Goal: Task Accomplishment & Management: Complete application form

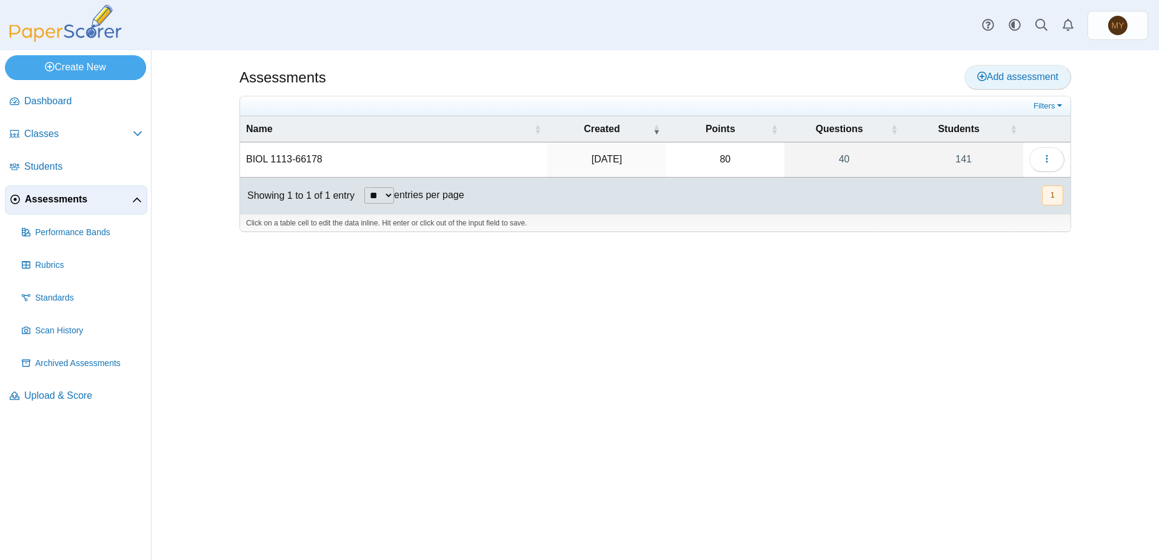
click at [979, 75] on icon at bounding box center [982, 77] width 10 height 10
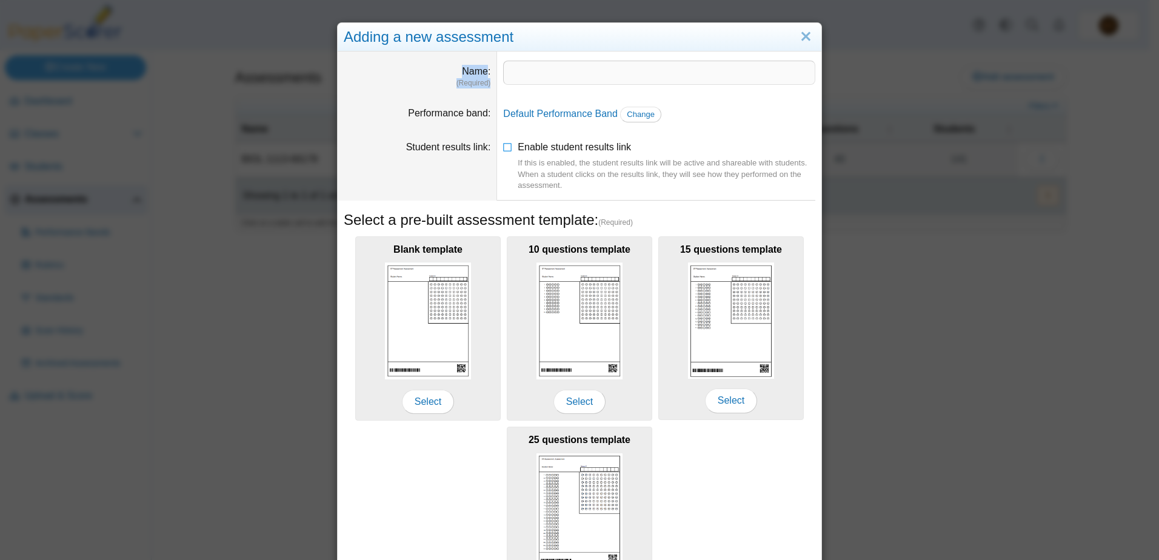
drag, startPoint x: 598, startPoint y: 32, endPoint x: 761, endPoint y: 65, distance: 165.7
click at [761, 65] on div "Adding a new assessment Name (Required) Performance band Default Performance Ba…" at bounding box center [579, 338] width 485 height 633
click at [802, 37] on link "Close" at bounding box center [805, 37] width 19 height 21
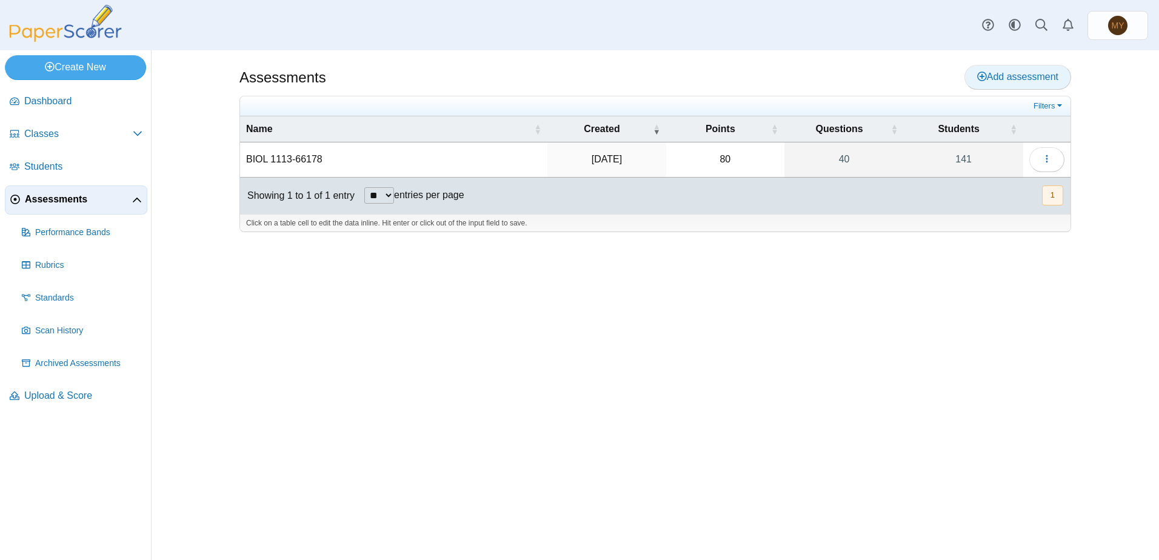
click at [1021, 79] on span "Add assessment" at bounding box center [1017, 77] width 81 height 10
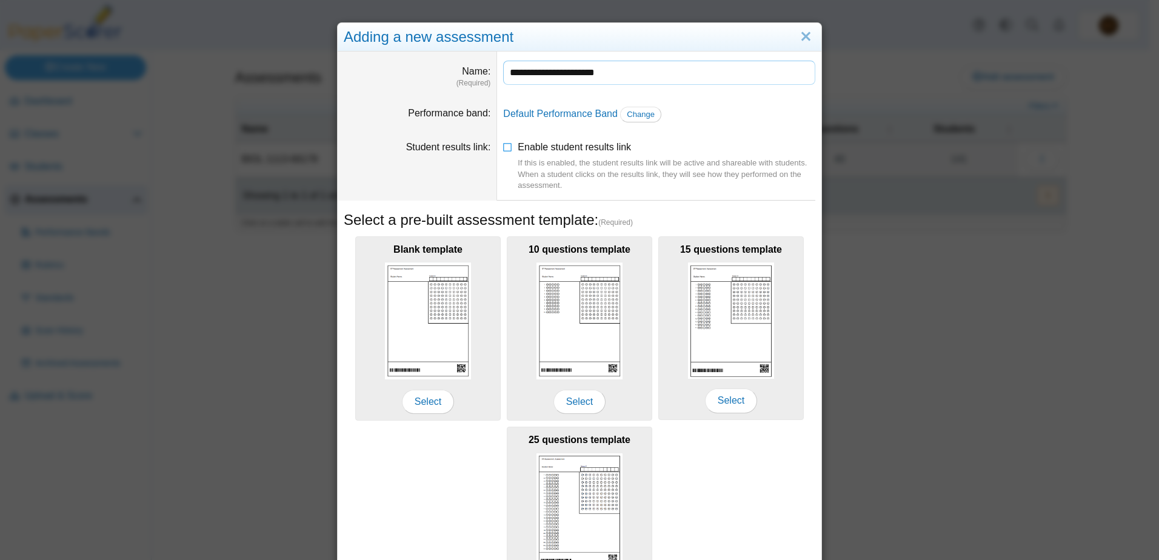
click at [582, 73] on input "**********" at bounding box center [659, 73] width 312 height 24
click at [503, 147] on icon at bounding box center [508, 145] width 10 height 8
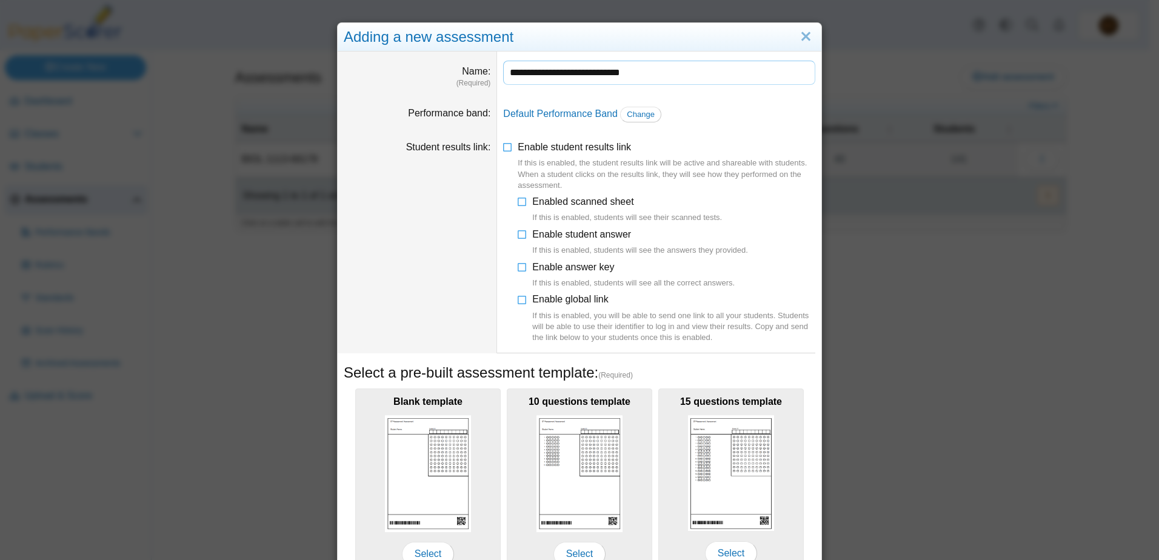
click at [651, 72] on input "**********" at bounding box center [659, 73] width 312 height 24
type input "**********"
click at [804, 222] on li "Enabled scanned sheet If this is enabled, students will see their scanned tests." at bounding box center [667, 209] width 298 height 29
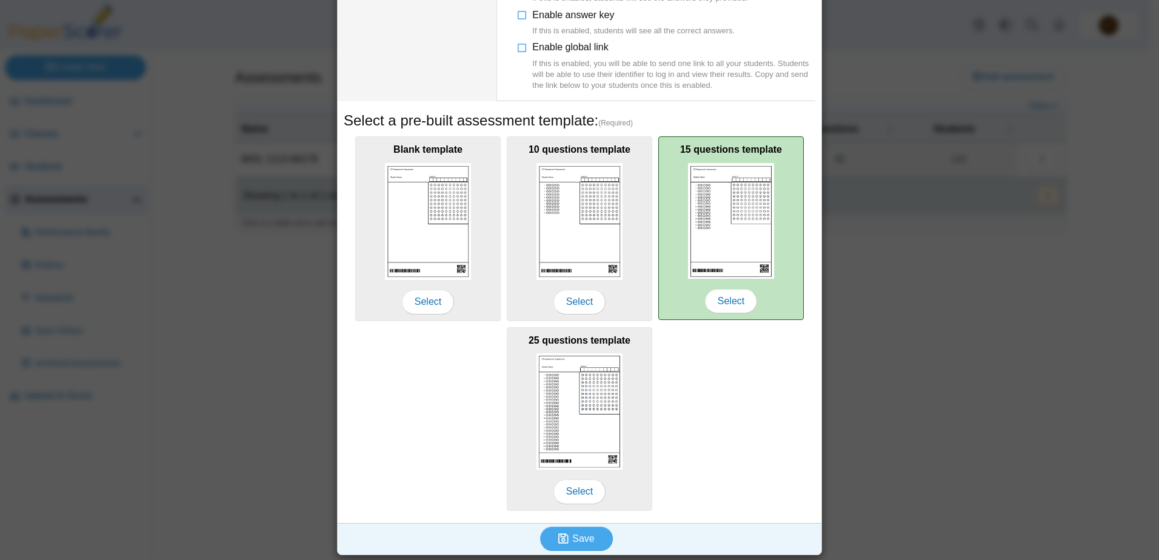
scroll to position [253, 0]
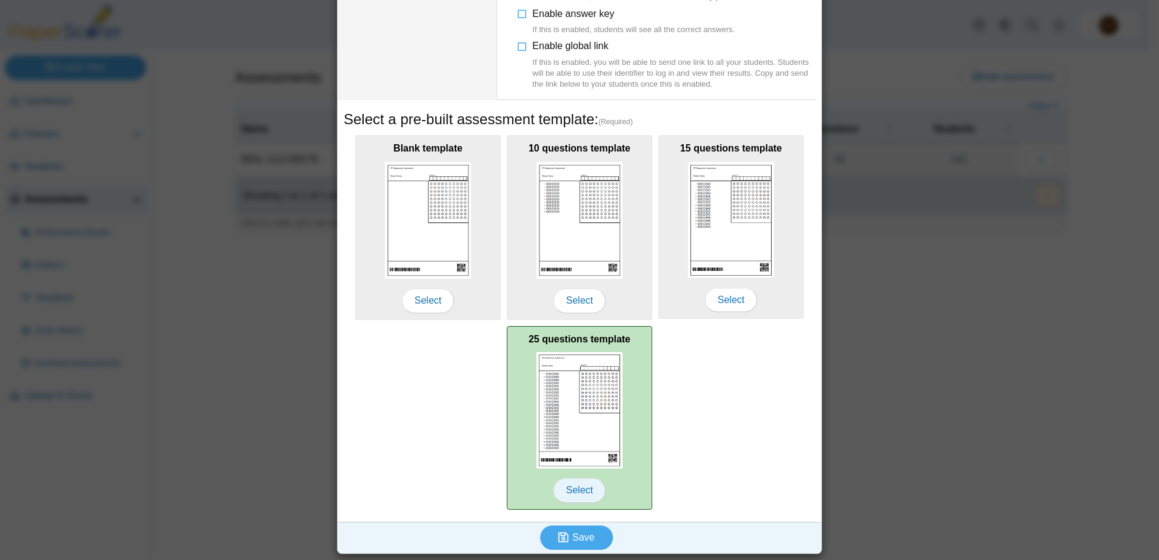
click at [578, 481] on span "Select" at bounding box center [579, 490] width 52 height 24
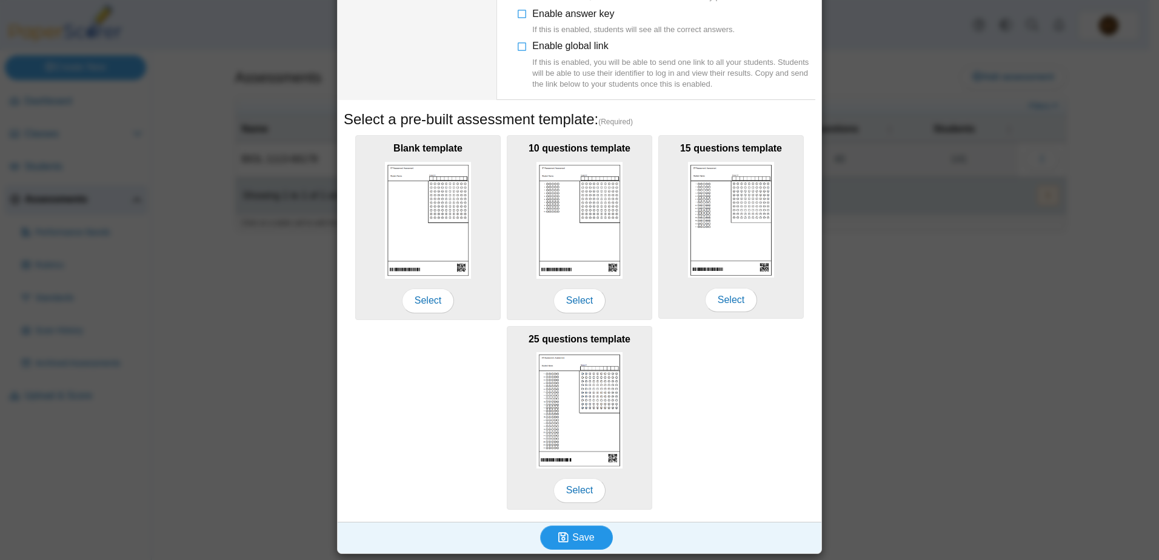
click at [572, 537] on span "Save" at bounding box center [583, 537] width 22 height 10
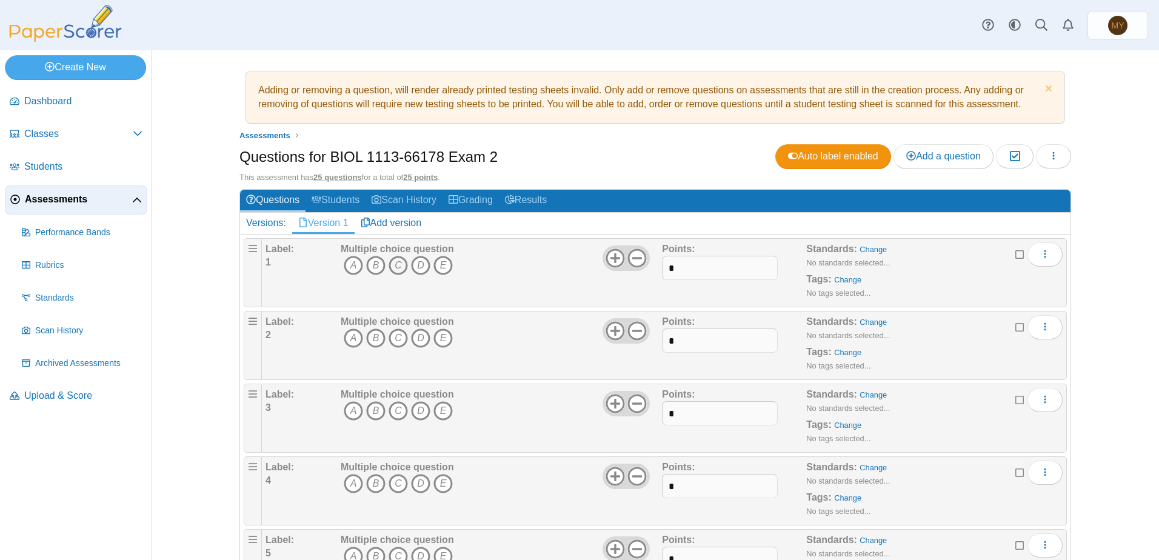
click at [396, 263] on icon "C" at bounding box center [397, 265] width 19 height 19
click at [418, 265] on icon "D" at bounding box center [420, 265] width 19 height 19
click at [391, 267] on icon "C" at bounding box center [397, 265] width 19 height 19
drag, startPoint x: 678, startPoint y: 268, endPoint x: 661, endPoint y: 265, distance: 17.8
click at [662, 265] on input "*" at bounding box center [719, 268] width 115 height 24
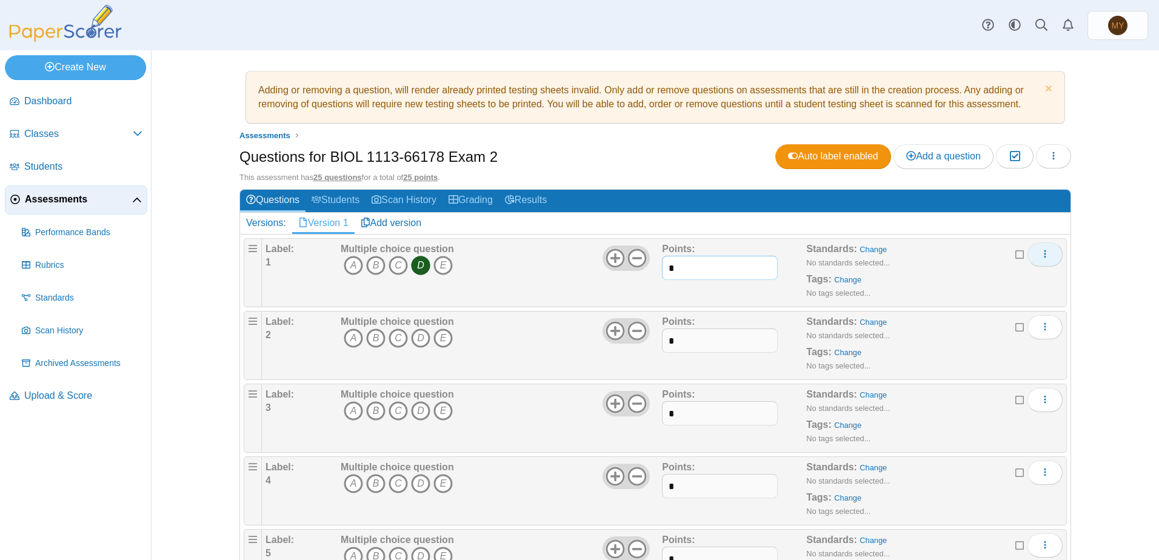
type input "*"
click at [1041, 254] on icon "More options" at bounding box center [1045, 254] width 10 height 10
click at [918, 247] on div "Standards: Change No standards selected... Tags: Change No tags selected..." at bounding box center [914, 272] width 216 height 61
click at [1044, 253] on use "More options" at bounding box center [1045, 254] width 2 height 8
click at [958, 247] on div "Standards: Change No standards selected... Tags: Change No tags selected..." at bounding box center [914, 272] width 216 height 61
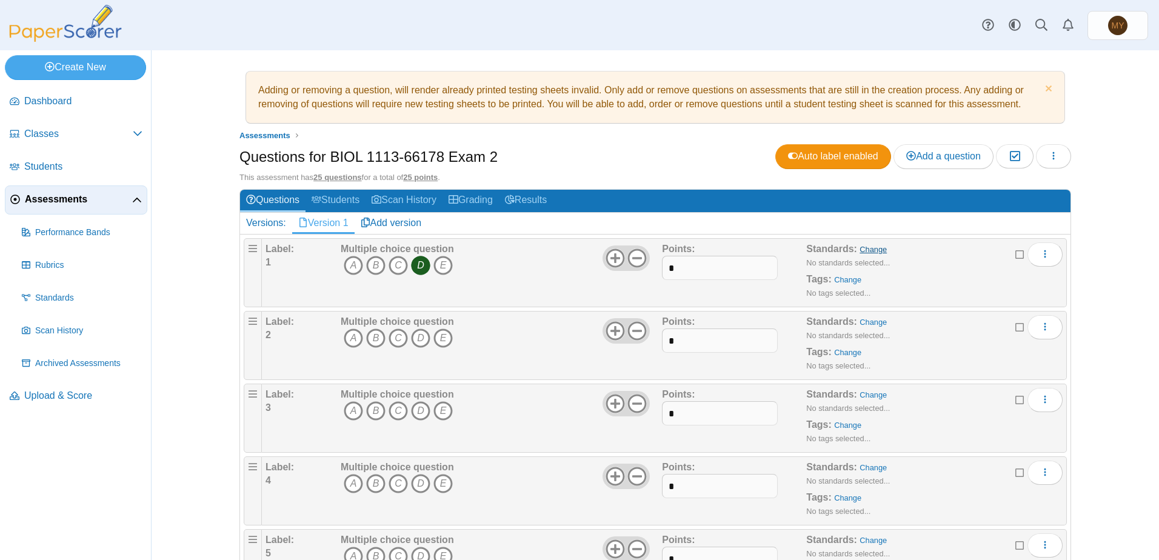
click at [866, 250] on link "Change" at bounding box center [872, 249] width 27 height 9
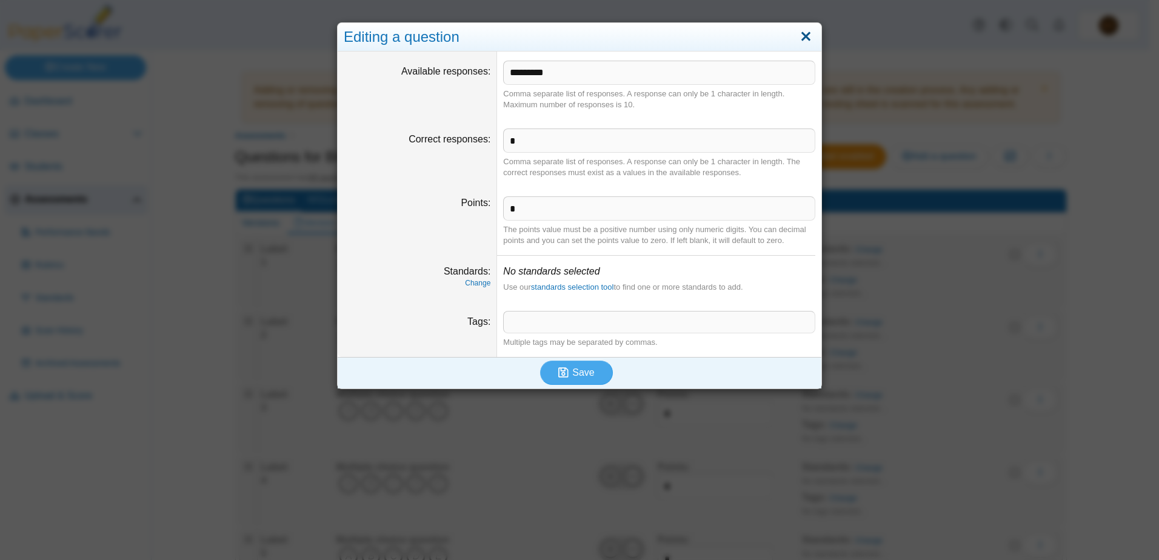
click at [806, 33] on link "Close" at bounding box center [805, 37] width 19 height 21
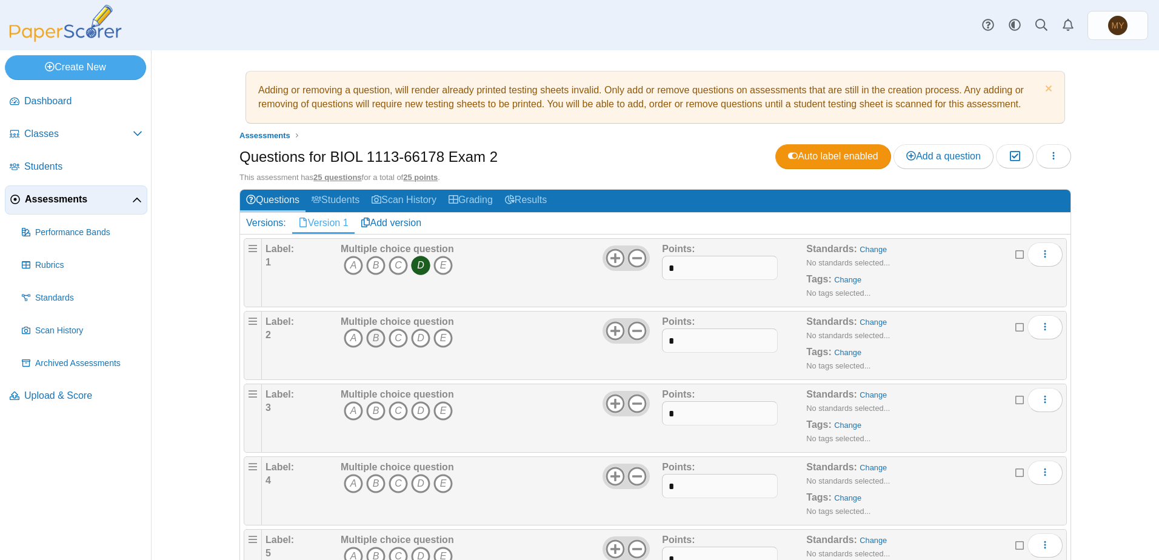
click at [371, 337] on icon "B" at bounding box center [375, 337] width 19 height 19
click at [608, 331] on use at bounding box center [614, 330] width 19 height 19
click at [630, 331] on use at bounding box center [637, 330] width 19 height 19
click at [676, 337] on input "*" at bounding box center [719, 340] width 115 height 24
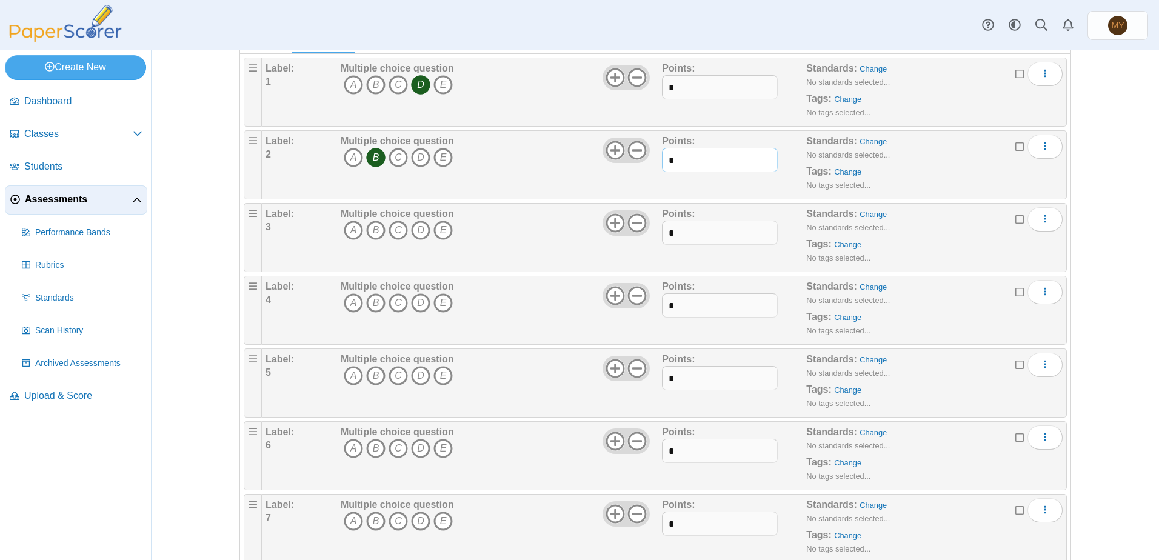
scroll to position [182, 0]
type input "*"
click at [348, 229] on icon "A" at bounding box center [353, 228] width 19 height 19
drag, startPoint x: 677, startPoint y: 230, endPoint x: 653, endPoint y: 234, distance: 24.5
click at [653, 234] on div "Label: 3 Multiple choice question A B C D E *" at bounding box center [663, 236] width 797 height 61
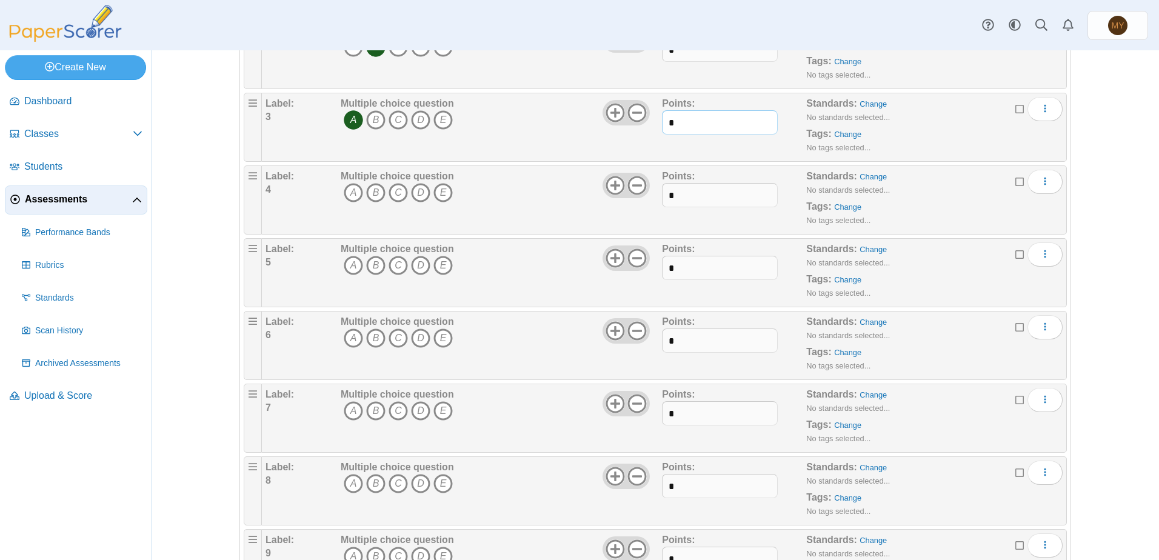
scroll to position [303, 0]
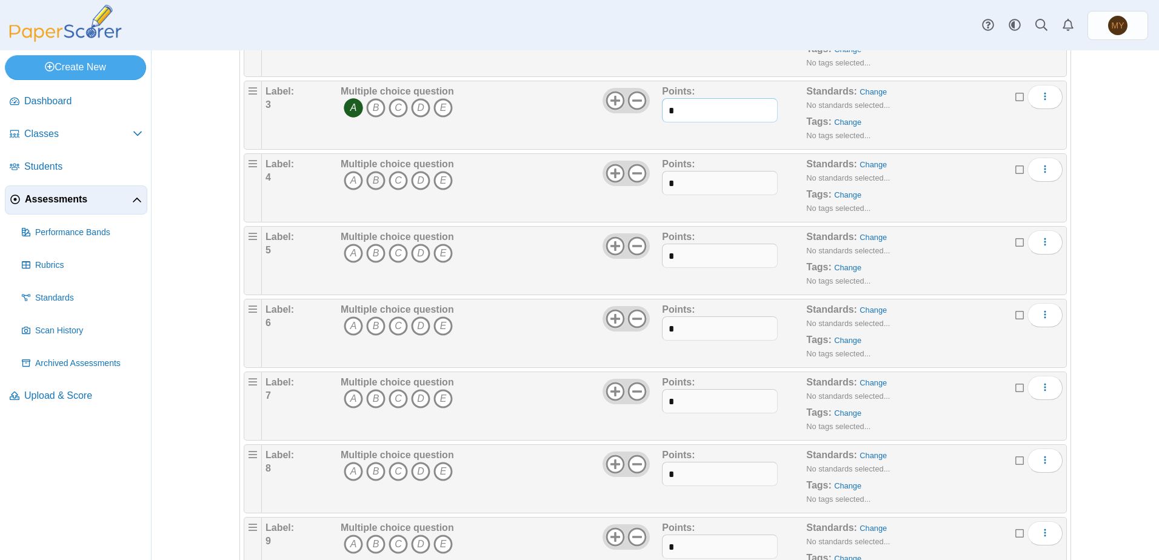
type input "*"
click at [376, 182] on icon "B" at bounding box center [375, 180] width 19 height 19
drag, startPoint x: 677, startPoint y: 184, endPoint x: 653, endPoint y: 184, distance: 23.6
click at [653, 184] on div "Label: 4 Multiple choice question A B C D E *" at bounding box center [663, 188] width 797 height 61
type input "*"
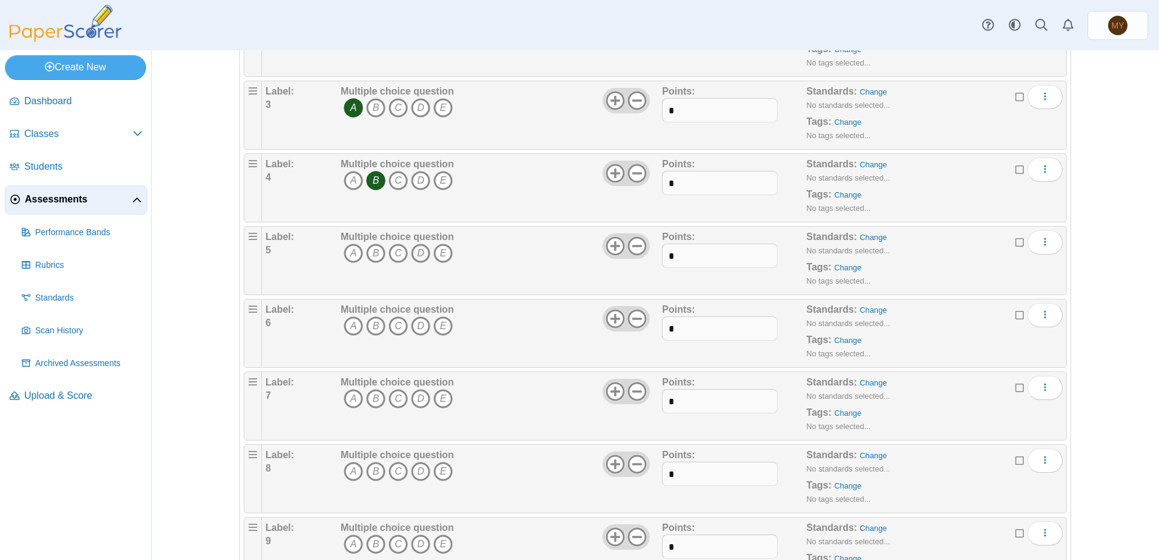
click at [414, 253] on icon "D" at bounding box center [420, 253] width 19 height 19
drag, startPoint x: 688, startPoint y: 256, endPoint x: 627, endPoint y: 256, distance: 61.2
click at [627, 256] on div "Label: 5 Multiple choice question A B C D E *" at bounding box center [663, 260] width 797 height 61
type input "*"
click at [416, 322] on icon "D" at bounding box center [420, 325] width 19 height 19
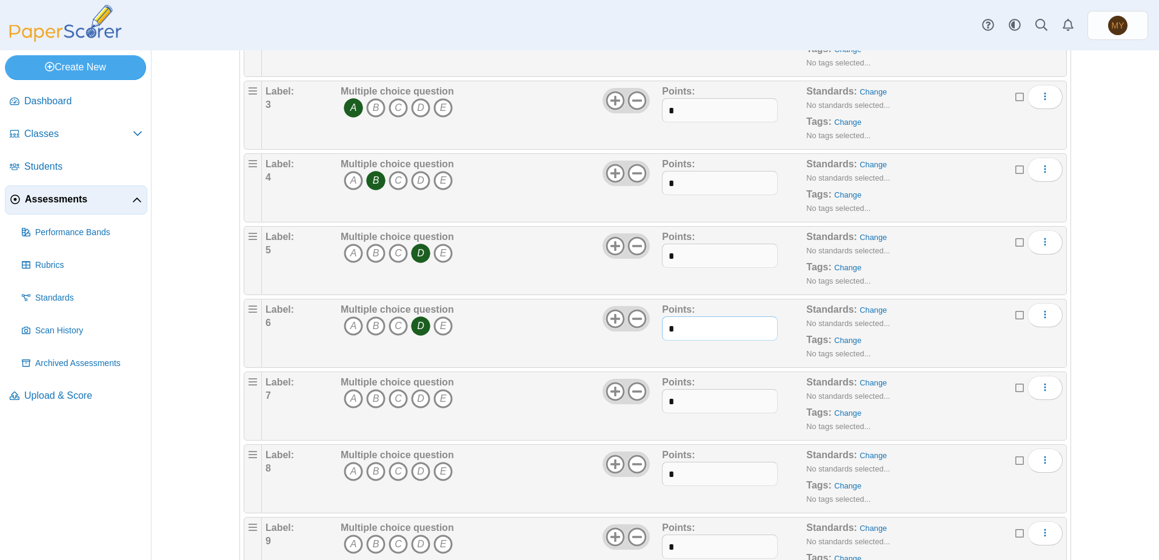
drag, startPoint x: 685, startPoint y: 331, endPoint x: 618, endPoint y: 333, distance: 67.3
click at [618, 333] on div "Label: 6 Multiple choice question A B C D E *" at bounding box center [663, 333] width 797 height 61
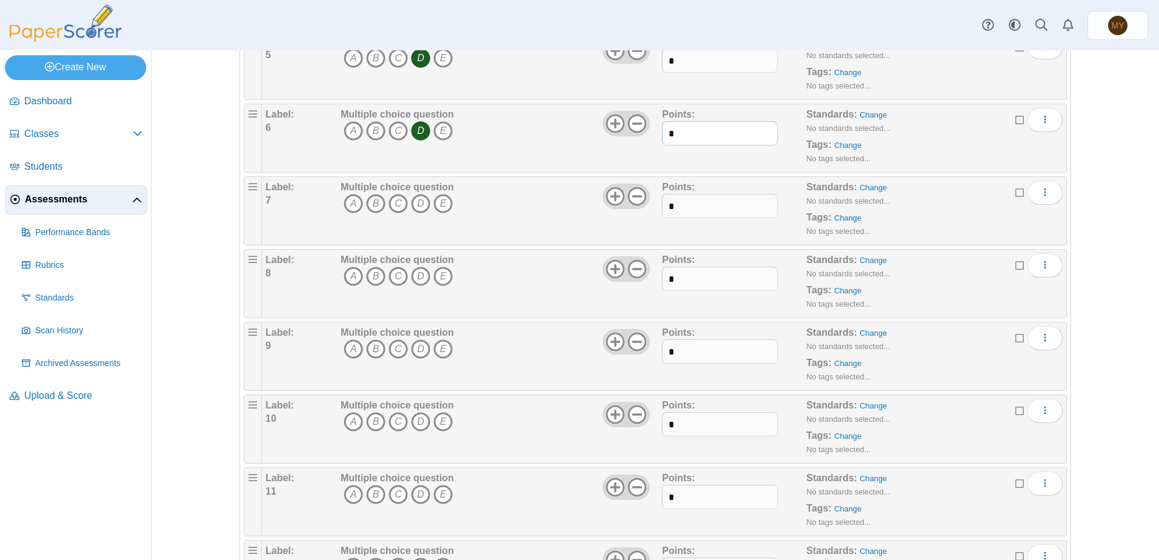
scroll to position [545, 0]
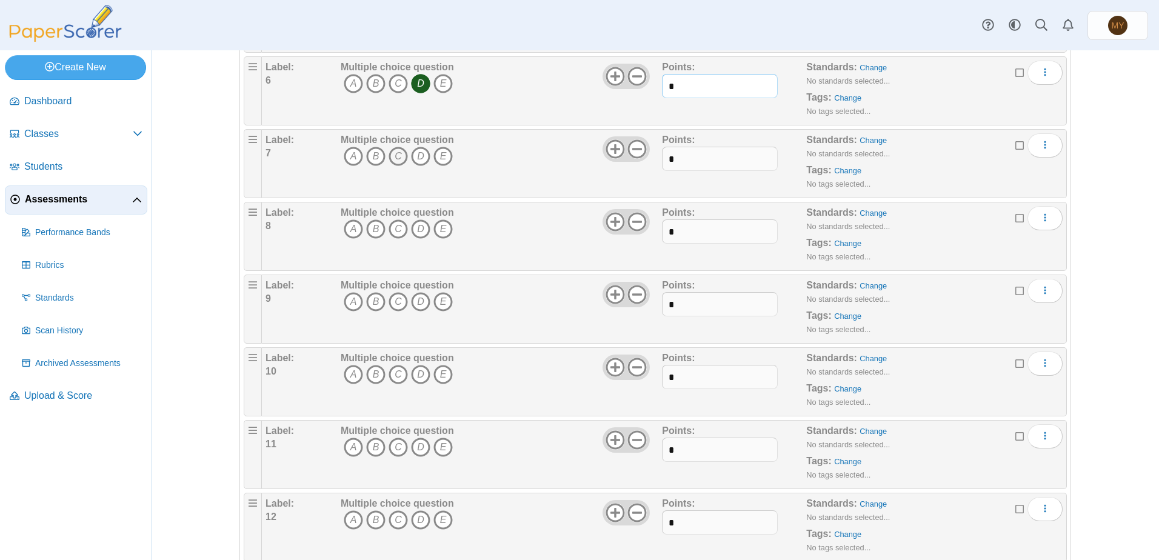
type input "*"
click at [396, 158] on icon "C" at bounding box center [397, 156] width 19 height 19
drag, startPoint x: 693, startPoint y: 158, endPoint x: 572, endPoint y: 156, distance: 121.2
click at [572, 156] on div "Label: 7 Multiple choice question A B C D E *" at bounding box center [663, 163] width 797 height 61
type input "*"
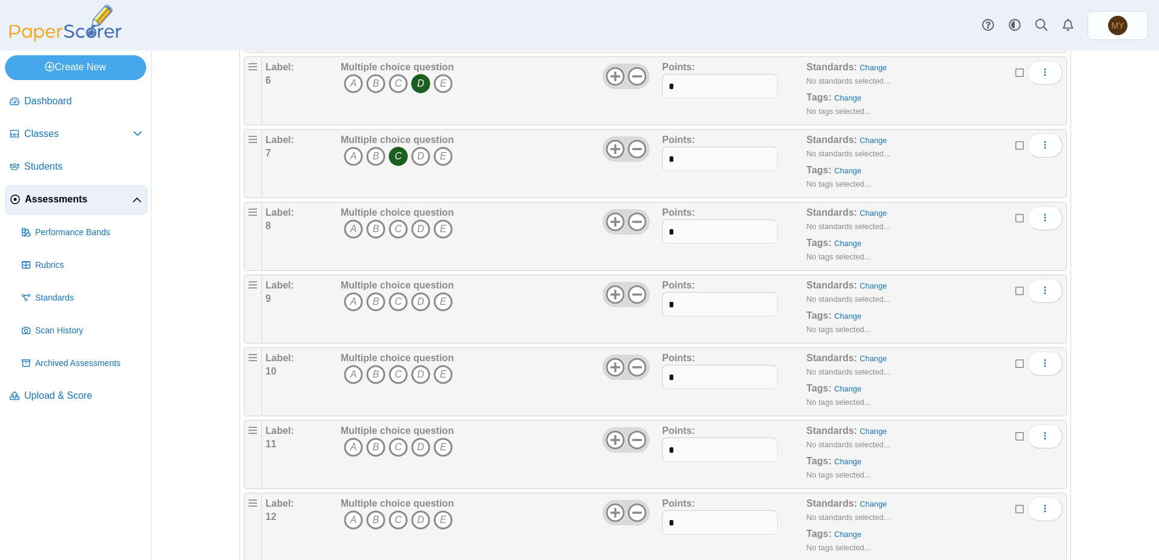
click at [349, 229] on icon "A" at bounding box center [353, 228] width 19 height 19
drag, startPoint x: 679, startPoint y: 226, endPoint x: 645, endPoint y: 230, distance: 34.2
click at [645, 230] on div "Label: 8 Multiple choice question A B C D E *" at bounding box center [663, 236] width 797 height 61
type input "*"
click at [393, 300] on icon "C" at bounding box center [397, 301] width 19 height 19
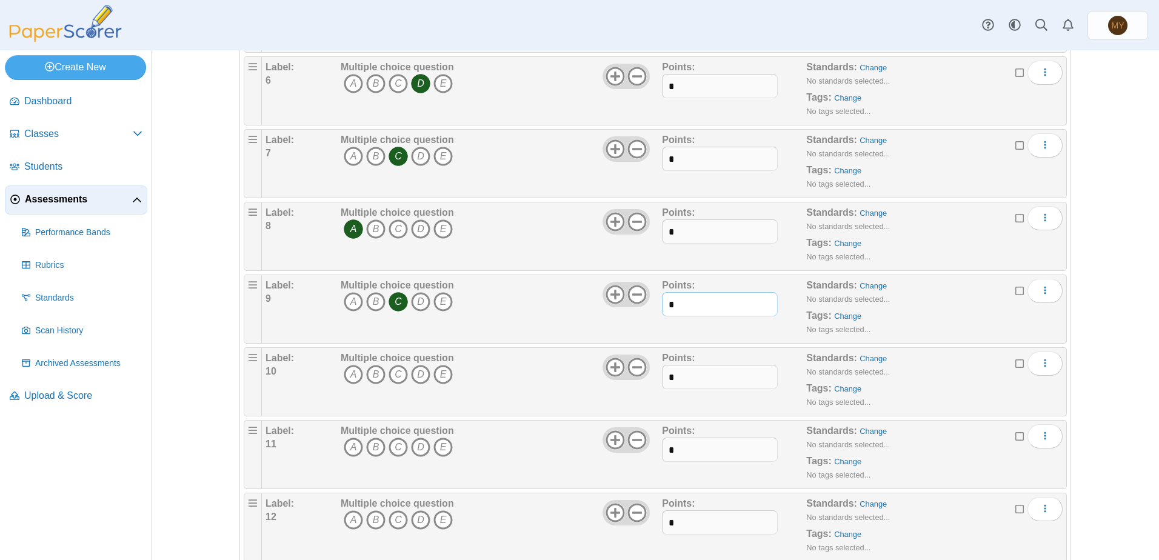
drag, startPoint x: 682, startPoint y: 305, endPoint x: 621, endPoint y: 307, distance: 61.2
click at [624, 307] on div "Label: 9 Multiple choice question A B C D E *" at bounding box center [663, 309] width 797 height 61
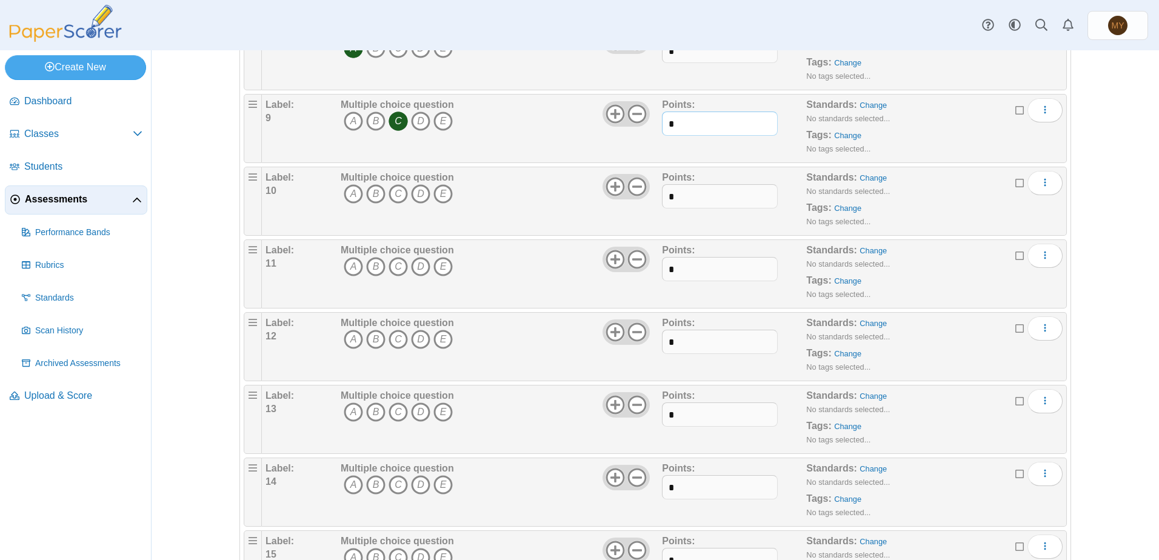
scroll to position [727, 0]
type input "*"
click at [394, 193] on icon "C" at bounding box center [397, 192] width 19 height 19
drag, startPoint x: 688, startPoint y: 193, endPoint x: 637, endPoint y: 199, distance: 51.3
click at [638, 198] on div "Label: 10 Multiple choice question A B C D E *" at bounding box center [663, 200] width 797 height 61
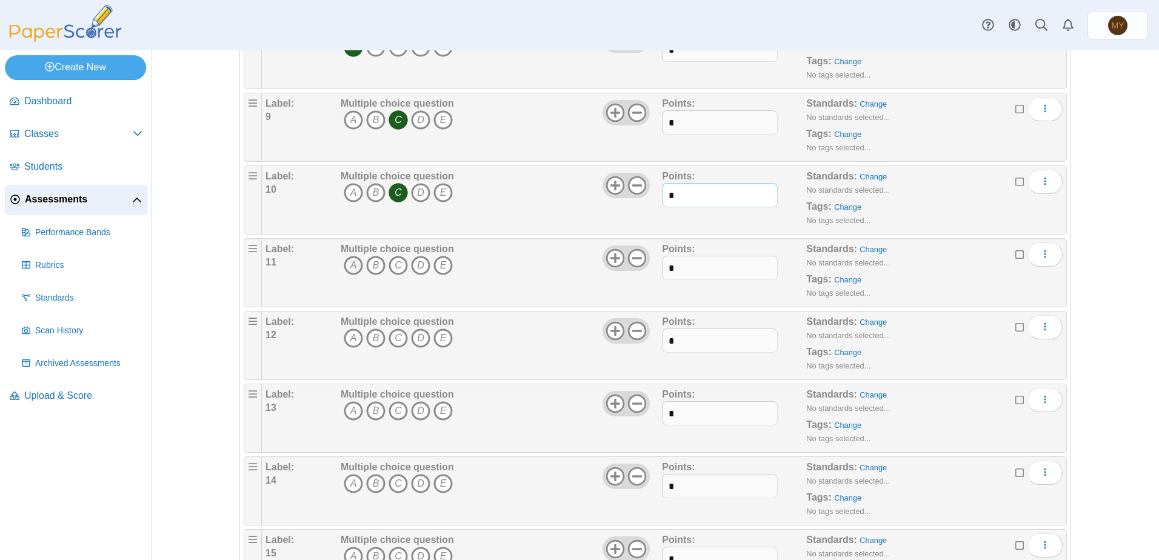
type input "*"
click at [350, 264] on icon "A" at bounding box center [353, 265] width 19 height 19
drag, startPoint x: 677, startPoint y: 267, endPoint x: 651, endPoint y: 268, distance: 26.1
click at [651, 268] on div "Label: 11 Multiple choice question A B C D E *" at bounding box center [663, 272] width 797 height 61
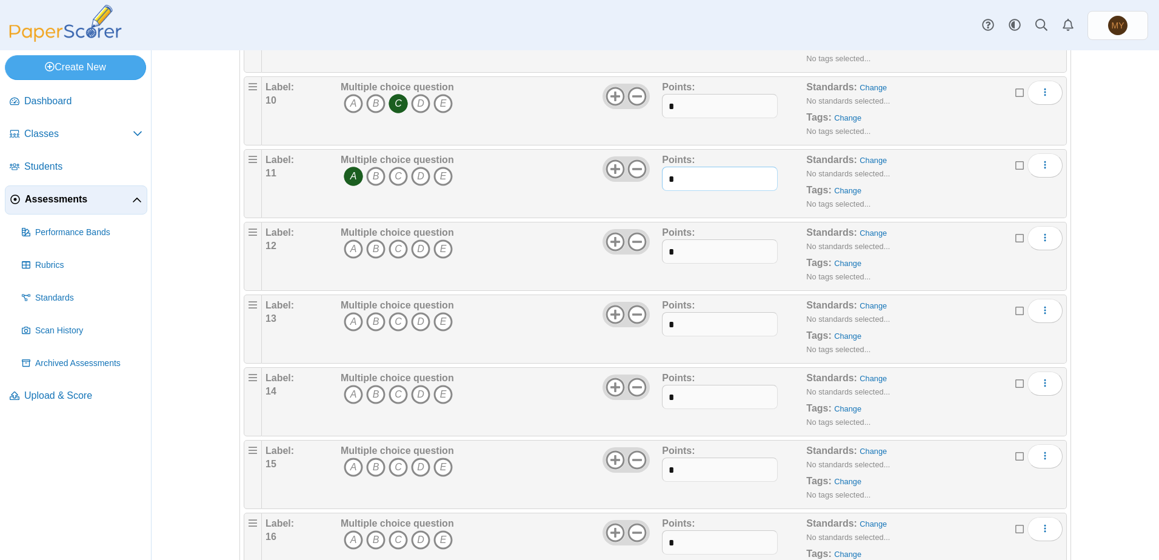
scroll to position [848, 0]
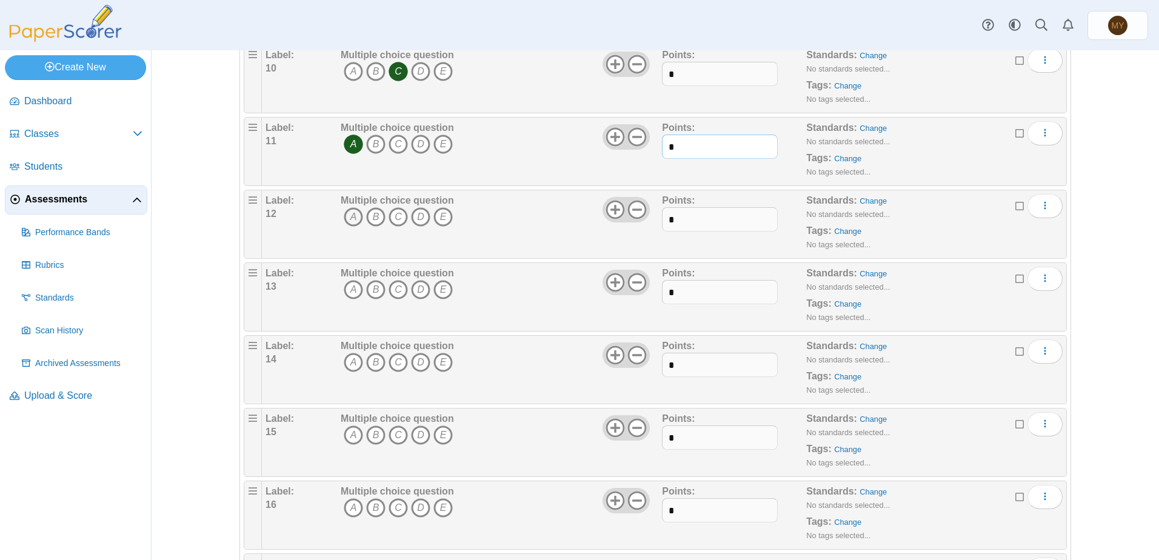
type input "*"
click at [347, 217] on icon "A" at bounding box center [353, 216] width 19 height 19
drag, startPoint x: 685, startPoint y: 222, endPoint x: 606, endPoint y: 216, distance: 79.6
click at [606, 216] on div "Label: 12 Multiple choice question A B C D E *" at bounding box center [663, 224] width 797 height 61
type input "*"
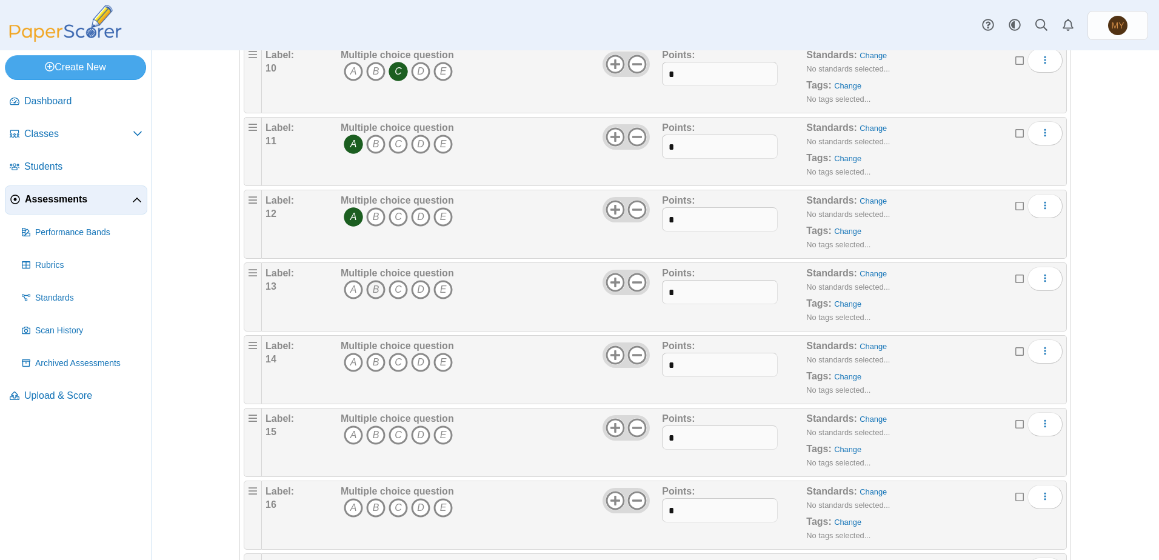
click at [374, 289] on icon "B" at bounding box center [375, 289] width 19 height 19
drag, startPoint x: 669, startPoint y: 292, endPoint x: 625, endPoint y: 291, distance: 43.6
click at [625, 291] on div "Label: 13 Multiple choice question A B C D E *" at bounding box center [663, 297] width 797 height 61
type input "*"
click at [344, 361] on icon "A" at bounding box center [353, 362] width 19 height 19
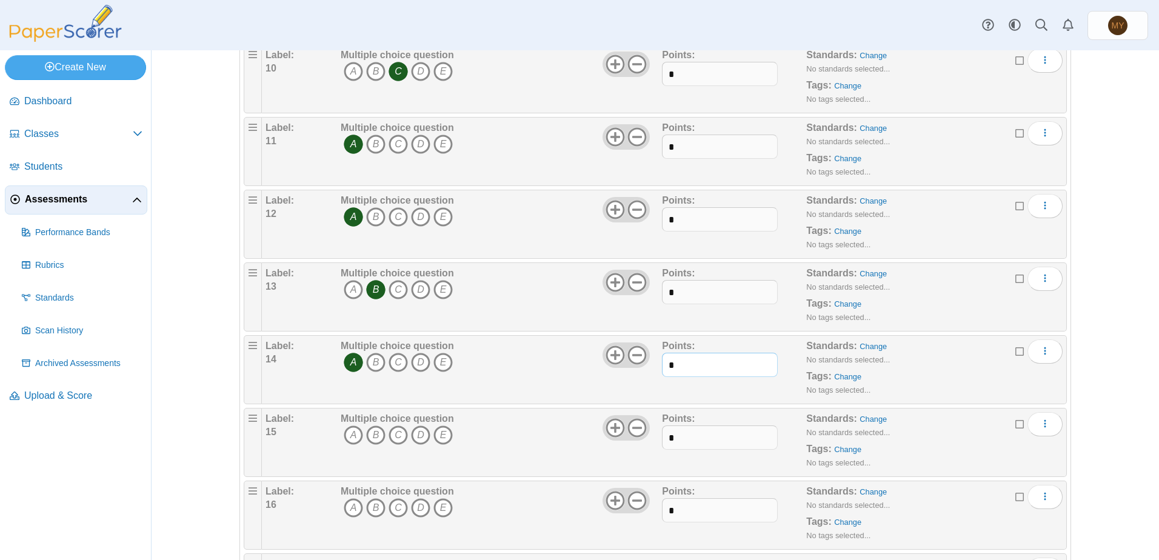
drag, startPoint x: 684, startPoint y: 369, endPoint x: 624, endPoint y: 365, distance: 59.5
click at [624, 365] on div "Label: 14 Multiple choice question A B C D E *" at bounding box center [663, 369] width 797 height 61
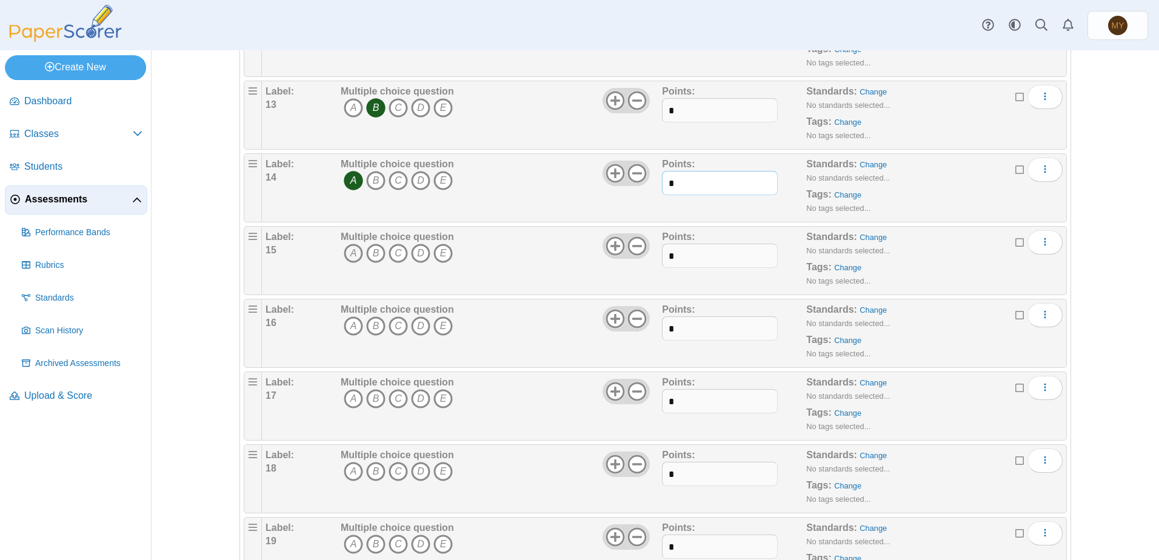
type input "*"
click at [351, 251] on icon "A" at bounding box center [353, 253] width 19 height 19
drag, startPoint x: 685, startPoint y: 250, endPoint x: 641, endPoint y: 257, distance: 44.1
click at [641, 257] on div "Label: 15 Multiple choice question A B C D E *" at bounding box center [663, 260] width 797 height 61
type input "*"
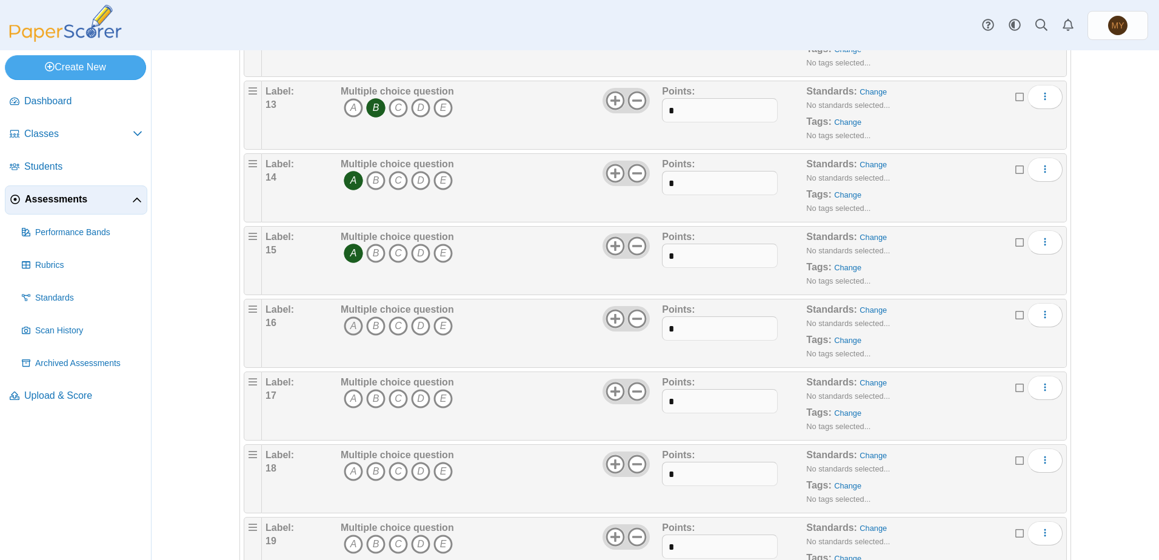
click at [350, 325] on icon "A" at bounding box center [353, 325] width 19 height 19
drag, startPoint x: 686, startPoint y: 331, endPoint x: 641, endPoint y: 331, distance: 44.8
click at [641, 331] on div "Label: 16 Multiple choice question A B C D E *" at bounding box center [663, 333] width 797 height 61
type input "*"
click at [370, 400] on icon "B" at bounding box center [375, 398] width 19 height 19
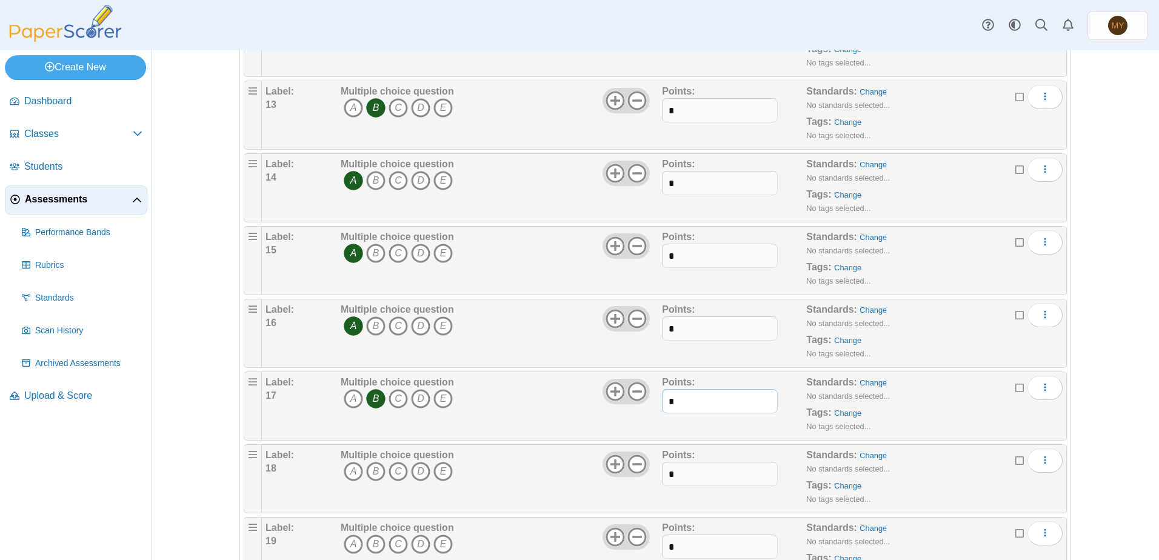
drag, startPoint x: 683, startPoint y: 401, endPoint x: 637, endPoint y: 402, distance: 46.1
click at [637, 402] on div "Label: 17 Multiple choice question A B C D E *" at bounding box center [663, 406] width 797 height 61
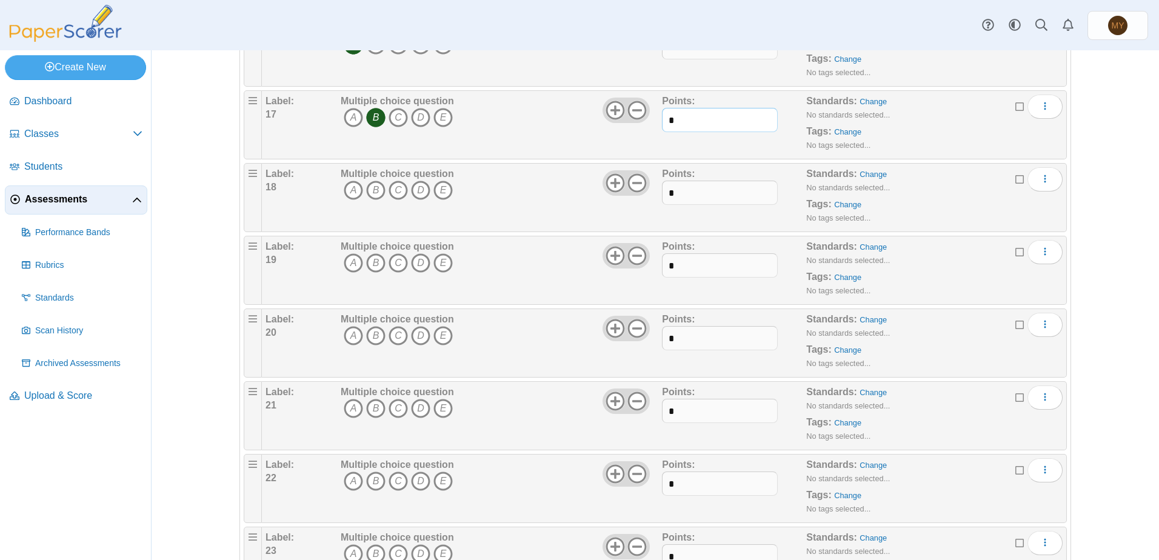
scroll to position [1333, 0]
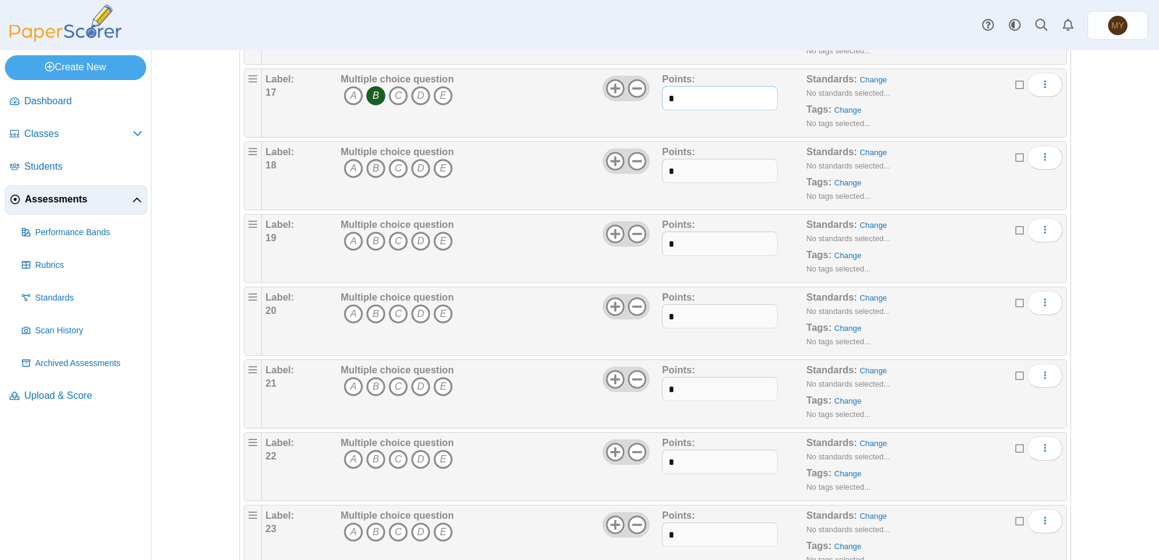
type input "*"
click at [367, 169] on icon "B" at bounding box center [375, 168] width 19 height 19
drag, startPoint x: 695, startPoint y: 173, endPoint x: 639, endPoint y: 174, distance: 56.4
click at [639, 174] on div "Label: 18 Multiple choice question A B C D E *" at bounding box center [663, 175] width 797 height 61
type input "*"
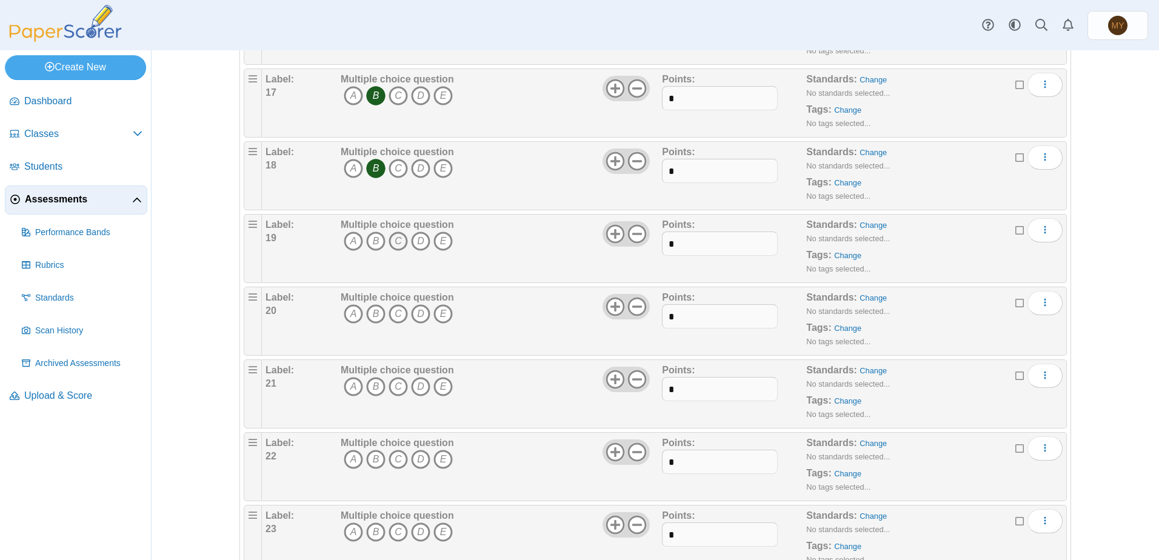
click at [394, 240] on icon "C" at bounding box center [397, 240] width 19 height 19
drag, startPoint x: 712, startPoint y: 245, endPoint x: 612, endPoint y: 249, distance: 100.1
click at [612, 249] on div "Label: 19 Multiple choice question A B C D E *" at bounding box center [663, 248] width 797 height 61
type input "*"
click at [347, 314] on icon "A" at bounding box center [353, 313] width 19 height 19
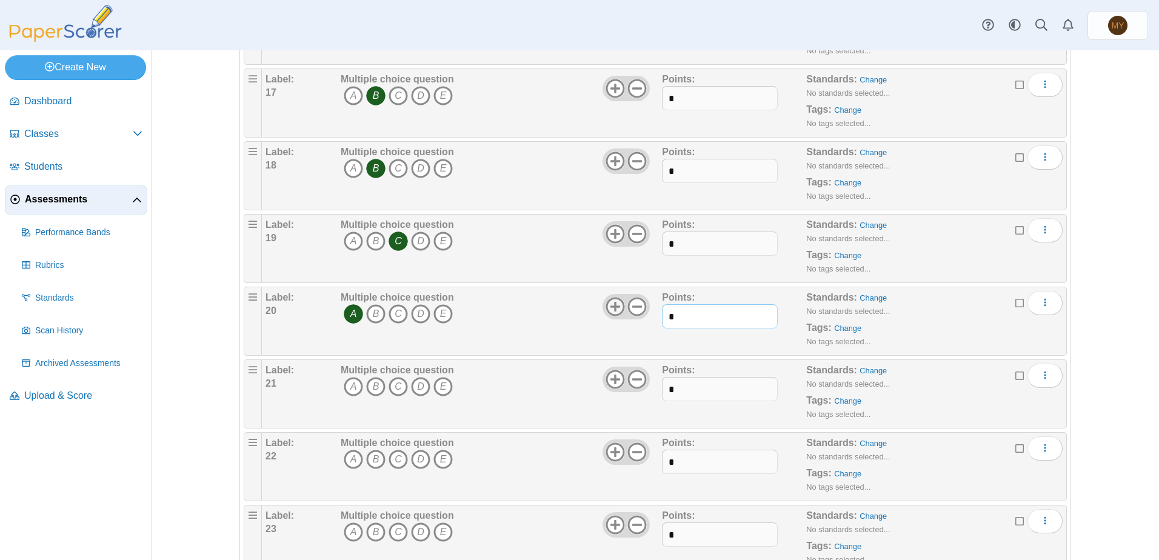
drag, startPoint x: 677, startPoint y: 321, endPoint x: 605, endPoint y: 316, distance: 72.9
click at [605, 316] on div "Label: 20 Multiple choice question A B C D E *" at bounding box center [663, 321] width 797 height 61
type input "*"
click at [371, 387] on icon "B" at bounding box center [375, 386] width 19 height 19
drag, startPoint x: 687, startPoint y: 388, endPoint x: 590, endPoint y: 384, distance: 97.1
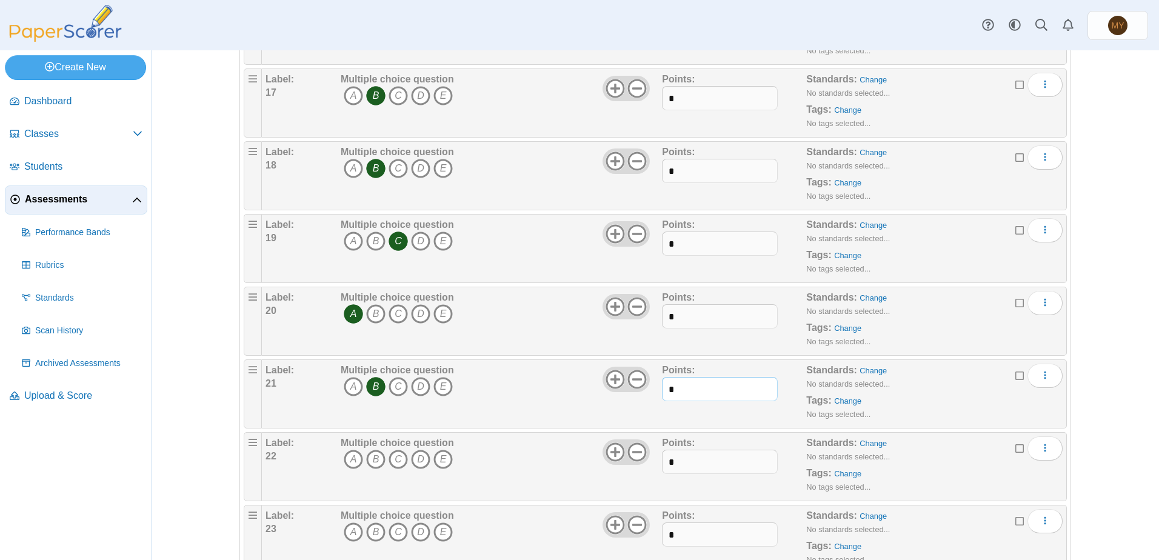
click at [590, 384] on div "Label: 21 Multiple choice question A B C D E *" at bounding box center [663, 394] width 797 height 61
type input "*"
click at [372, 458] on icon "B" at bounding box center [375, 459] width 19 height 19
drag, startPoint x: 684, startPoint y: 465, endPoint x: 619, endPoint y: 454, distance: 65.8
click at [619, 454] on div "Label: 22 Multiple choice question A B C D E *" at bounding box center [663, 466] width 797 height 61
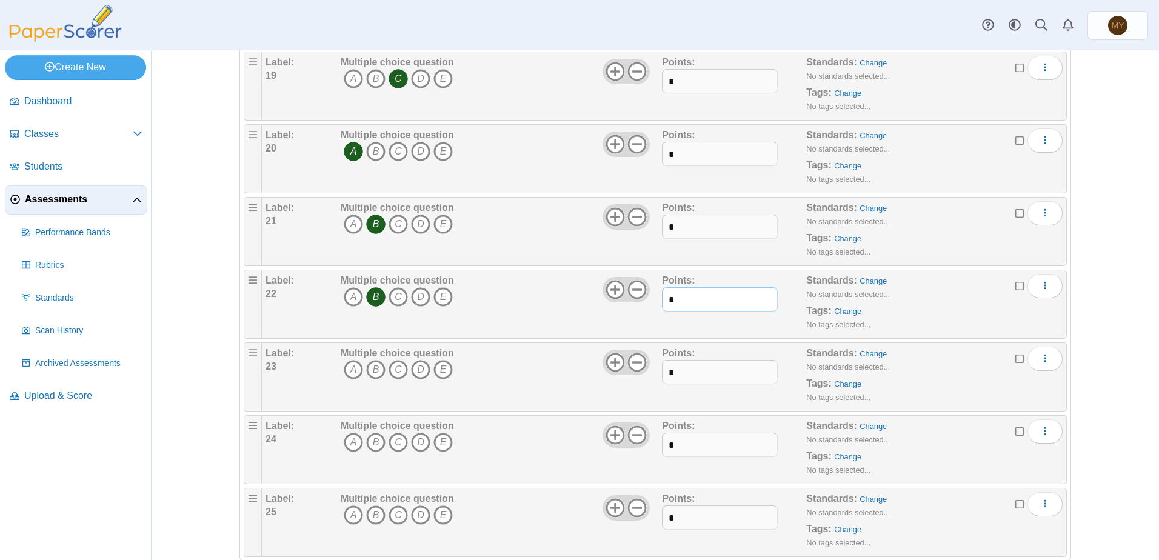
scroll to position [1521, 0]
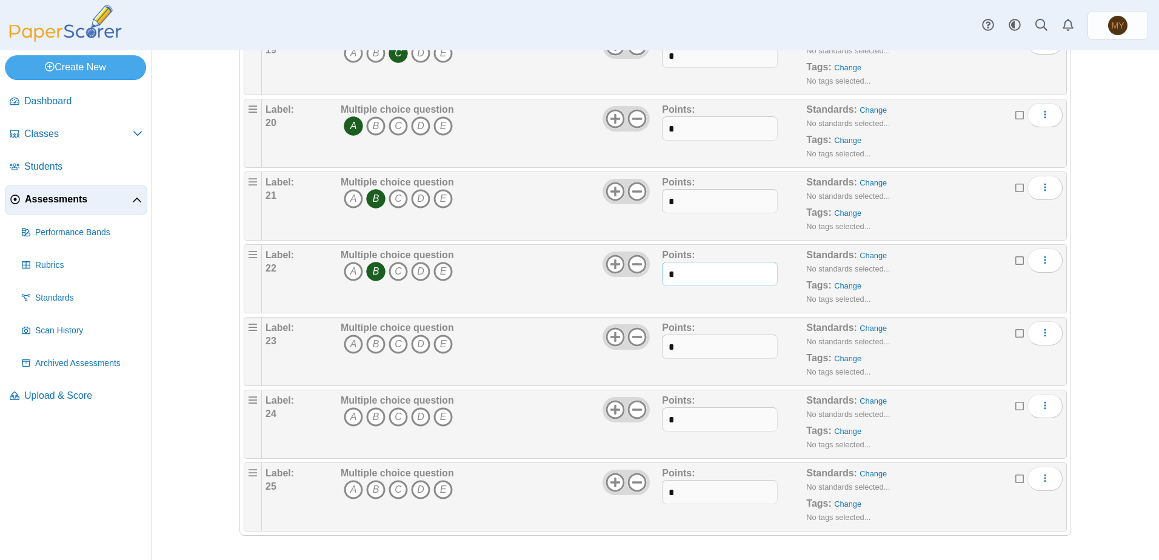
type input "*"
click at [345, 343] on icon "A" at bounding box center [353, 344] width 19 height 19
drag, startPoint x: 676, startPoint y: 347, endPoint x: 644, endPoint y: 344, distance: 32.2
click at [648, 344] on div "Label: 23 Multiple choice question A B C D E *" at bounding box center [663, 351] width 797 height 61
type input "*"
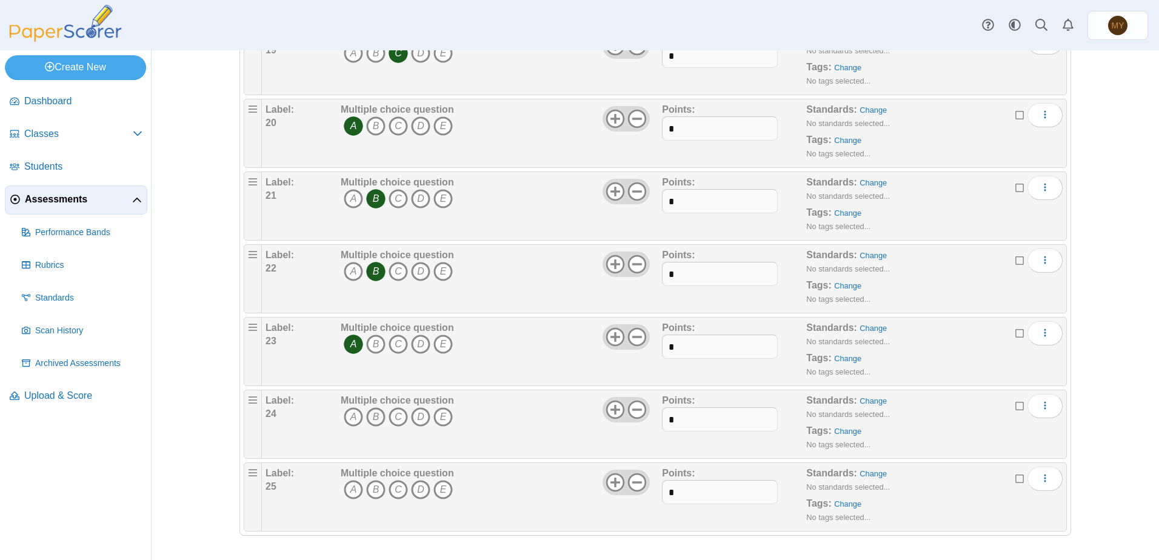
click at [370, 417] on icon "B" at bounding box center [375, 416] width 19 height 19
drag, startPoint x: 683, startPoint y: 416, endPoint x: 646, endPoint y: 421, distance: 37.4
click at [646, 421] on div "Label: 24 Multiple choice question A B C D E *" at bounding box center [663, 424] width 797 height 61
type input "*"
click at [393, 490] on icon "C" at bounding box center [397, 489] width 19 height 19
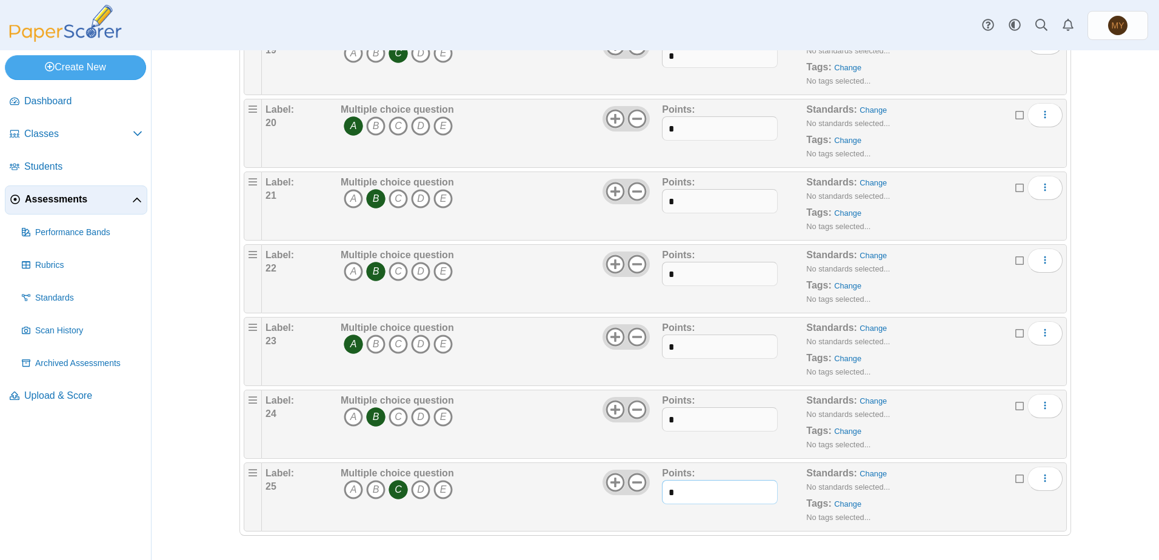
drag, startPoint x: 676, startPoint y: 494, endPoint x: 655, endPoint y: 491, distance: 20.8
click at [655, 491] on div "Label: 25 Multiple choice question A B C D E *" at bounding box center [663, 497] width 797 height 61
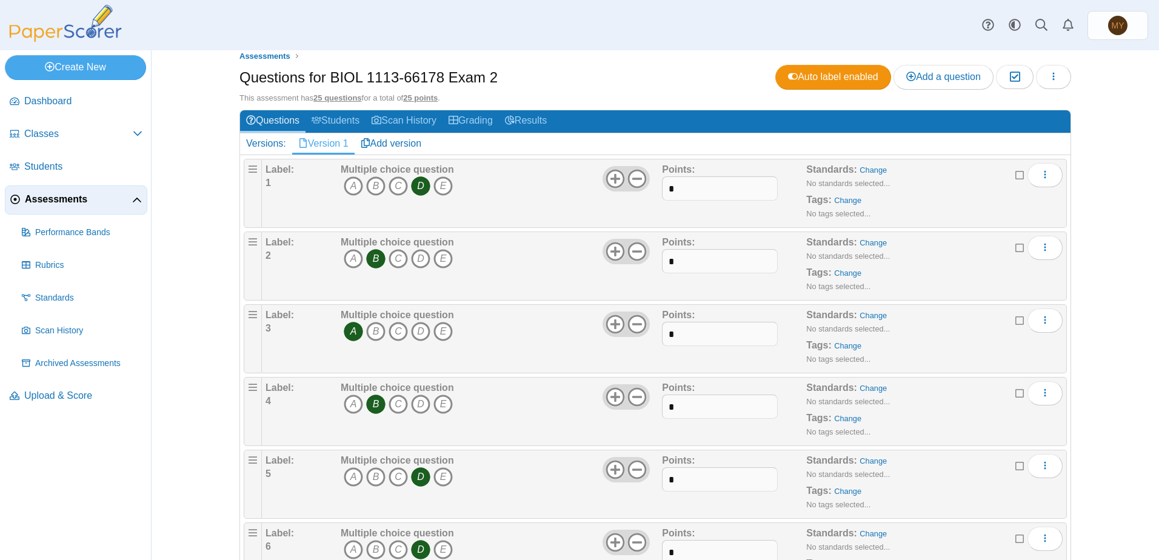
scroll to position [0, 0]
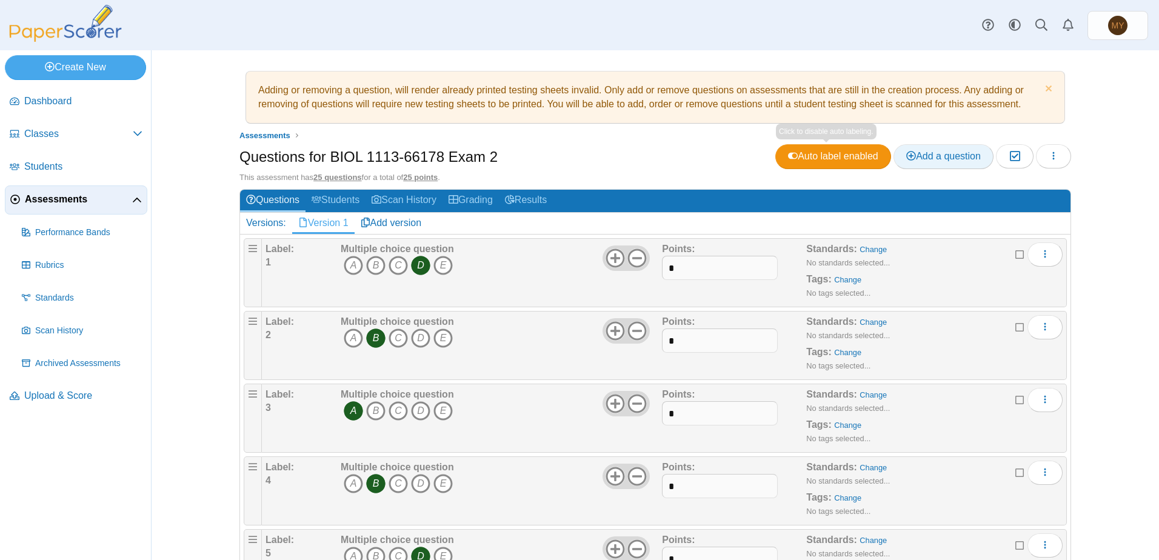
type input "*"
click at [918, 157] on span "Add a question" at bounding box center [943, 156] width 75 height 10
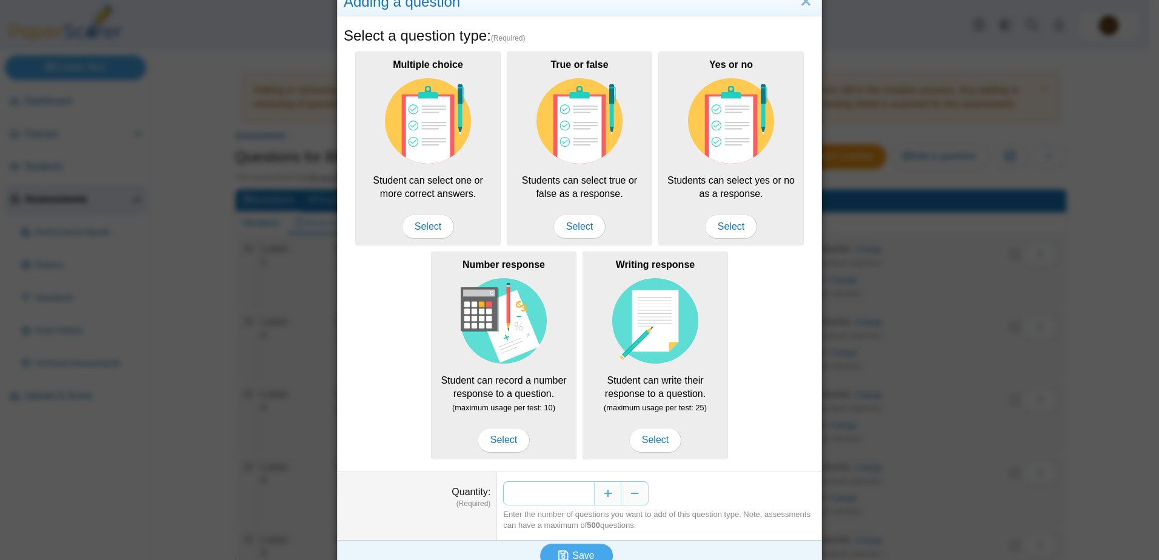
scroll to position [53, 0]
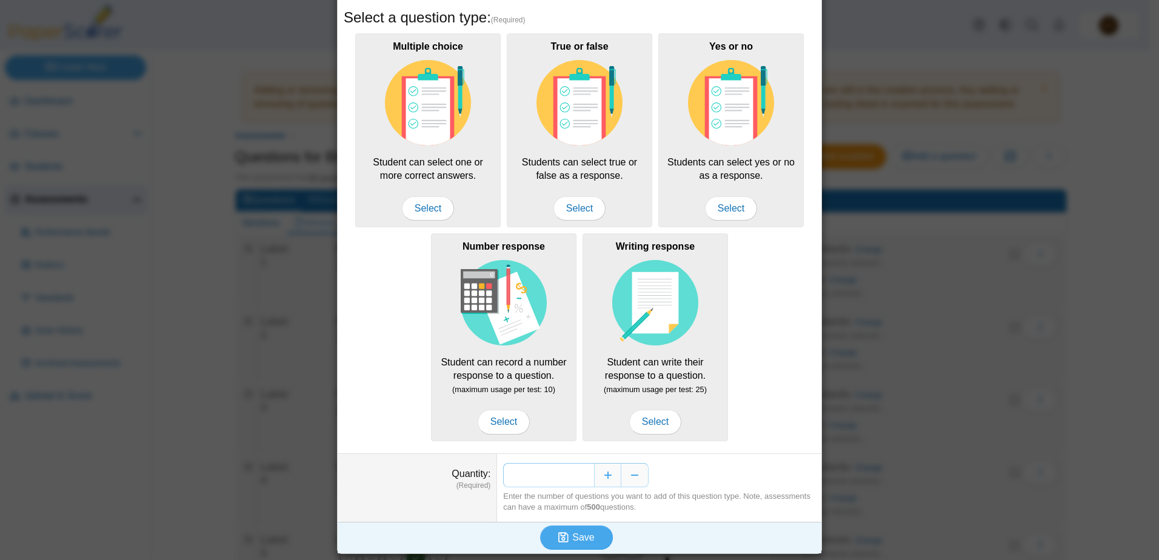
drag, startPoint x: 585, startPoint y: 476, endPoint x: 576, endPoint y: 476, distance: 9.1
click at [576, 476] on input "*" at bounding box center [548, 475] width 91 height 24
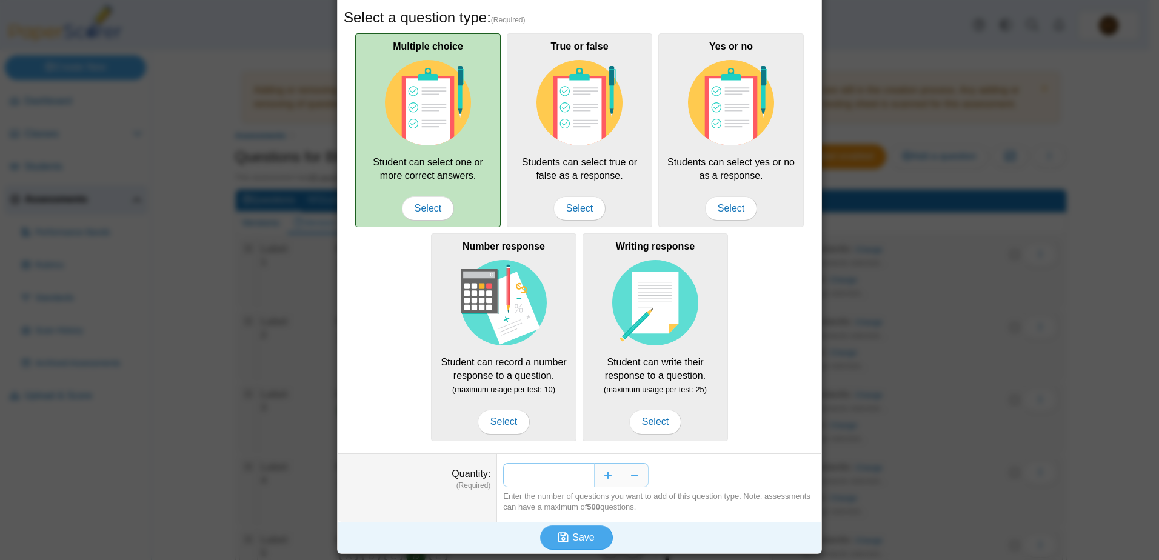
type input "**"
click at [425, 100] on img at bounding box center [428, 103] width 86 height 86
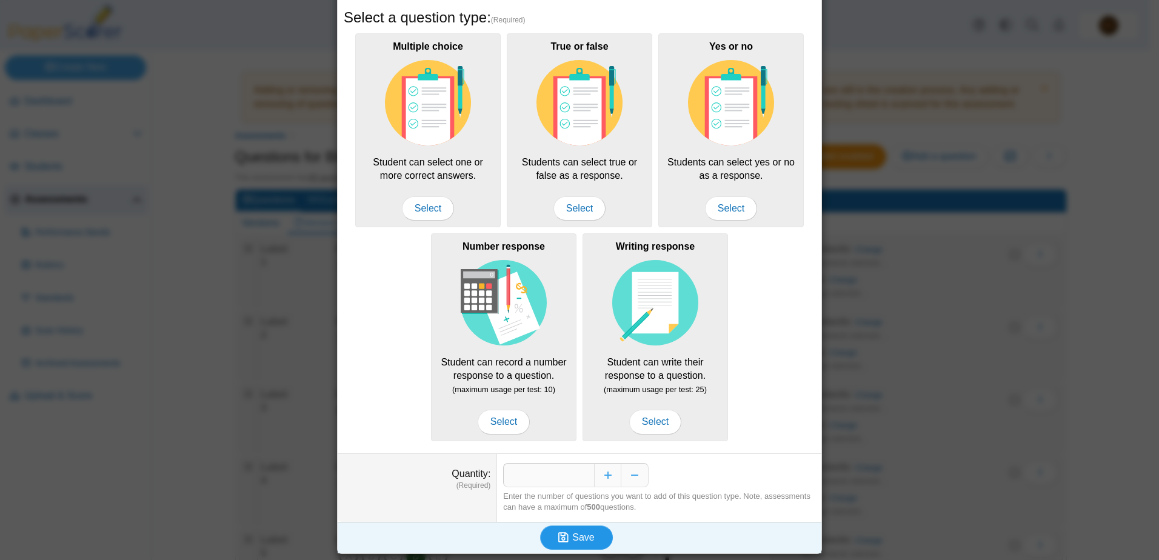
click at [591, 542] on button "Save" at bounding box center [576, 537] width 73 height 24
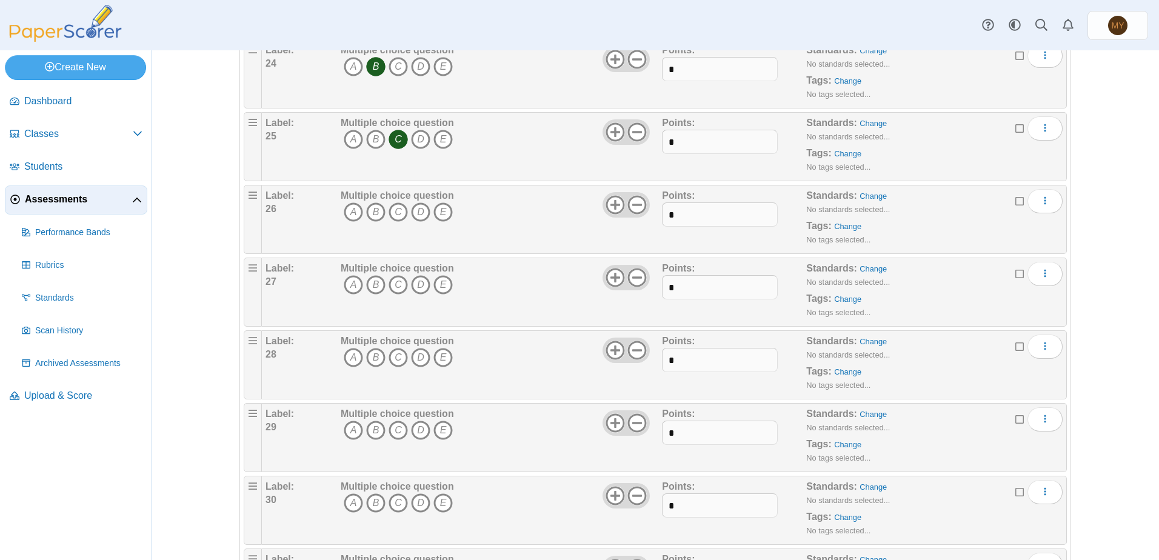
scroll to position [1879, 0]
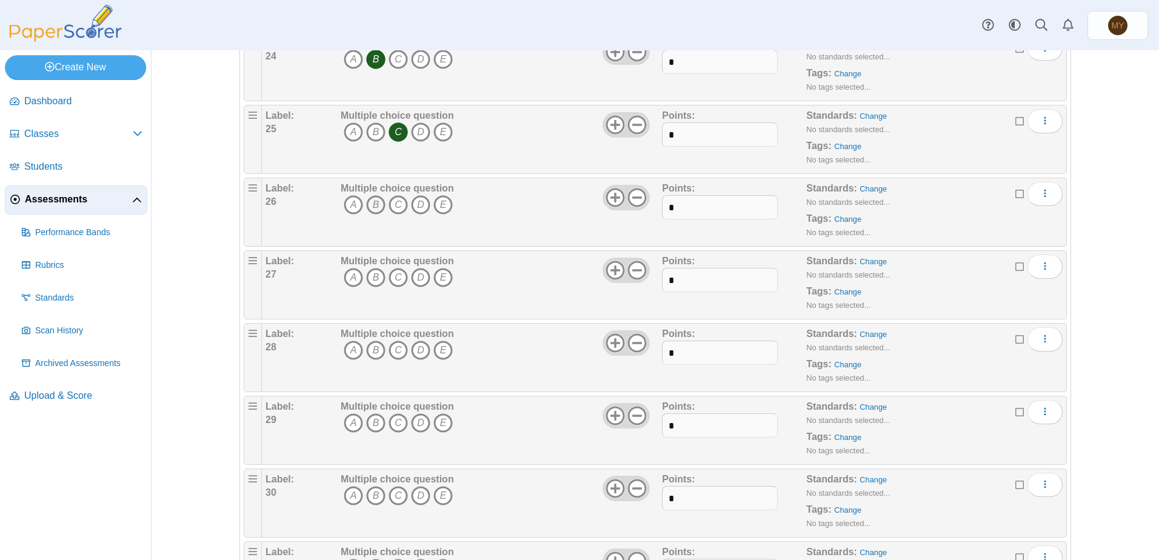
click at [368, 205] on icon "B" at bounding box center [375, 204] width 19 height 19
drag, startPoint x: 688, startPoint y: 208, endPoint x: 608, endPoint y: 204, distance: 79.5
click at [608, 204] on div "Label: 26 Multiple choice question A B C D E *" at bounding box center [663, 212] width 797 height 61
type input "*"
click at [435, 276] on icon "E" at bounding box center [442, 277] width 19 height 19
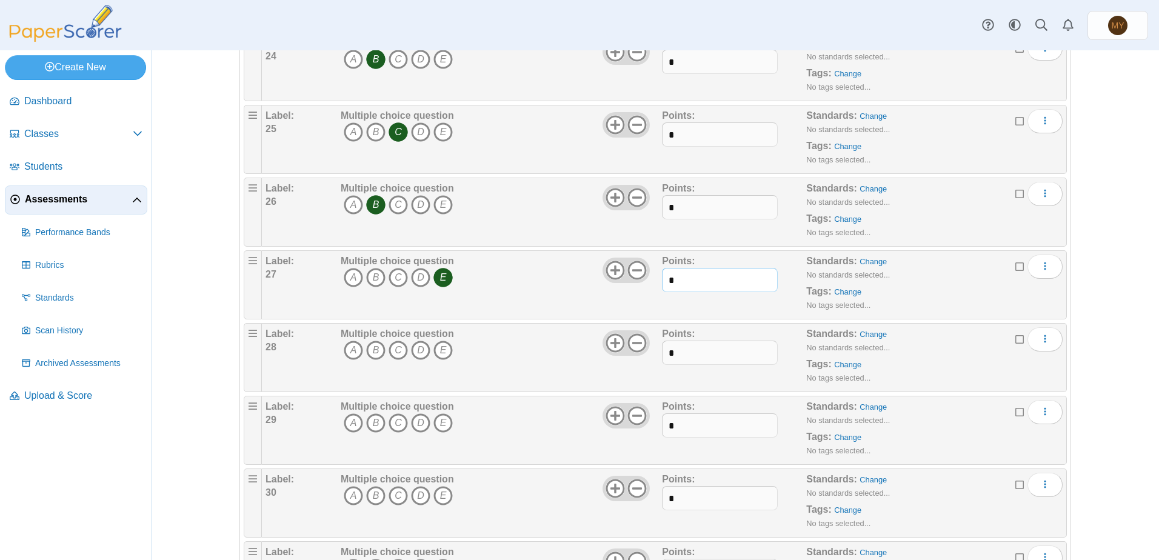
drag, startPoint x: 674, startPoint y: 278, endPoint x: 650, endPoint y: 284, distance: 24.8
click at [650, 284] on div "Label: 27 Multiple choice question A B C D E *" at bounding box center [663, 285] width 797 height 61
type input "*"
click at [349, 350] on icon "A" at bounding box center [353, 350] width 19 height 19
drag, startPoint x: 674, startPoint y: 355, endPoint x: 608, endPoint y: 353, distance: 66.7
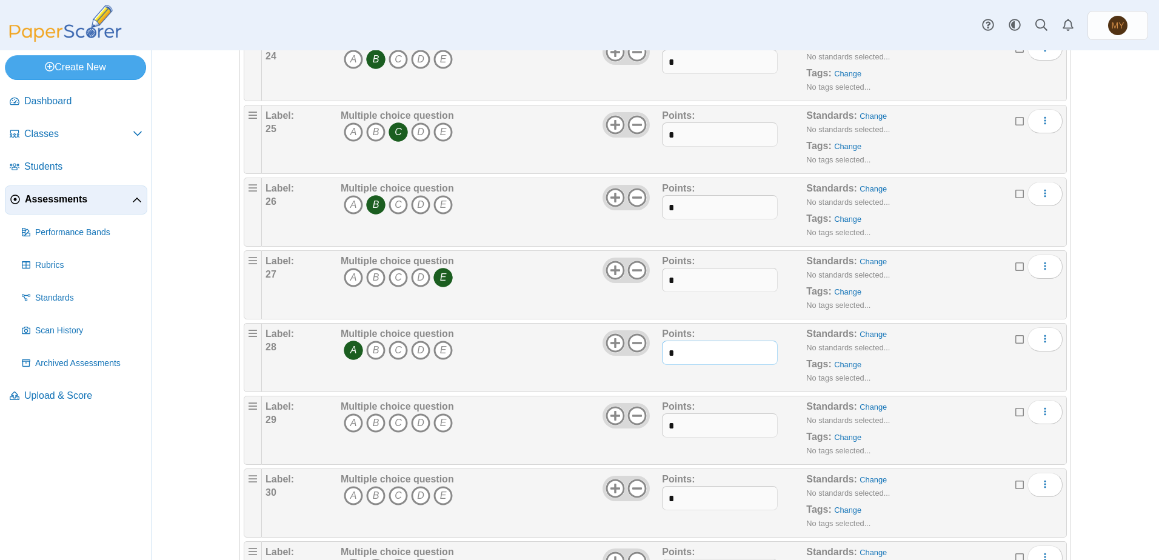
click at [608, 353] on div "Label: 28 Multiple choice question A B C D E *" at bounding box center [663, 357] width 797 height 61
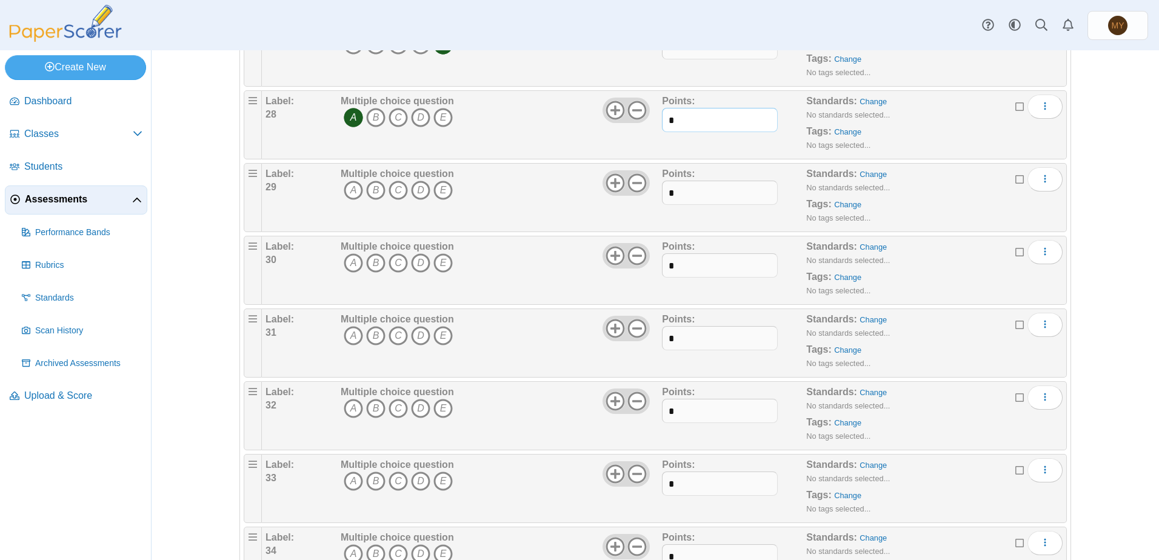
scroll to position [2121, 0]
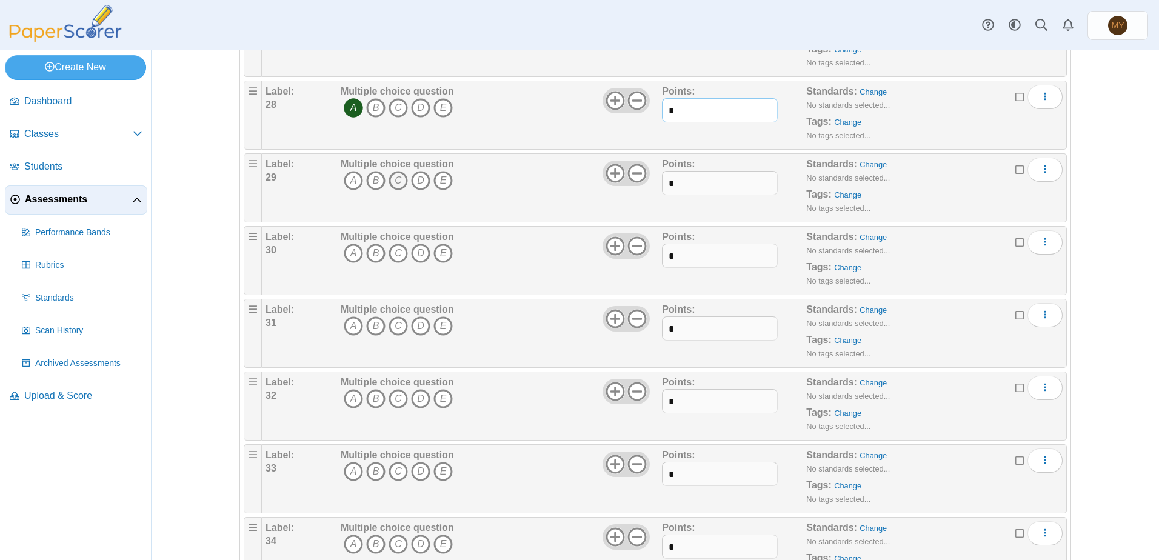
type input "*"
click at [391, 181] on icon "C" at bounding box center [397, 180] width 19 height 19
drag, startPoint x: 675, startPoint y: 185, endPoint x: 643, endPoint y: 185, distance: 32.1
click at [643, 185] on div "Label: 29 Multiple choice question A B C D E *" at bounding box center [663, 188] width 797 height 61
type input "*"
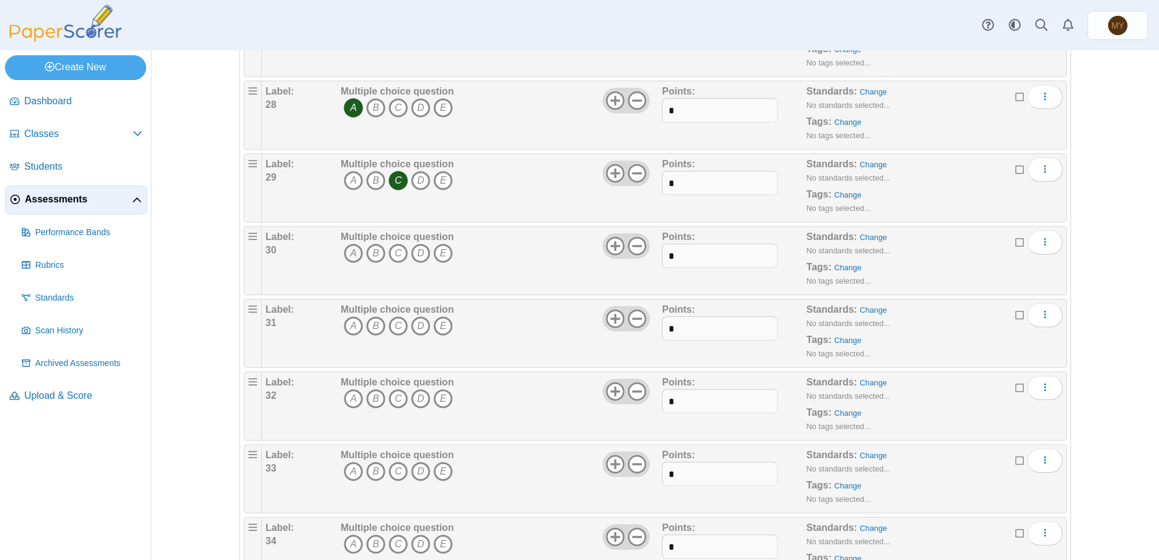
click at [350, 256] on icon "A" at bounding box center [353, 253] width 19 height 19
drag, startPoint x: 674, startPoint y: 257, endPoint x: 651, endPoint y: 257, distance: 23.0
click at [651, 257] on div "Label: 30 Multiple choice question A B C D E *" at bounding box center [663, 260] width 797 height 61
type input "*"
click at [352, 323] on icon "A" at bounding box center [353, 325] width 19 height 19
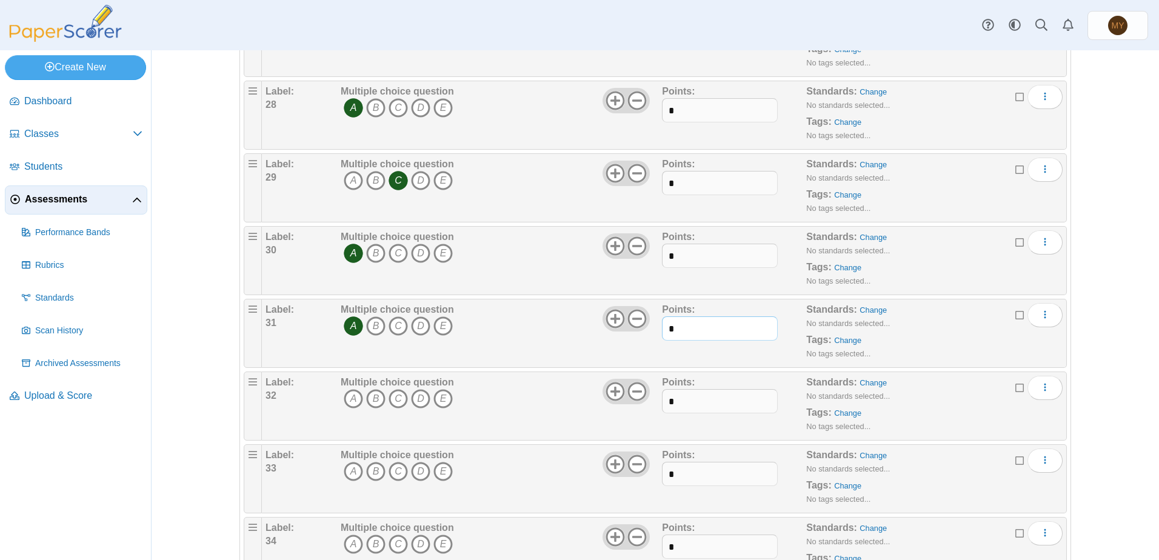
drag, startPoint x: 677, startPoint y: 324, endPoint x: 643, endPoint y: 319, distance: 35.0
click at [643, 319] on div "Label: 31 Multiple choice question A B C D E *" at bounding box center [663, 333] width 797 height 61
type input "*"
click at [351, 399] on icon "A" at bounding box center [353, 398] width 19 height 19
drag, startPoint x: 675, startPoint y: 404, endPoint x: 648, endPoint y: 401, distance: 27.4
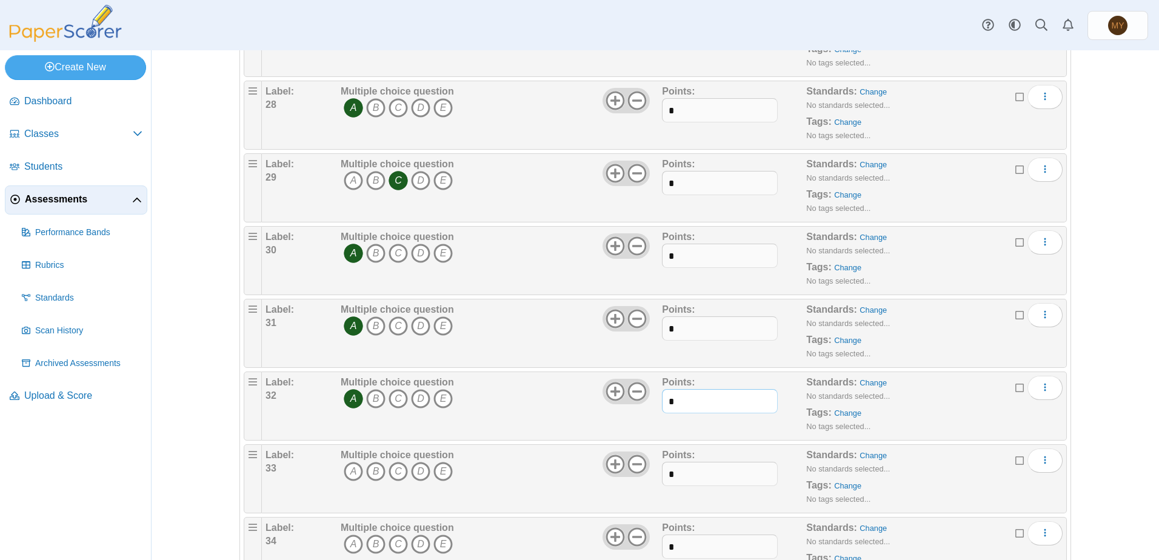
click at [648, 401] on div "Label: 32 Multiple choice question A B C D E *" at bounding box center [663, 406] width 797 height 61
type input "*"
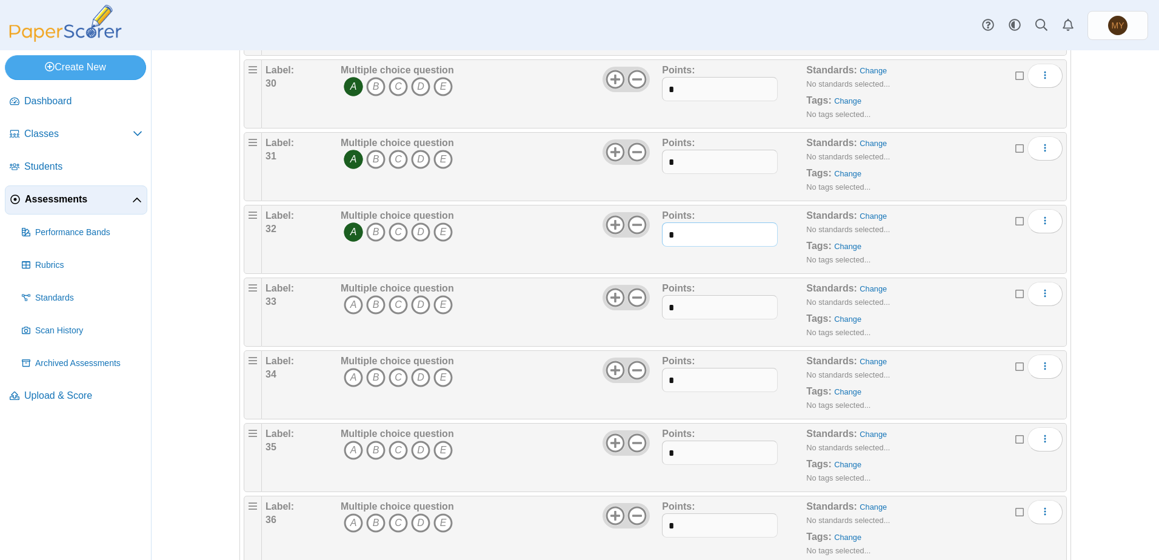
scroll to position [2303, 0]
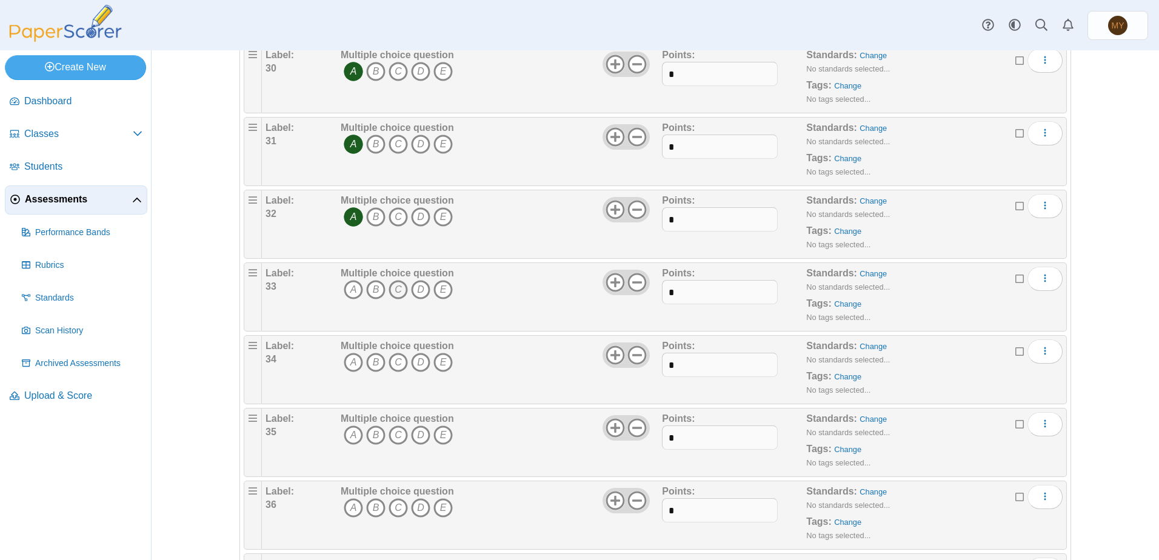
click at [398, 290] on icon "C" at bounding box center [397, 289] width 19 height 19
drag, startPoint x: 681, startPoint y: 294, endPoint x: 641, endPoint y: 293, distance: 40.0
click at [641, 293] on div "Label: 33 Multiple choice question A B C D E *" at bounding box center [663, 297] width 797 height 61
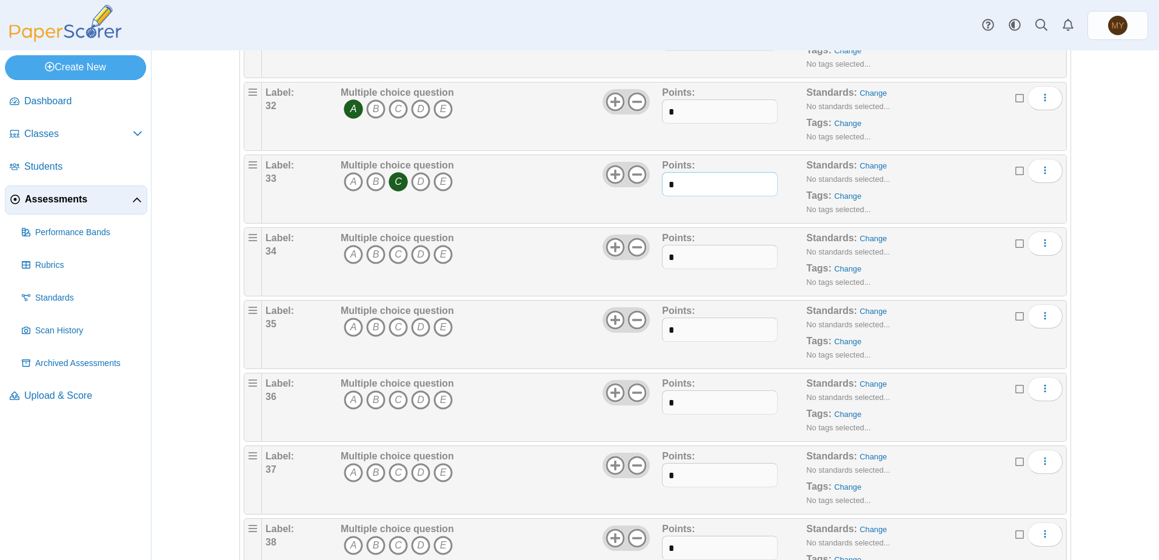
scroll to position [2424, 0]
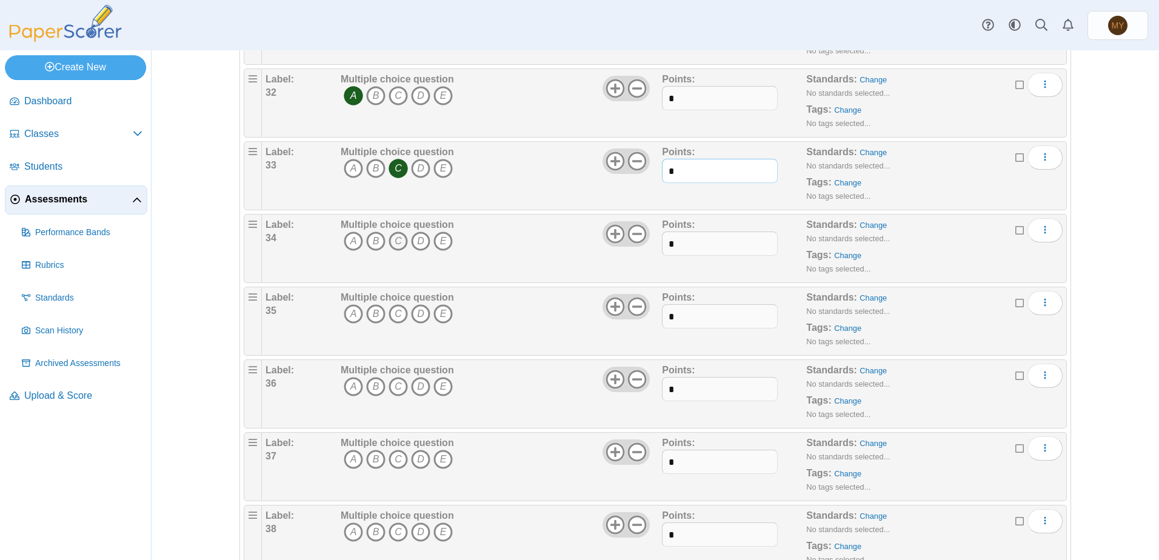
type input "*"
click at [393, 241] on icon "C" at bounding box center [397, 240] width 19 height 19
drag, startPoint x: 681, startPoint y: 239, endPoint x: 619, endPoint y: 247, distance: 62.4
click at [619, 247] on div "Label: 34 Multiple choice question A B C D E *" at bounding box center [663, 248] width 797 height 61
type input "*"
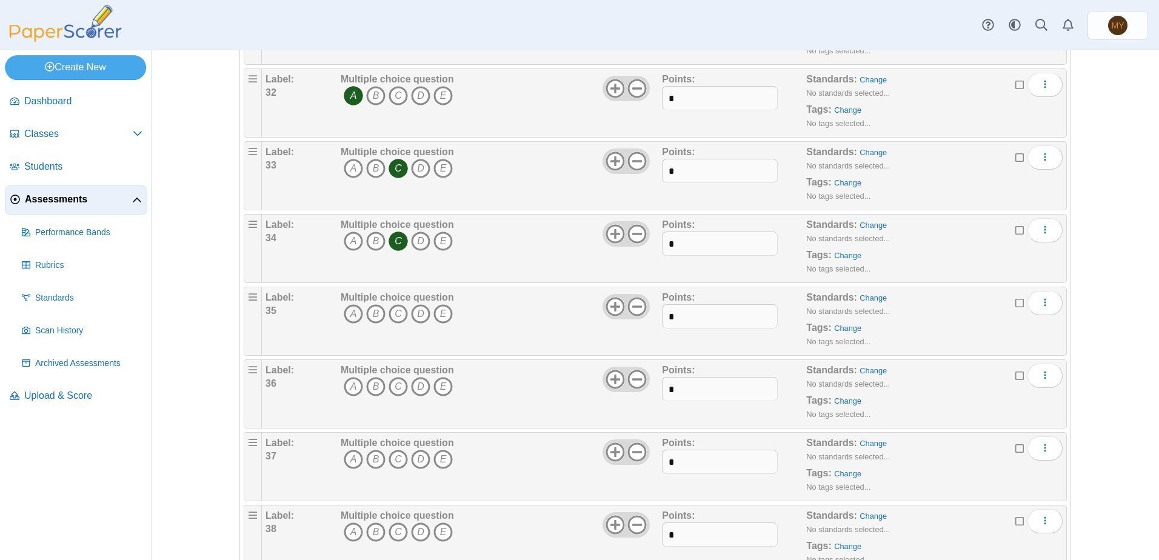
click at [350, 312] on icon "A" at bounding box center [353, 313] width 19 height 19
drag, startPoint x: 681, startPoint y: 315, endPoint x: 641, endPoint y: 316, distance: 40.0
click at [641, 316] on div "Label: 35 Multiple choice question A B C D E *" at bounding box center [663, 321] width 797 height 61
type input "*"
click at [394, 383] on icon "C" at bounding box center [397, 386] width 19 height 19
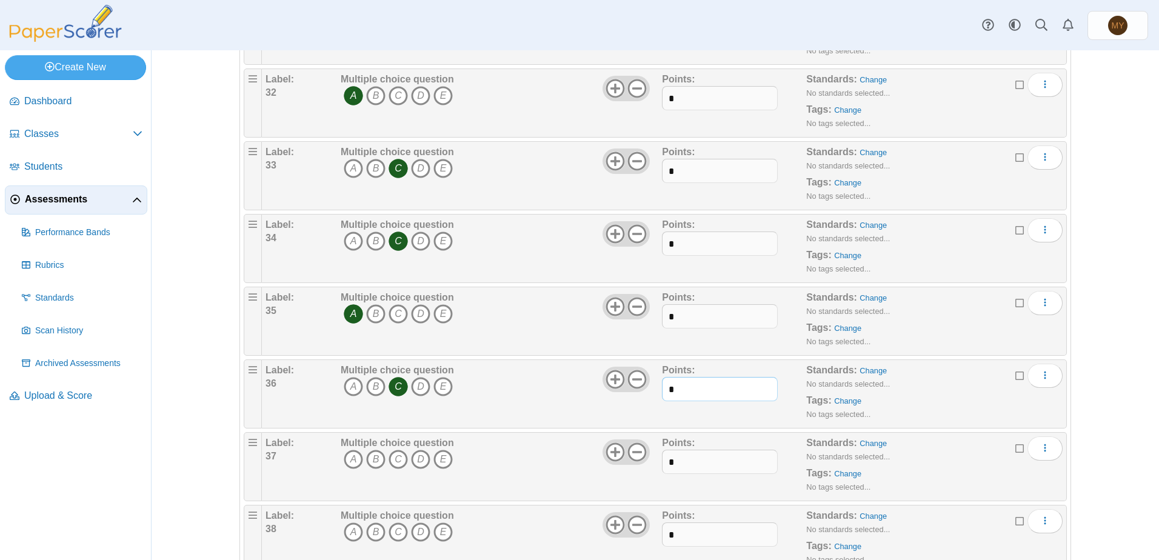
drag, startPoint x: 679, startPoint y: 392, endPoint x: 643, endPoint y: 389, distance: 35.9
click at [643, 389] on div "Label: 36 Multiple choice question A B C D E *" at bounding box center [663, 394] width 797 height 61
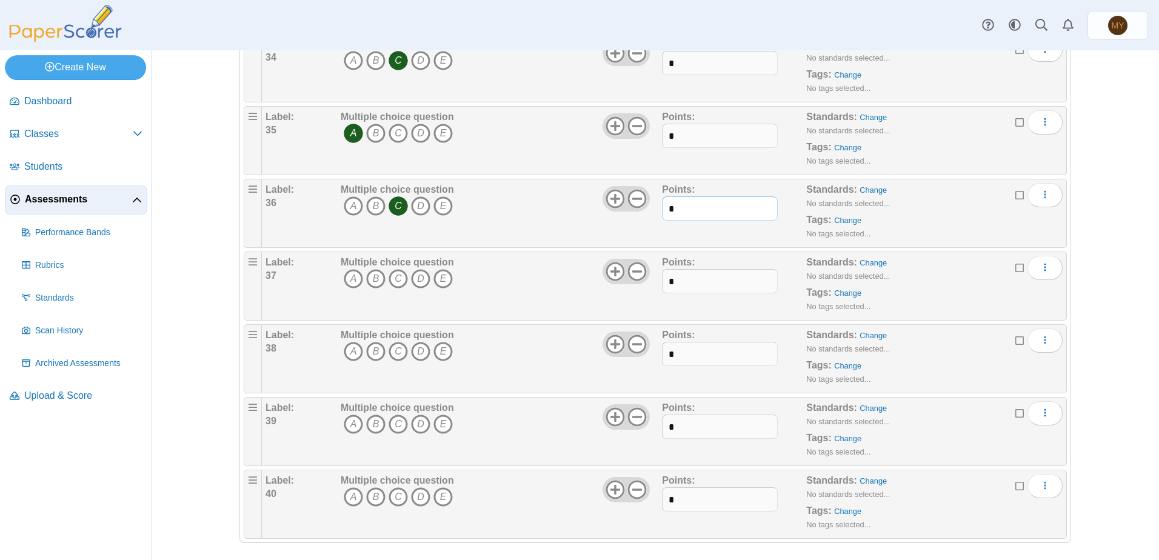
scroll to position [2606, 0]
type input "*"
click at [370, 277] on icon "B" at bounding box center [375, 277] width 19 height 19
drag, startPoint x: 673, startPoint y: 278, endPoint x: 624, endPoint y: 279, distance: 49.7
click at [624, 279] on div "Label: 37 Multiple choice question A B C D E *" at bounding box center [663, 285] width 797 height 61
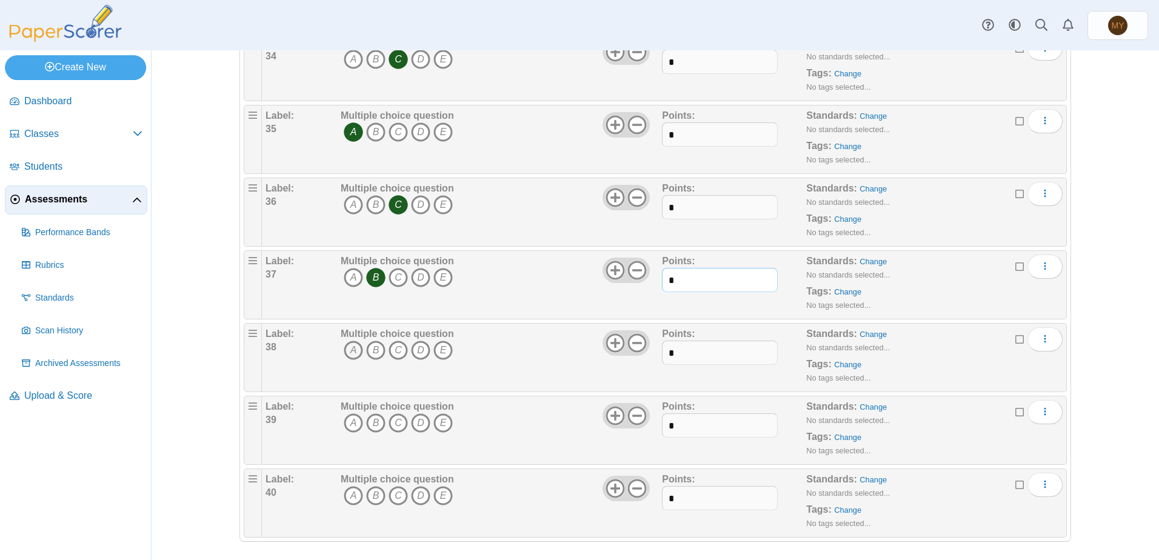
type input "*"
click at [351, 349] on icon "A" at bounding box center [353, 350] width 19 height 19
drag, startPoint x: 676, startPoint y: 354, endPoint x: 636, endPoint y: 359, distance: 40.3
click at [636, 359] on div "Label: 38 Multiple choice question A B C D E *" at bounding box center [663, 357] width 797 height 61
type input "*"
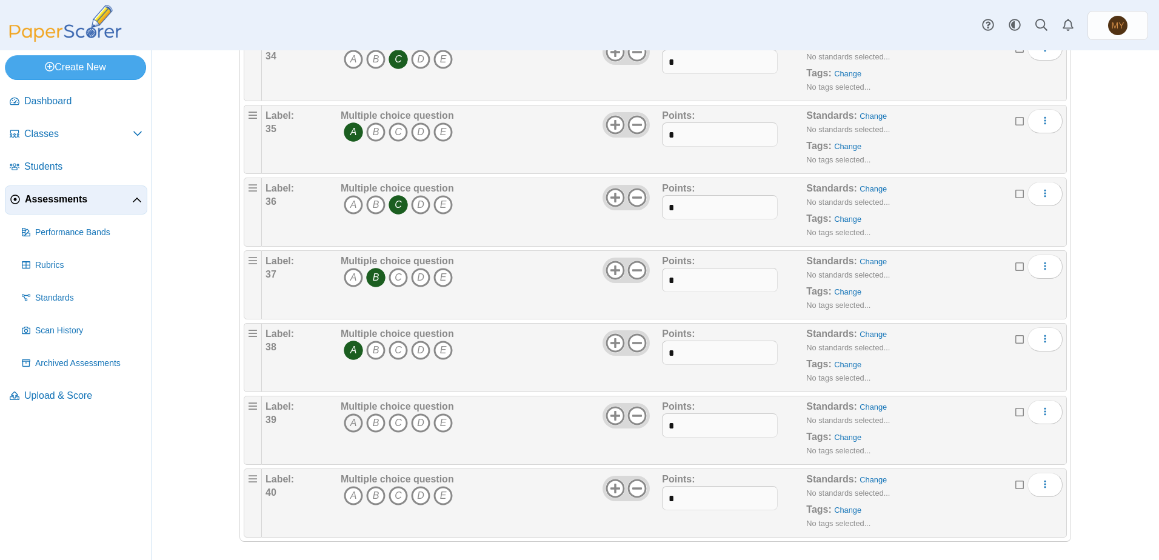
click at [346, 422] on icon "A" at bounding box center [353, 422] width 19 height 19
click at [644, 427] on div "Label: 39 Multiple choice question A B C D E *" at bounding box center [663, 430] width 797 height 61
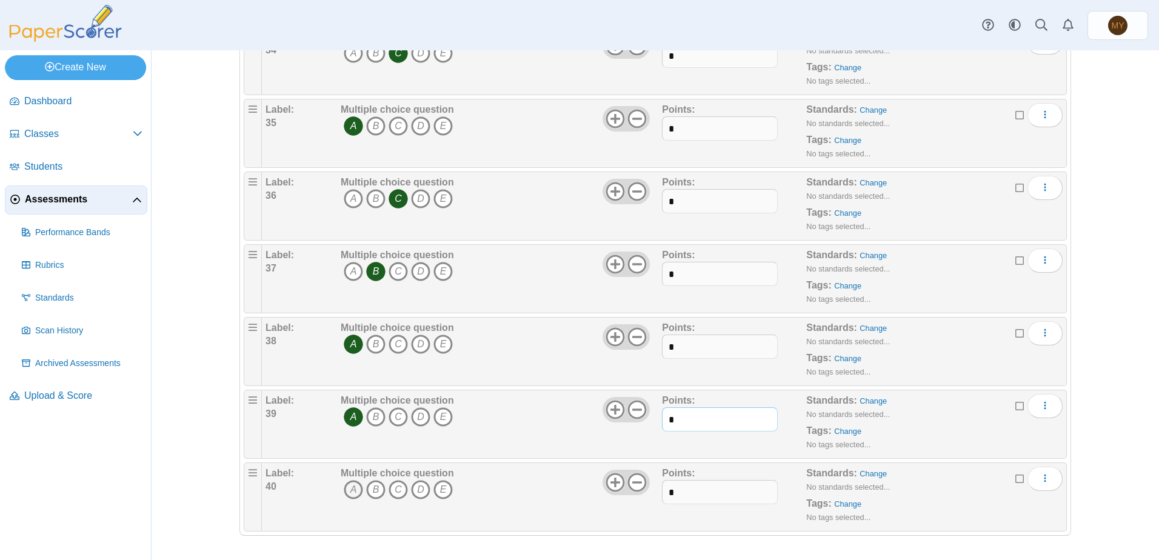
type input "*"
click at [345, 488] on icon "A" at bounding box center [353, 489] width 19 height 19
drag, startPoint x: 670, startPoint y: 492, endPoint x: 615, endPoint y: 492, distance: 55.1
click at [615, 492] on div "Label: 40 Multiple choice question A B C D E *" at bounding box center [663, 497] width 797 height 61
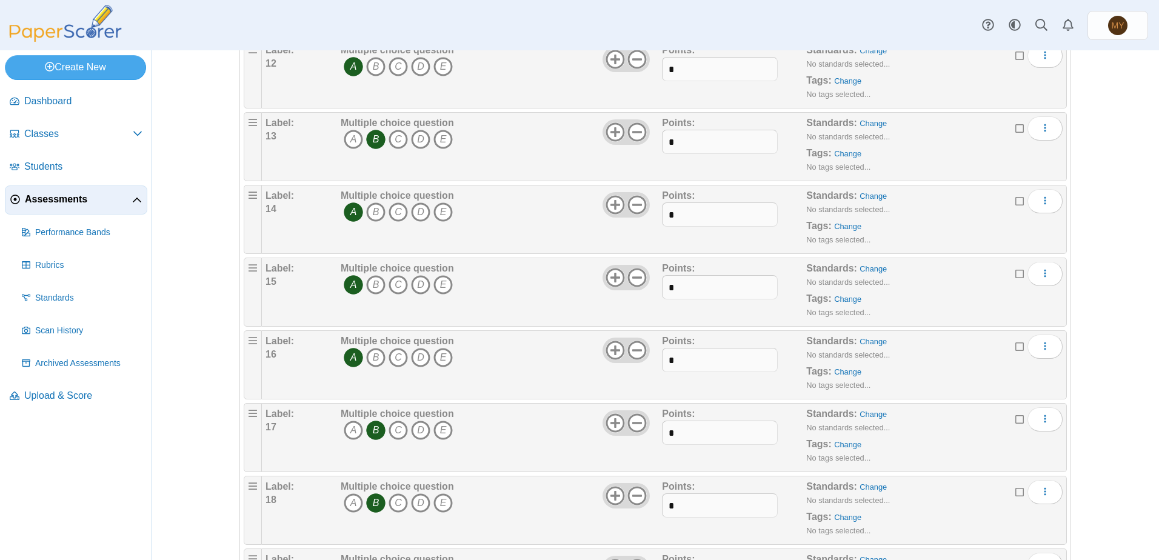
scroll to position [1030, 0]
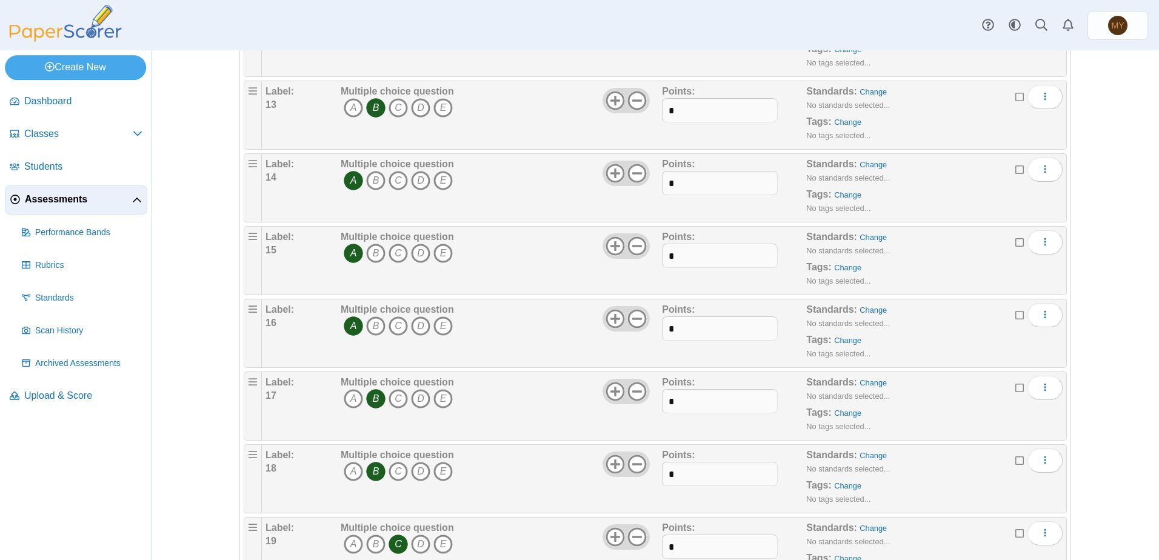
type input "*"
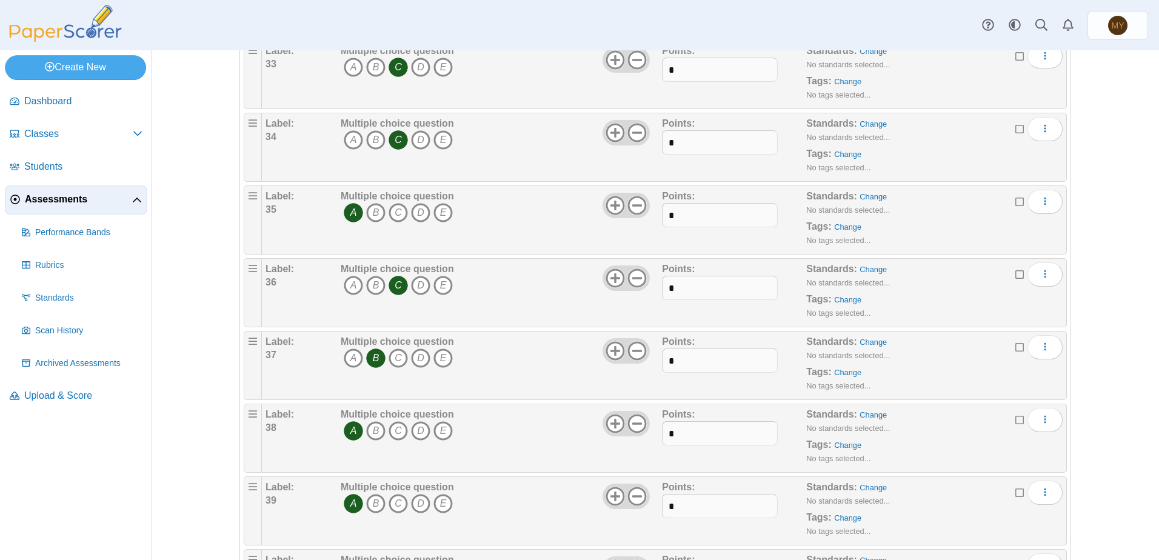
scroll to position [2612, 0]
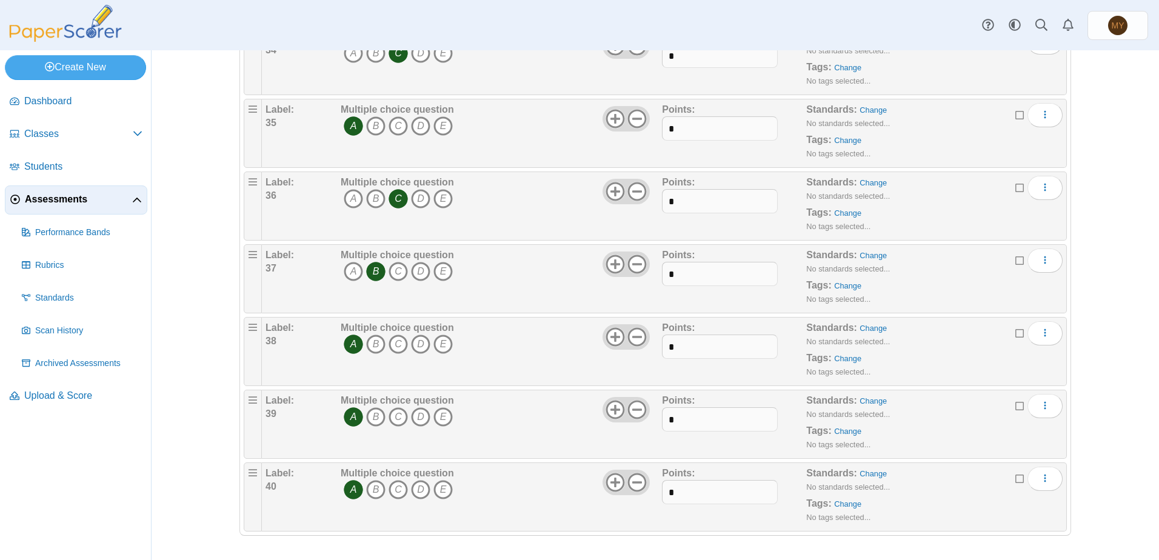
click at [1128, 435] on div "Adding or removing a question, will render already printed testing sheets inval…" at bounding box center [654, 305] width 1007 height 510
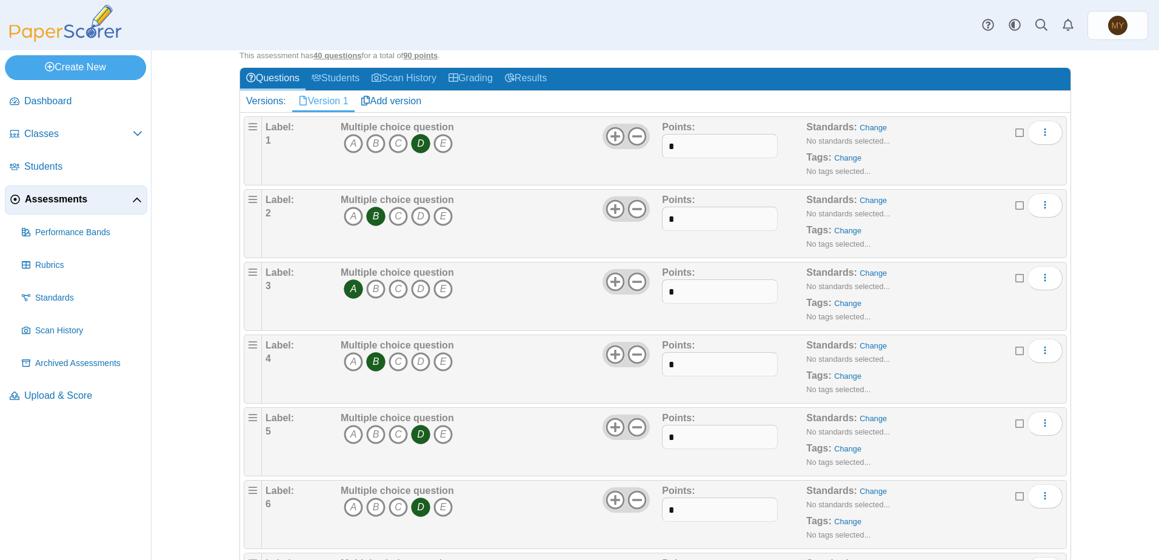
scroll to position [0, 0]
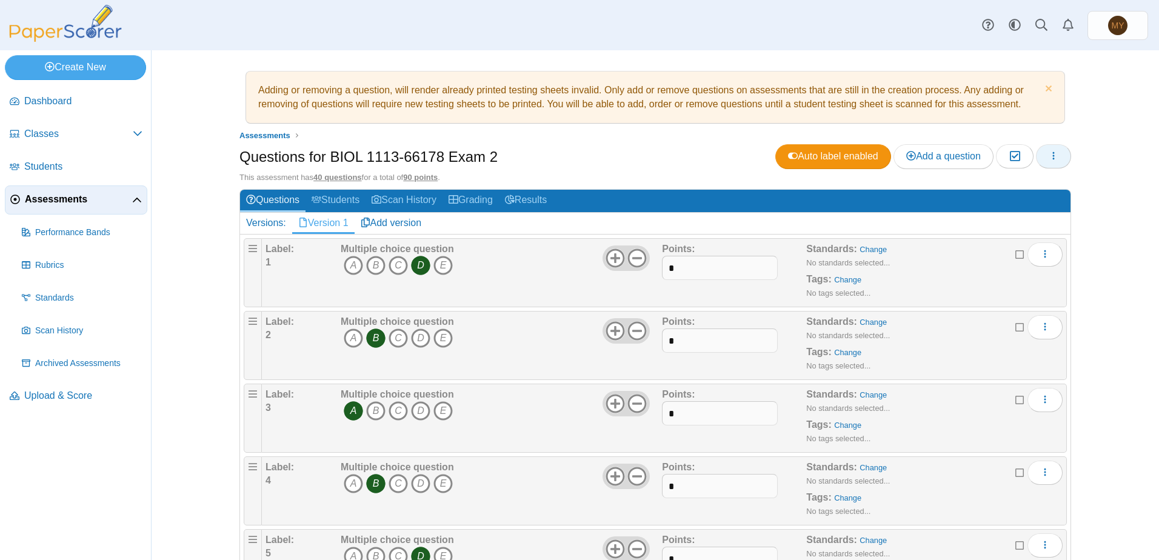
click at [1051, 156] on icon "button" at bounding box center [1053, 156] width 10 height 10
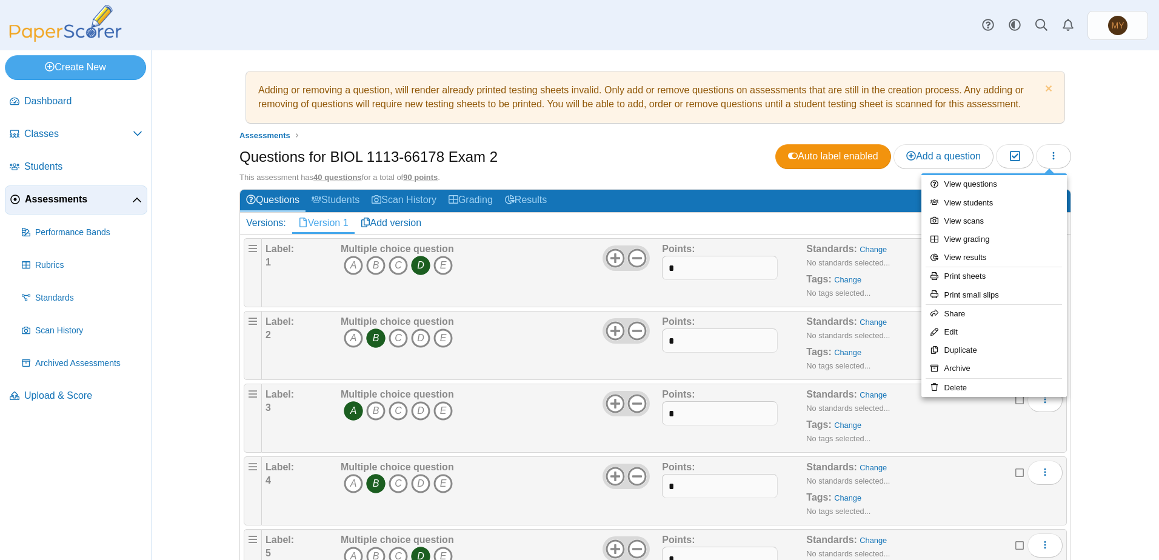
click at [1097, 230] on div "Adding or removing a question, will render already printed testing sheets inval…" at bounding box center [655, 305] width 909 height 510
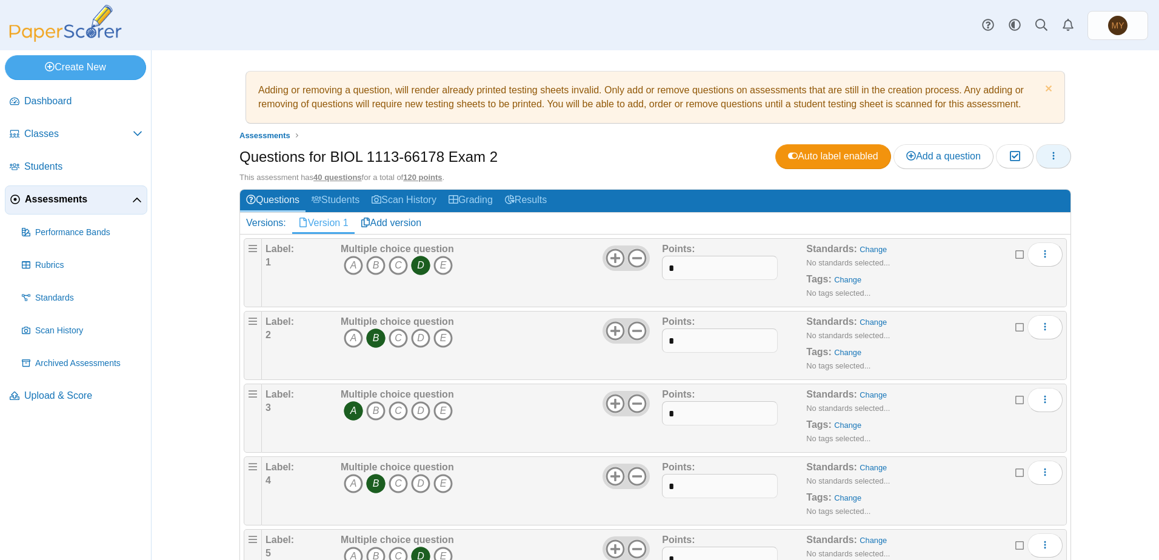
click at [1050, 159] on icon "button" at bounding box center [1053, 156] width 10 height 10
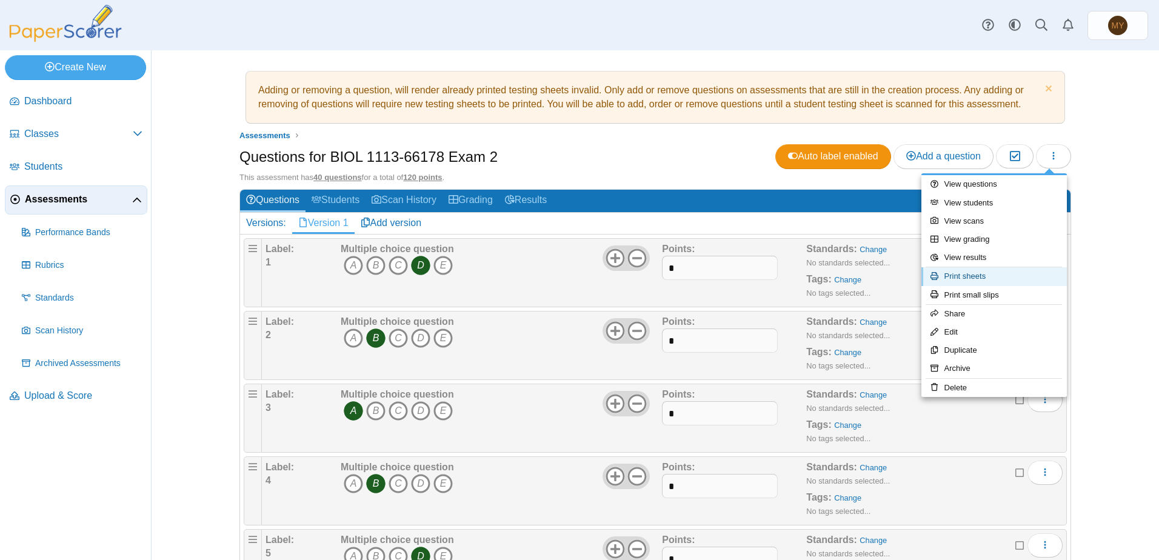
click at [965, 278] on link "Print sheets" at bounding box center [993, 276] width 145 height 18
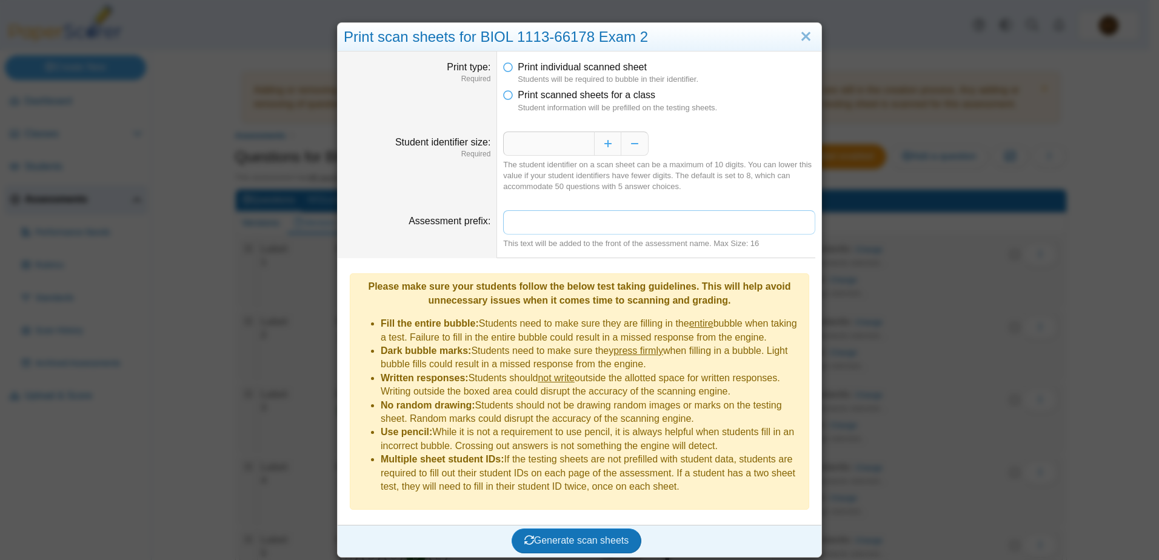
click at [510, 223] on input "Assessment prefix" at bounding box center [659, 222] width 312 height 24
click at [545, 219] on input "*******" at bounding box center [659, 222] width 312 height 24
type input "**********"
click at [571, 535] on span "Generate scan sheets" at bounding box center [576, 540] width 105 height 10
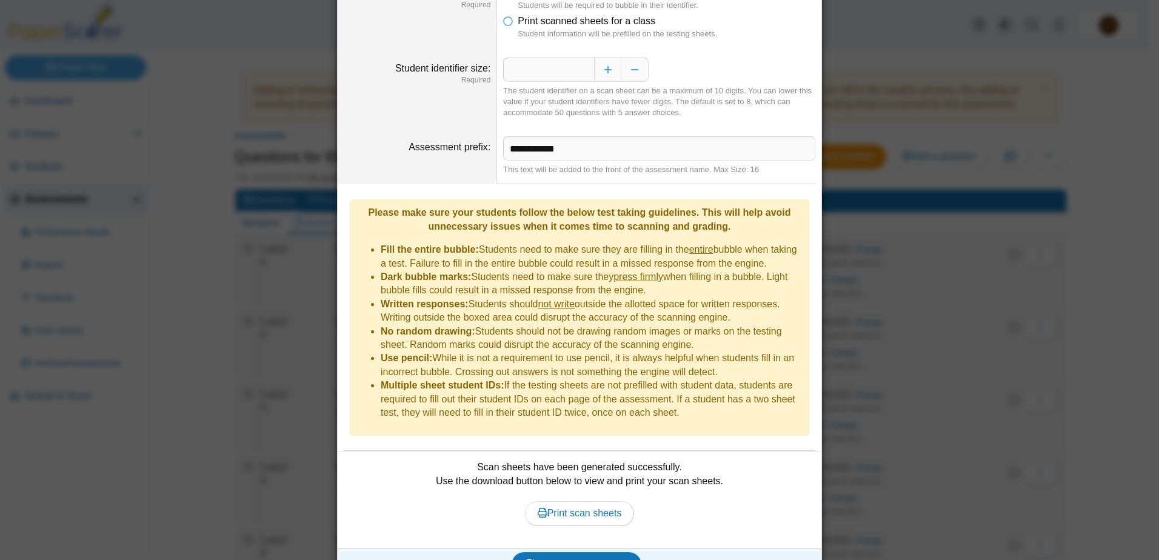
scroll to position [82, 0]
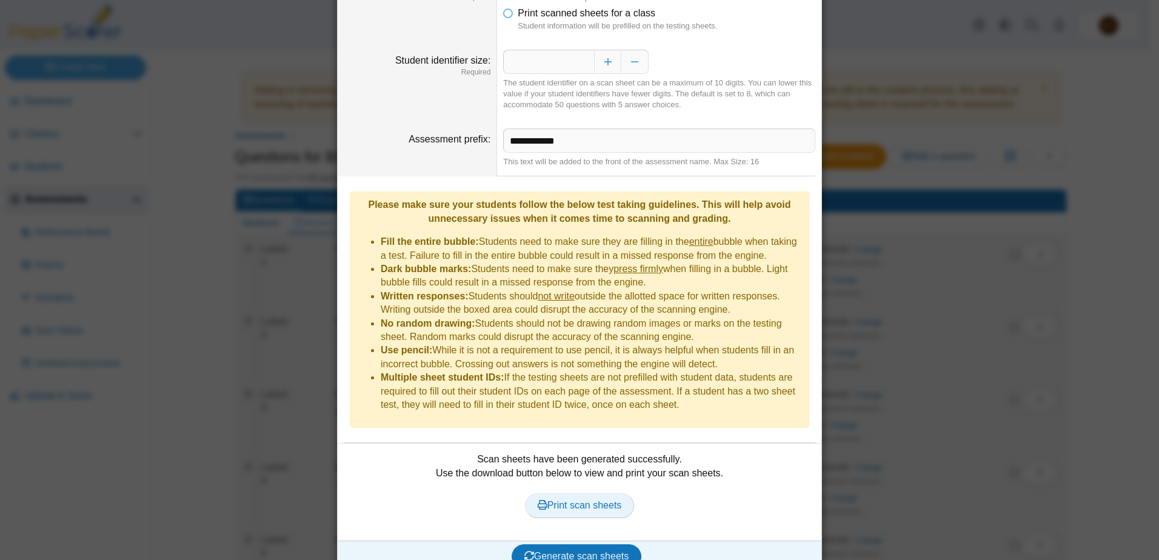
click at [570, 500] on span "Print scan sheets" at bounding box center [580, 505] width 84 height 10
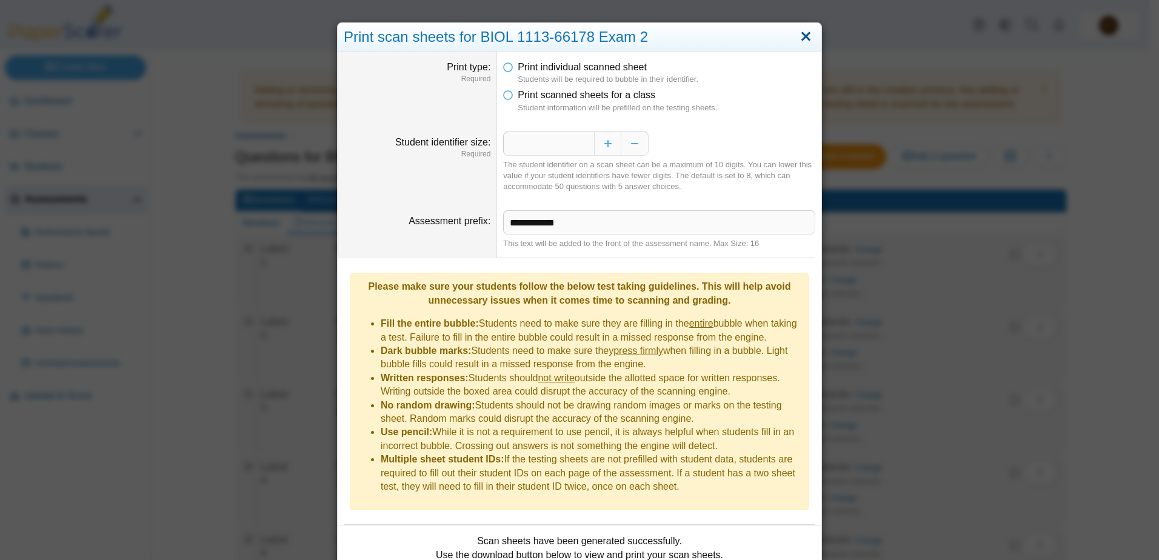
click at [799, 35] on link "Close" at bounding box center [805, 37] width 19 height 21
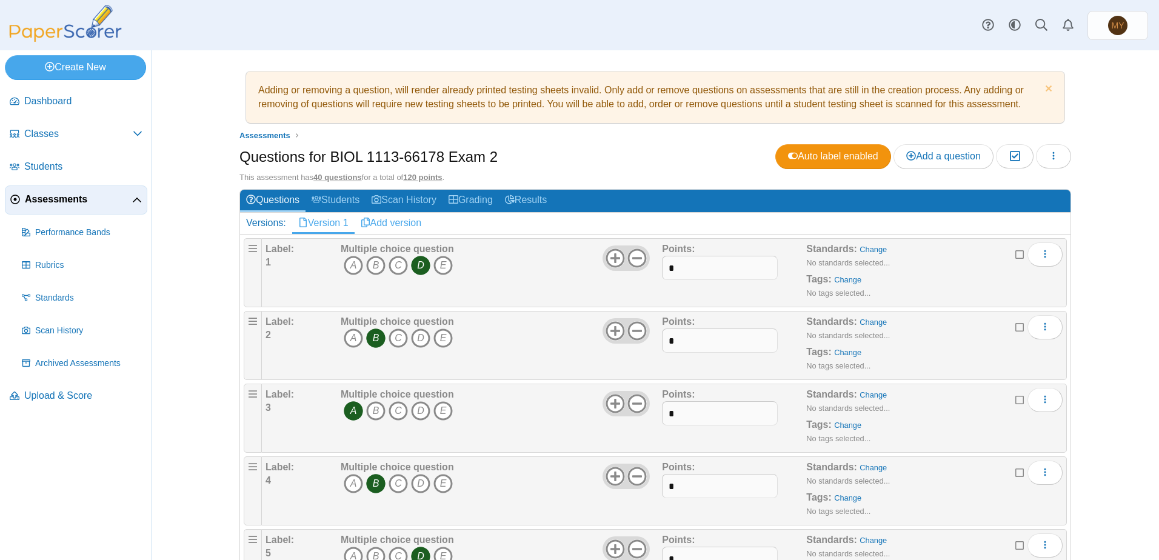
click at [401, 224] on link "Add version" at bounding box center [391, 223] width 73 height 21
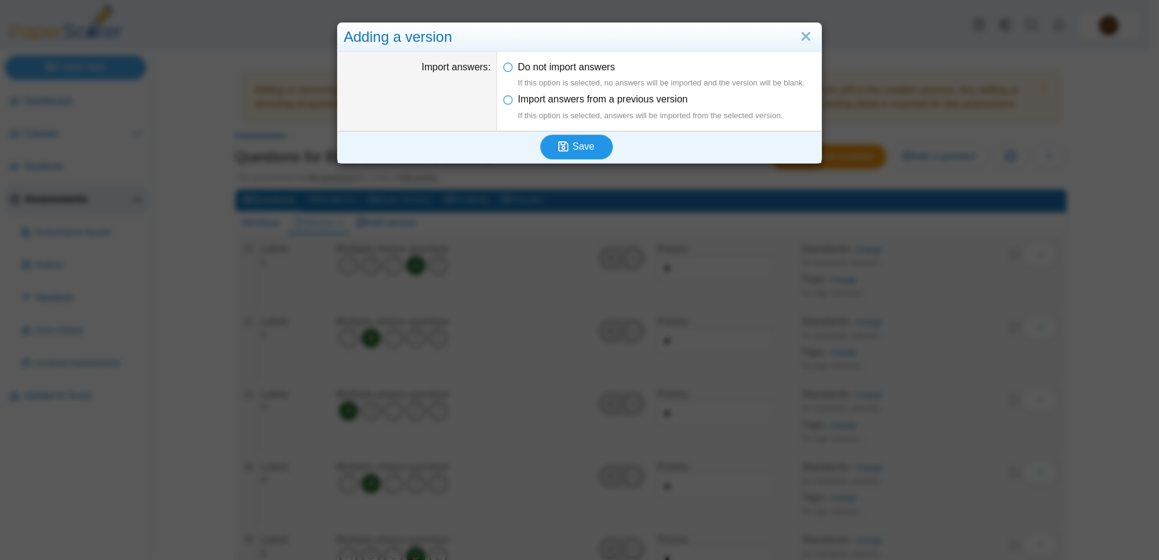
click at [574, 149] on span "Save" at bounding box center [583, 146] width 22 height 10
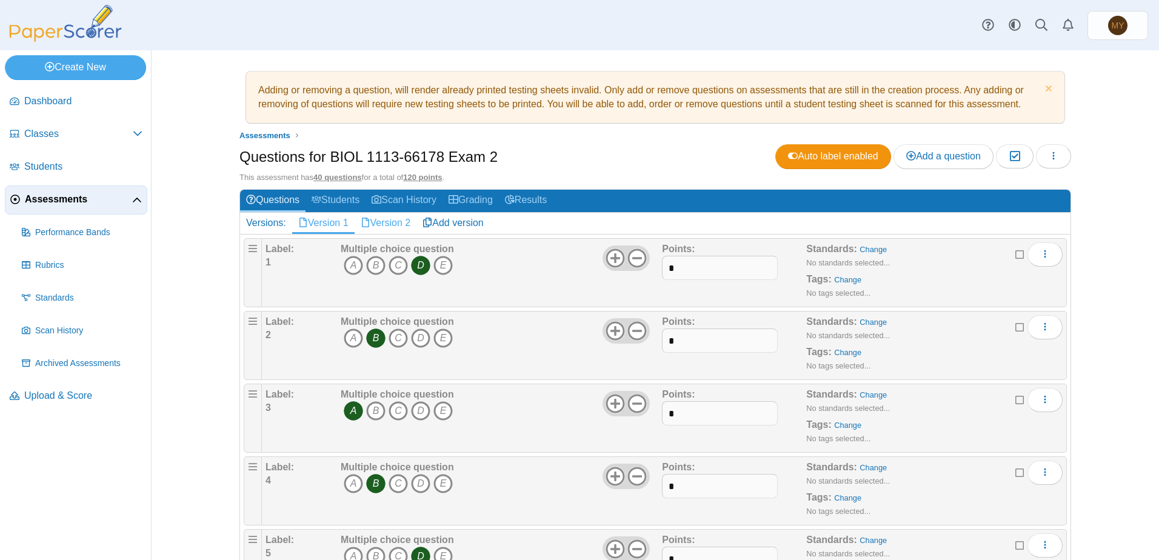
click at [395, 222] on link "Version 2" at bounding box center [386, 223] width 62 height 21
click at [413, 265] on icon "D" at bounding box center [420, 265] width 19 height 19
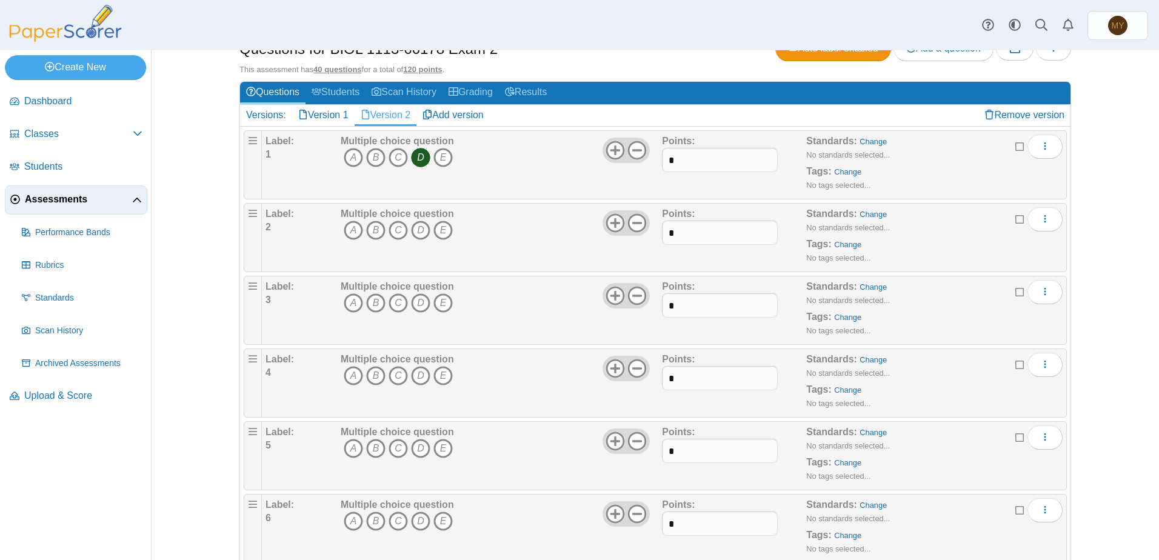
scroll to position [121, 0]
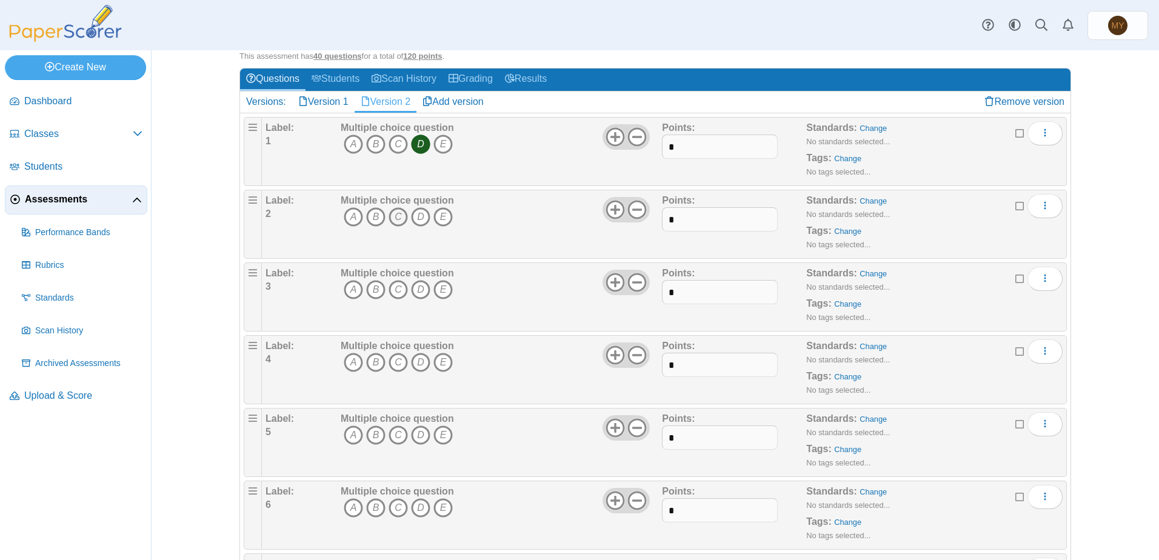
click at [392, 215] on icon "C" at bounding box center [397, 216] width 19 height 19
click at [349, 290] on icon "A" at bounding box center [353, 289] width 19 height 19
click at [396, 362] on icon "C" at bounding box center [397, 362] width 19 height 19
click at [395, 434] on icon "C" at bounding box center [397, 434] width 19 height 19
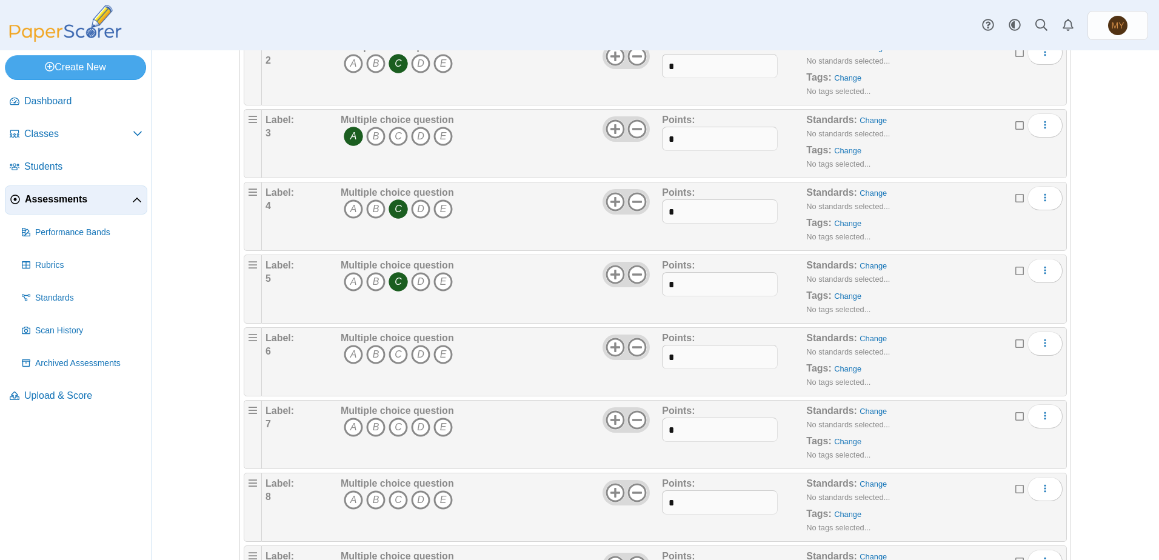
scroll to position [303, 0]
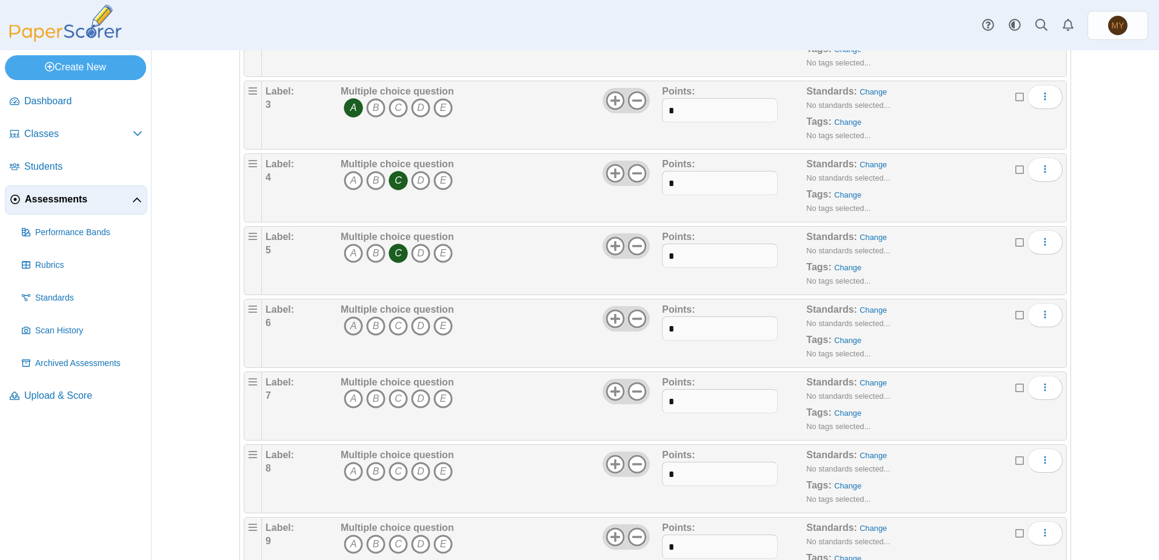
click at [348, 325] on icon "A" at bounding box center [353, 325] width 19 height 19
click at [344, 401] on icon "A" at bounding box center [353, 398] width 19 height 19
click at [345, 469] on icon "A" at bounding box center [353, 471] width 19 height 19
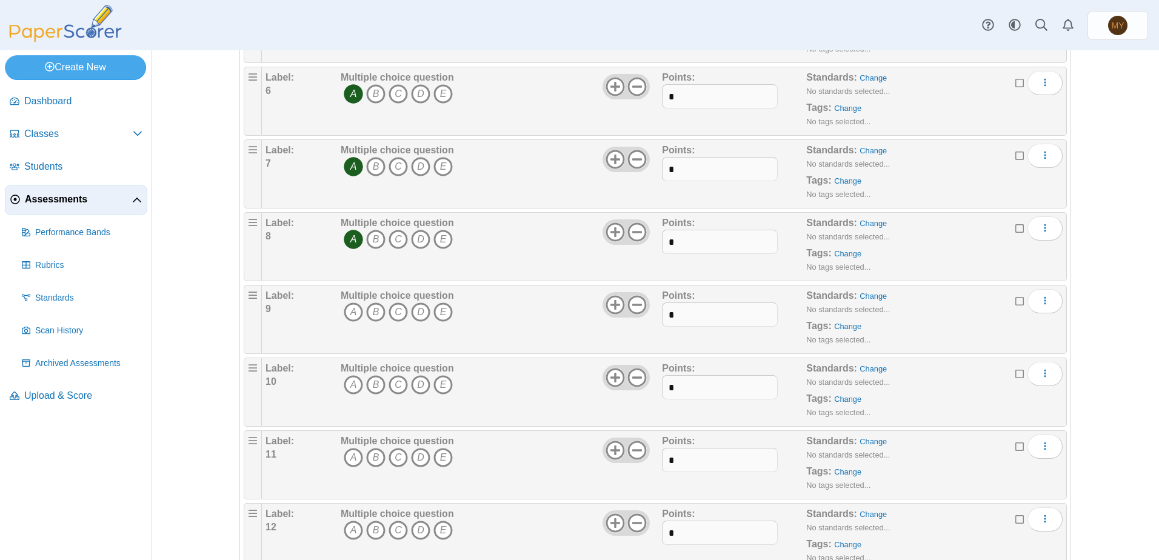
scroll to position [545, 0]
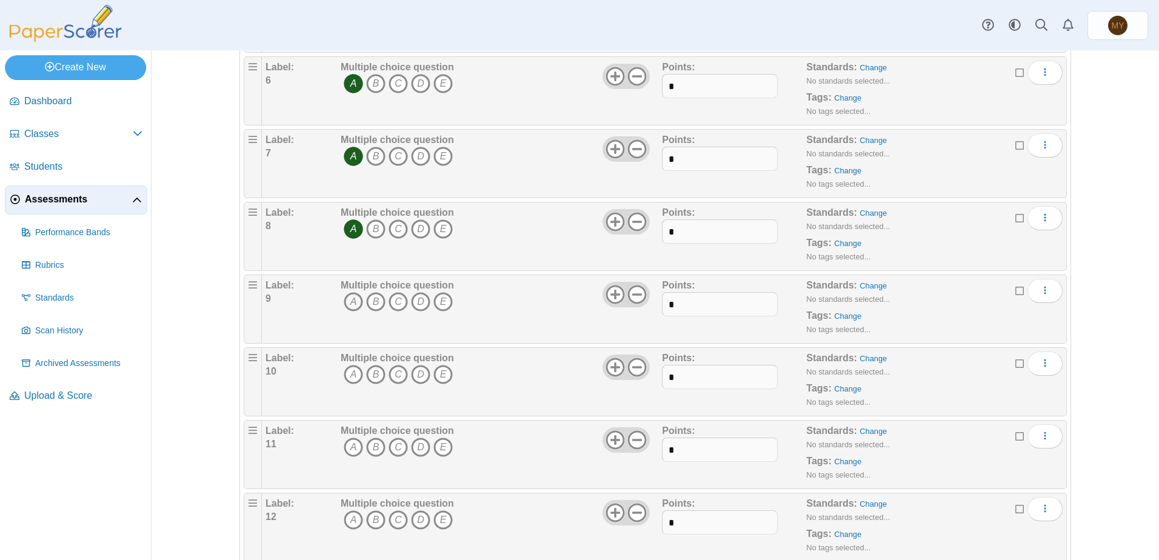
click at [345, 302] on icon "A" at bounding box center [353, 301] width 19 height 19
click at [397, 374] on icon "C" at bounding box center [397, 374] width 19 height 19
click at [396, 373] on icon "C" at bounding box center [397, 374] width 19 height 19
click at [419, 374] on icon "D" at bounding box center [420, 374] width 19 height 19
click at [371, 447] on icon "B" at bounding box center [375, 447] width 19 height 19
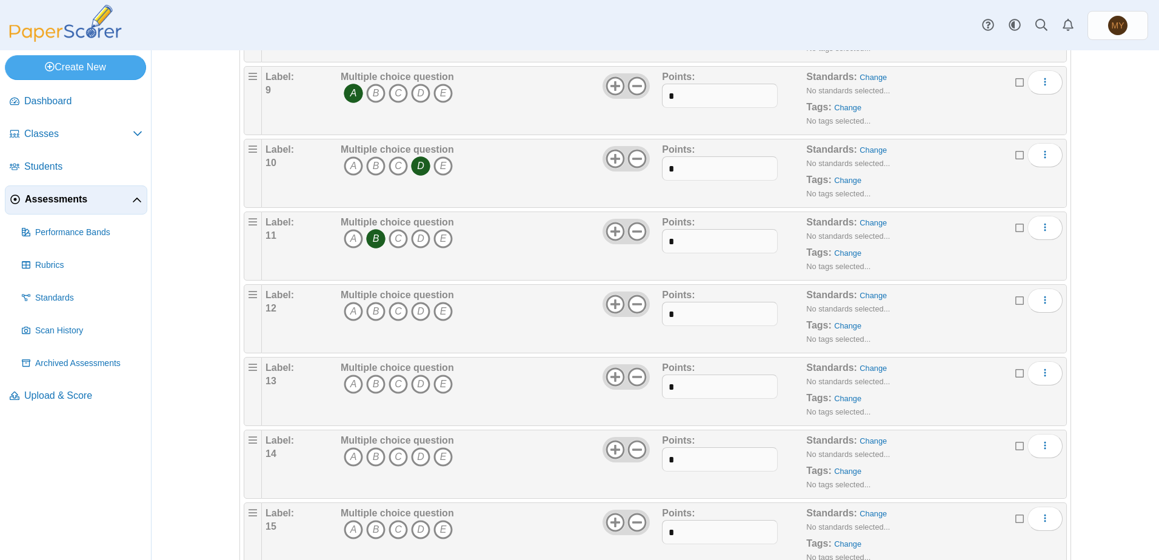
scroll to position [788, 0]
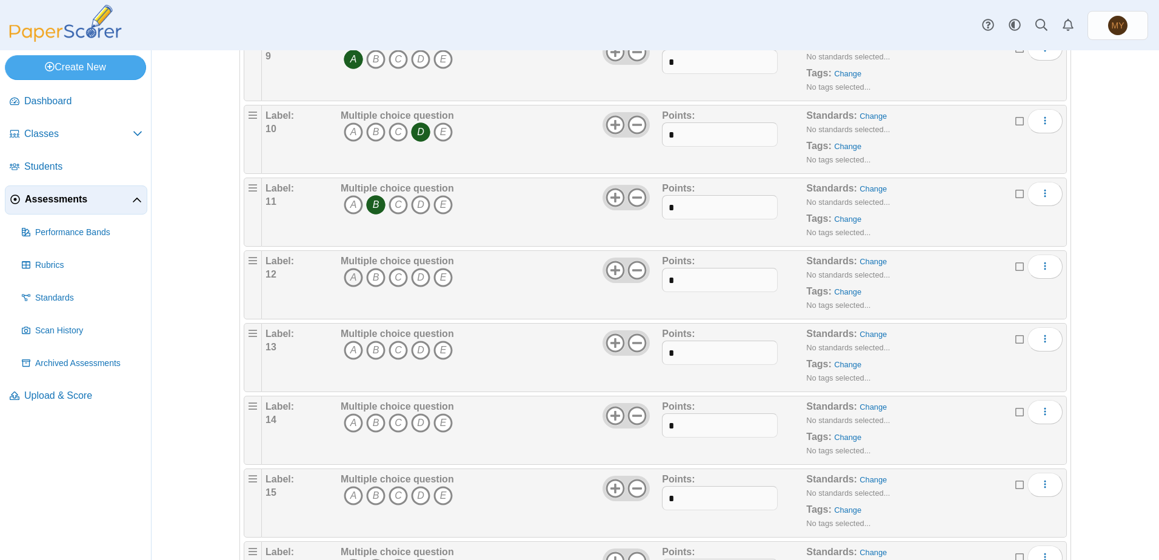
click at [349, 276] on icon "A" at bounding box center [353, 277] width 19 height 19
click at [375, 353] on icon "B" at bounding box center [375, 350] width 19 height 19
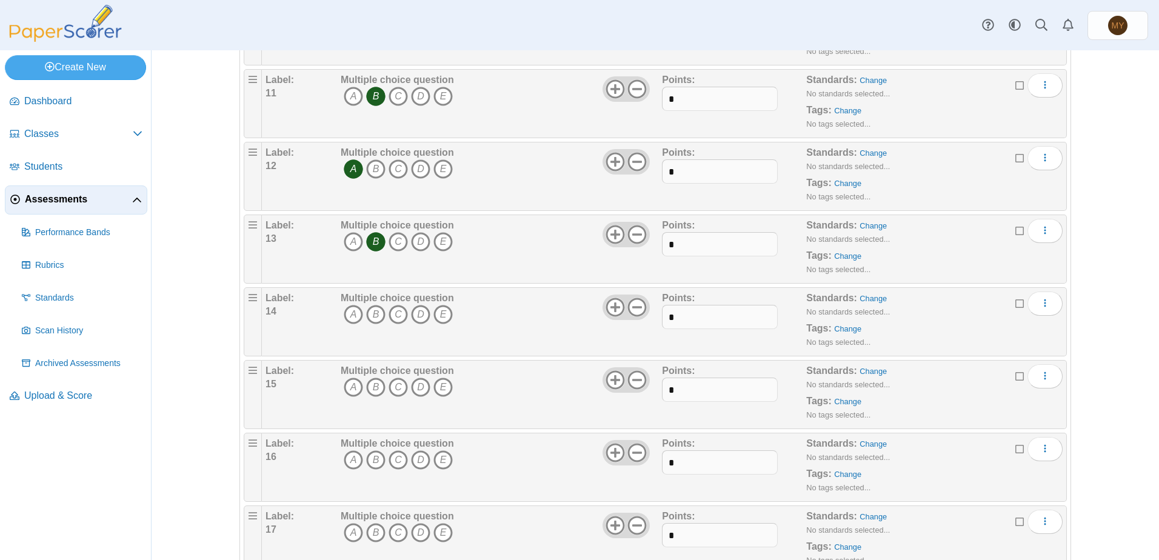
scroll to position [909, 0]
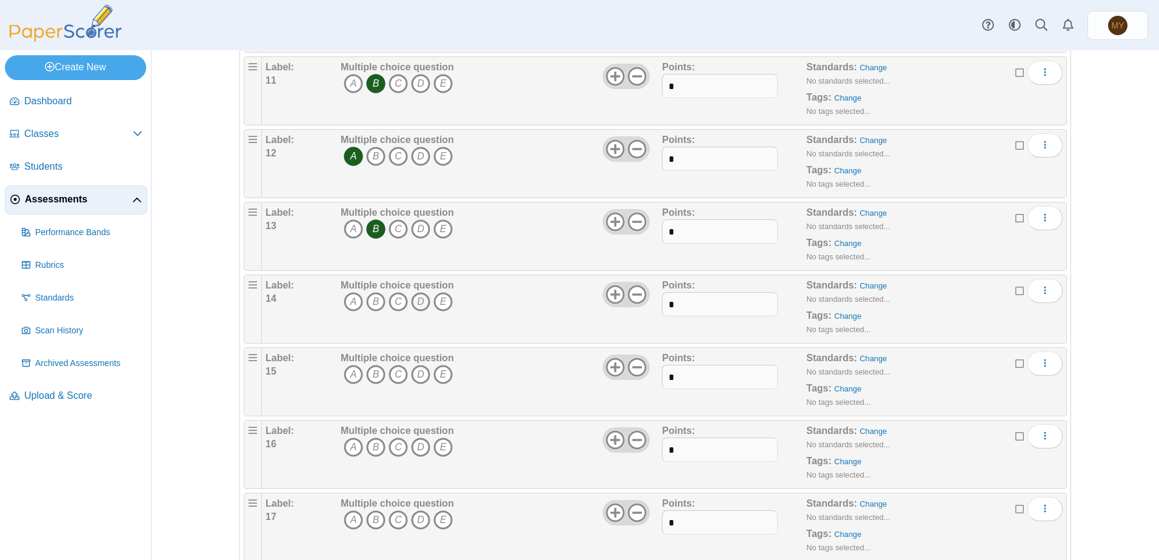
click at [416, 301] on icon "D" at bounding box center [420, 301] width 19 height 19
click at [368, 373] on icon "B" at bounding box center [375, 374] width 19 height 19
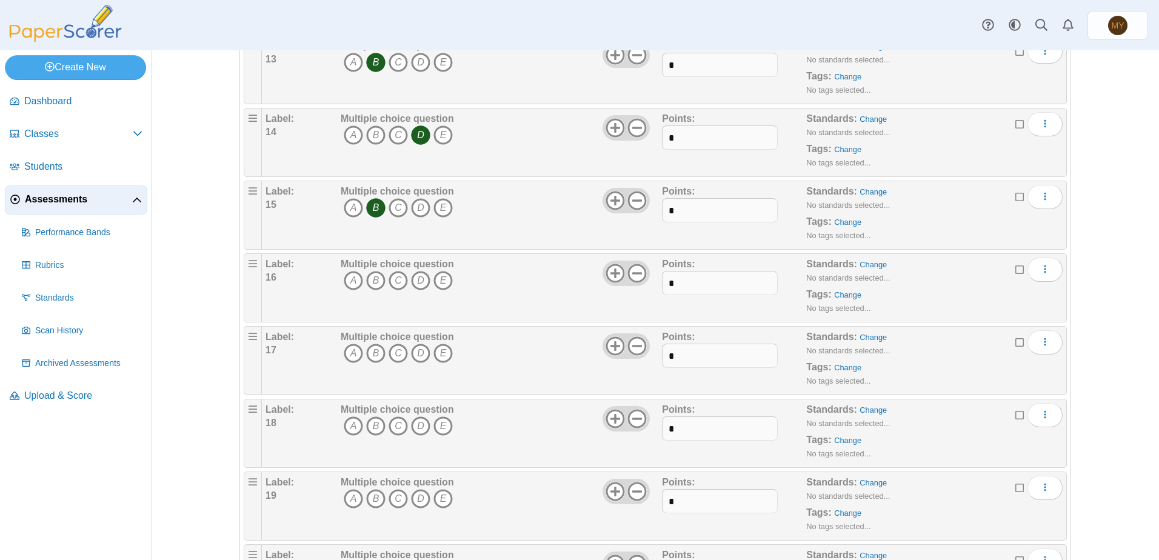
scroll to position [1151, 0]
click at [371, 207] on icon "B" at bounding box center [375, 204] width 19 height 19
click at [394, 279] on icon "C" at bounding box center [397, 277] width 19 height 19
click at [347, 349] on icon "A" at bounding box center [353, 350] width 19 height 19
click at [372, 422] on icon "B" at bounding box center [375, 422] width 19 height 19
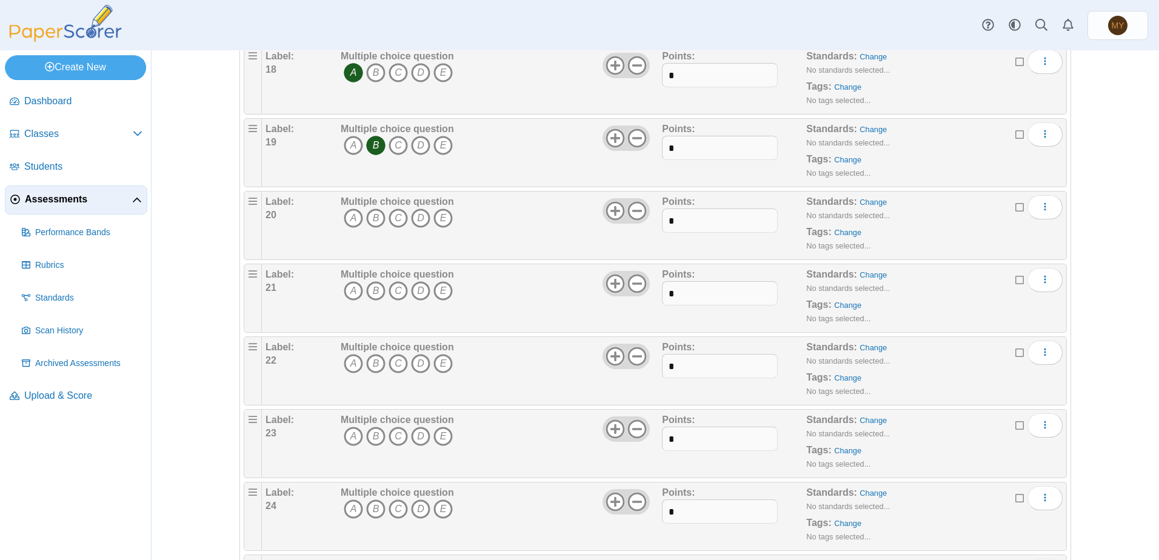
scroll to position [1454, 0]
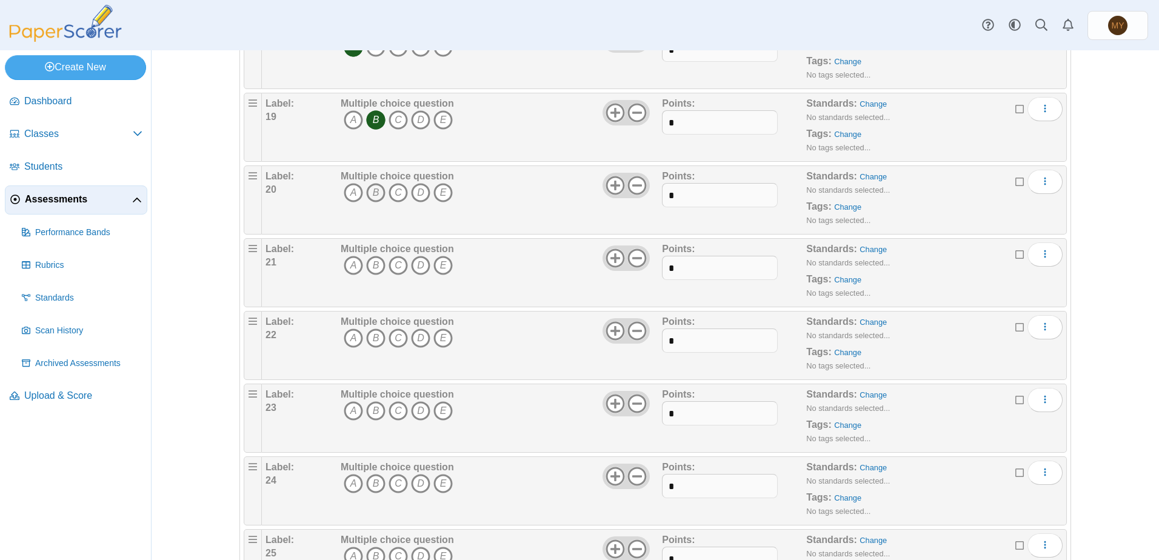
click at [371, 194] on icon "B" at bounding box center [375, 192] width 19 height 19
click at [351, 264] on icon "A" at bounding box center [353, 265] width 19 height 19
click at [368, 334] on icon "B" at bounding box center [375, 337] width 19 height 19
click at [393, 410] on icon "C" at bounding box center [397, 410] width 19 height 19
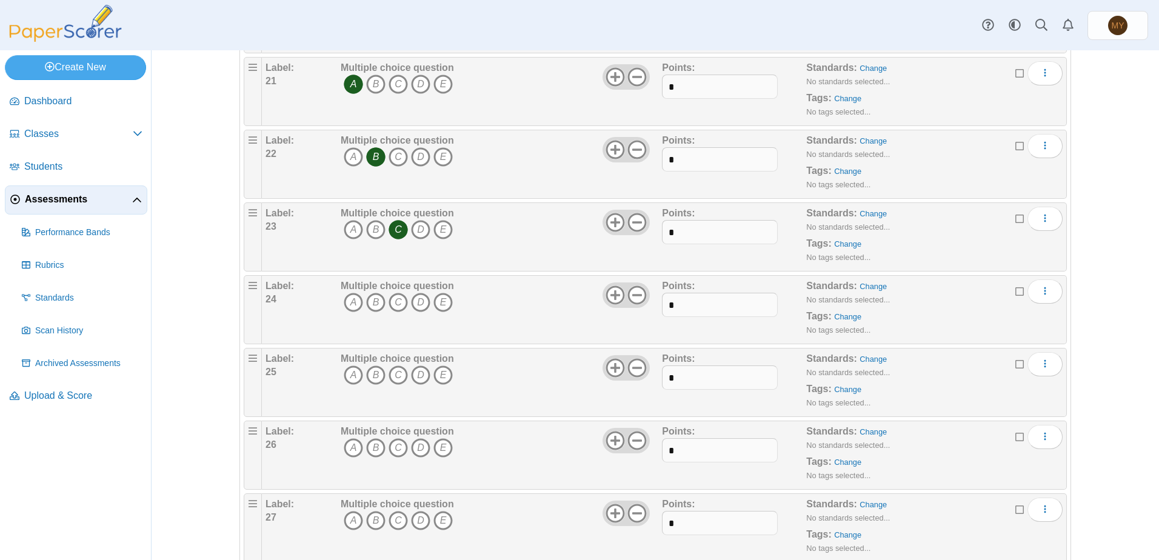
scroll to position [1636, 0]
click at [371, 304] on icon "B" at bounding box center [375, 301] width 19 height 19
click at [437, 373] on icon "E" at bounding box center [442, 374] width 19 height 19
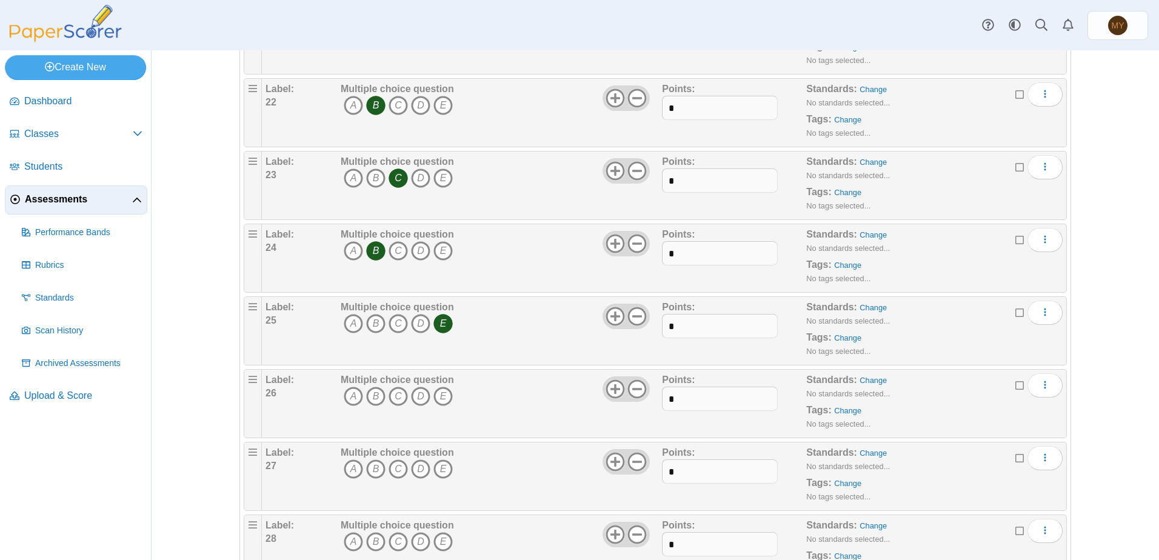
scroll to position [1757, 0]
click at [351, 328] on icon "A" at bounding box center [353, 325] width 19 height 19
click at [376, 399] on icon "B" at bounding box center [375, 398] width 19 height 19
click at [344, 471] on icon "A" at bounding box center [353, 471] width 19 height 19
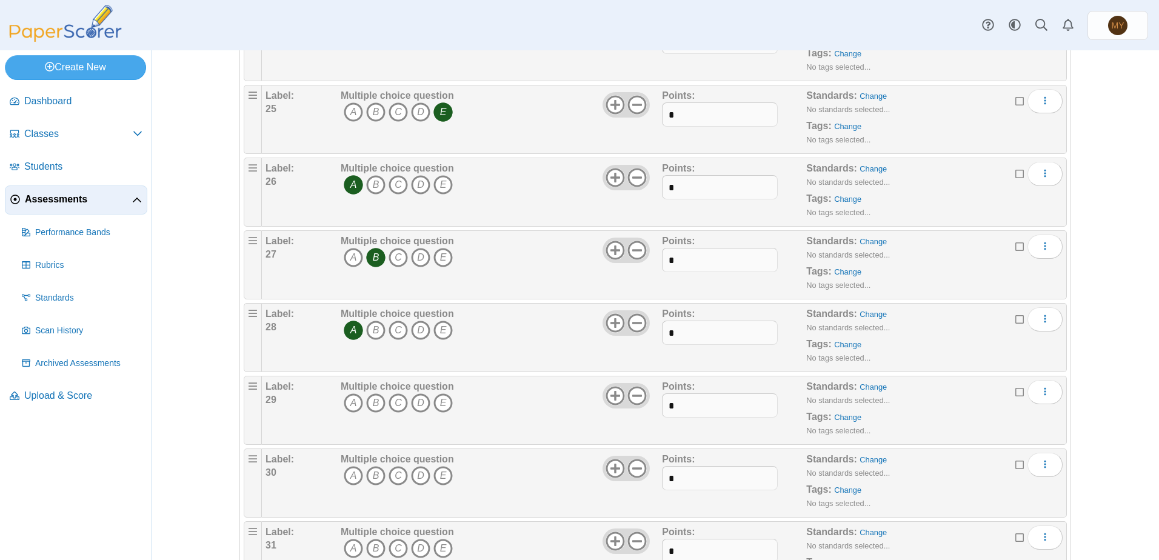
scroll to position [1939, 0]
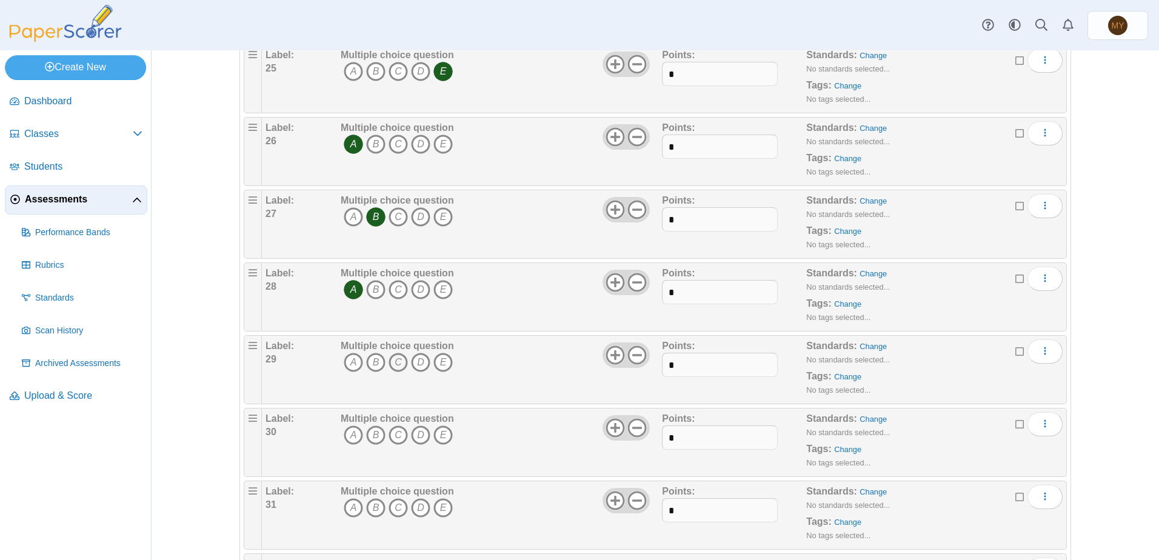
click at [396, 362] on icon "C" at bounding box center [397, 362] width 19 height 19
click at [351, 434] on icon "A" at bounding box center [353, 434] width 19 height 19
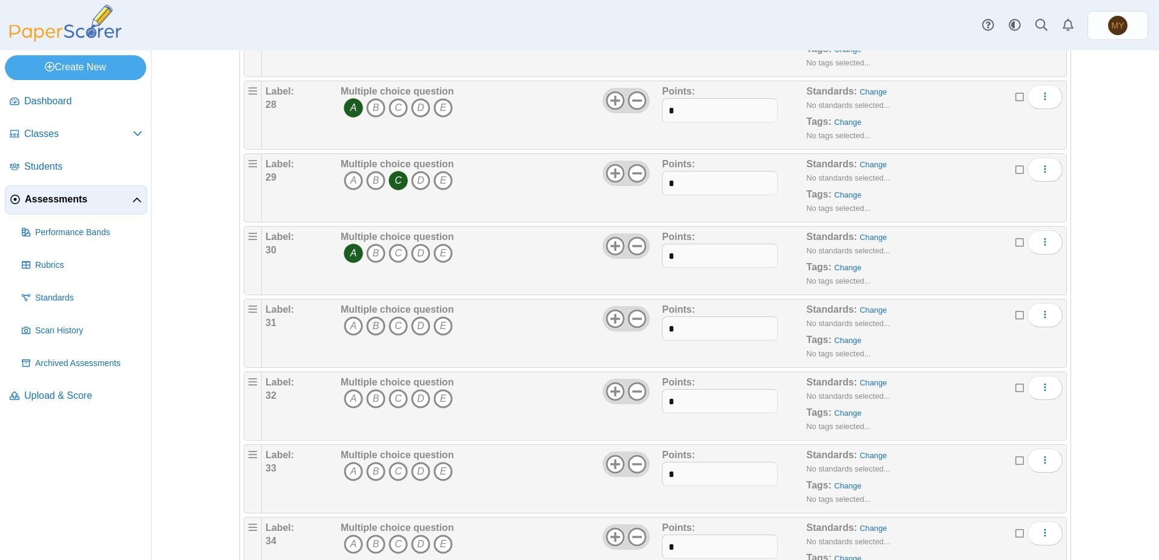
click at [370, 328] on icon "B" at bounding box center [375, 325] width 19 height 19
click at [346, 399] on icon "A" at bounding box center [353, 398] width 19 height 19
click at [345, 473] on icon "A" at bounding box center [353, 471] width 19 height 19
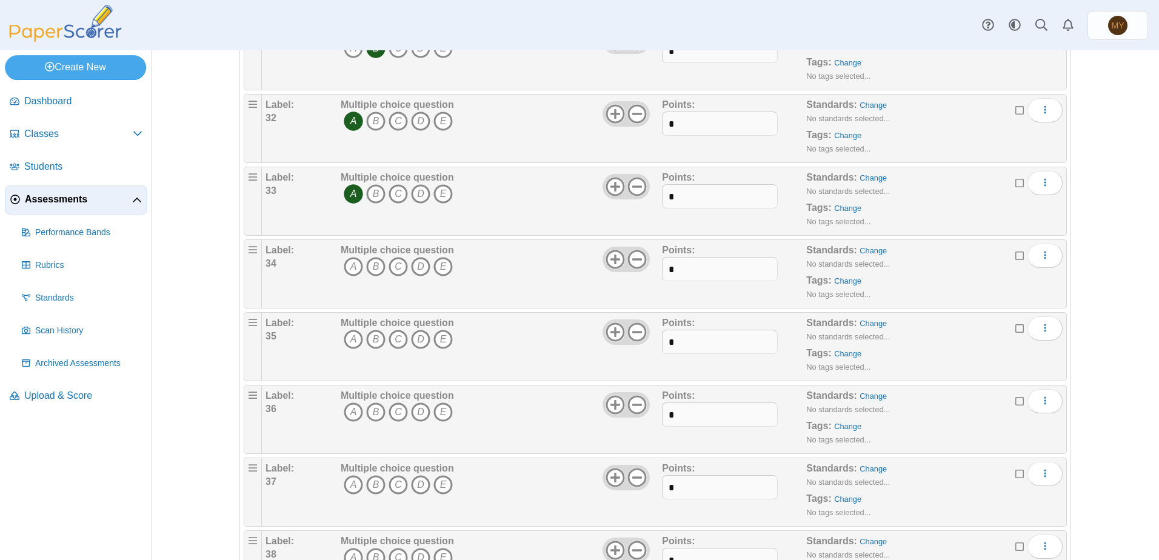
scroll to position [2424, 0]
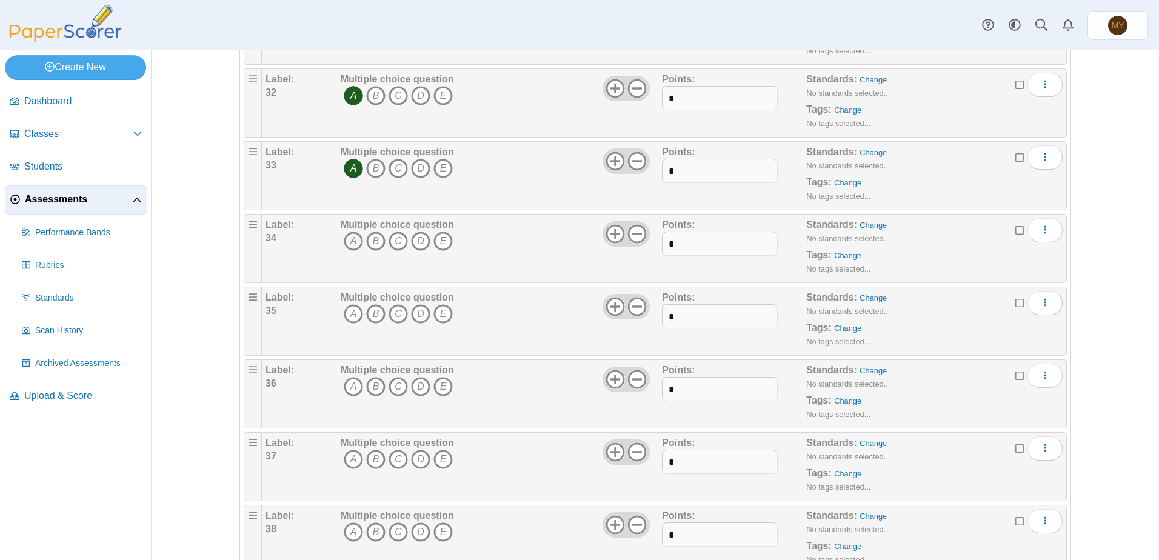
click at [347, 238] on icon "A" at bounding box center [353, 240] width 19 height 19
click at [345, 316] on icon "A" at bounding box center [353, 313] width 19 height 19
click at [352, 386] on icon "A" at bounding box center [353, 386] width 19 height 19
click at [399, 461] on icon "C" at bounding box center [397, 459] width 19 height 19
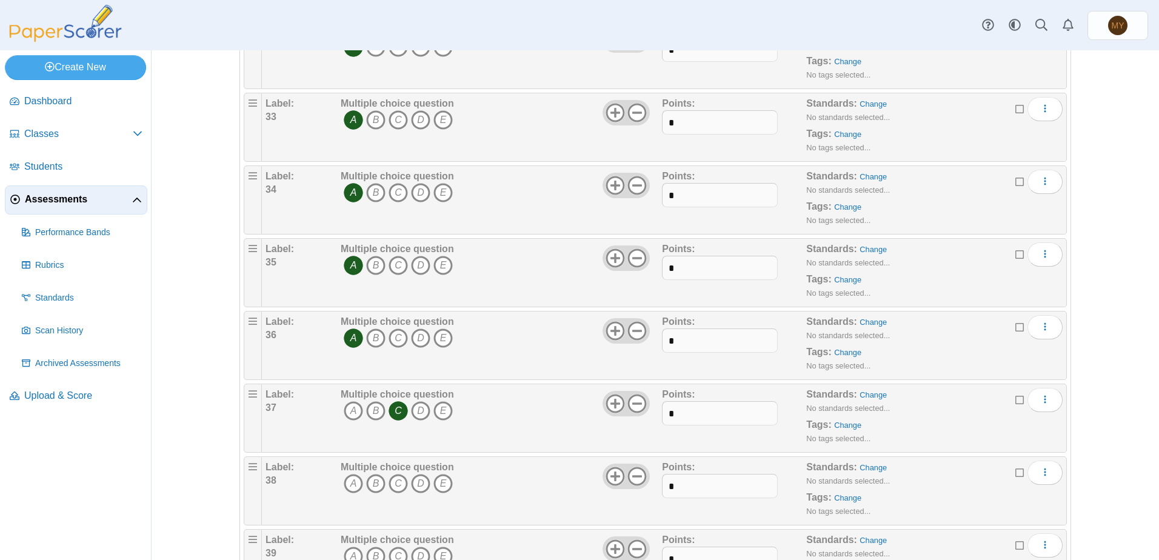
scroll to position [2606, 0]
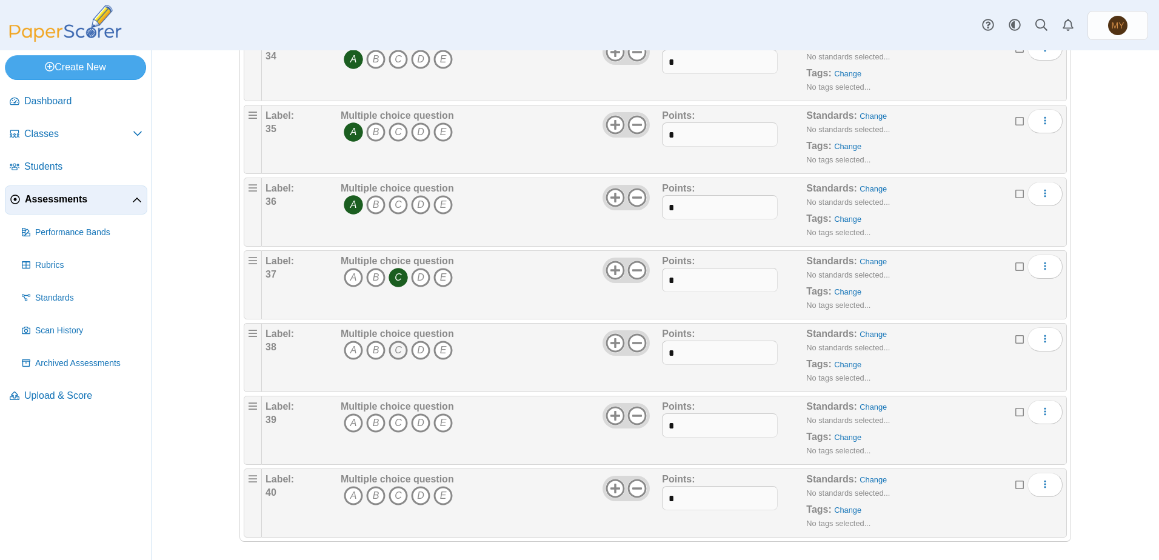
click at [396, 348] on icon "C" at bounding box center [397, 350] width 19 height 19
click at [351, 424] on icon "A" at bounding box center [353, 422] width 19 height 19
click at [396, 494] on icon "C" at bounding box center [397, 495] width 19 height 19
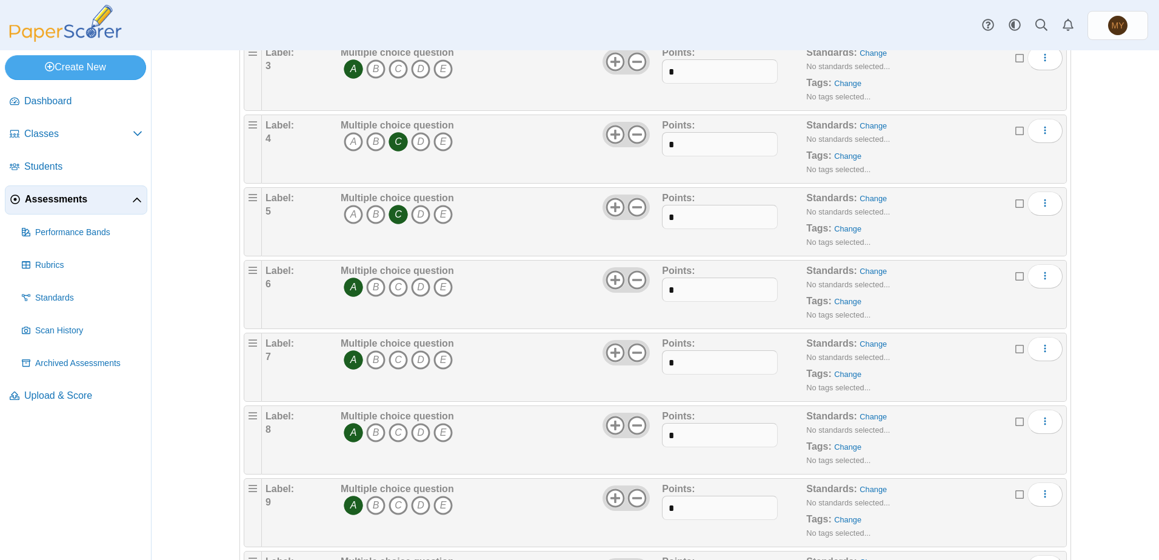
scroll to position [0, 0]
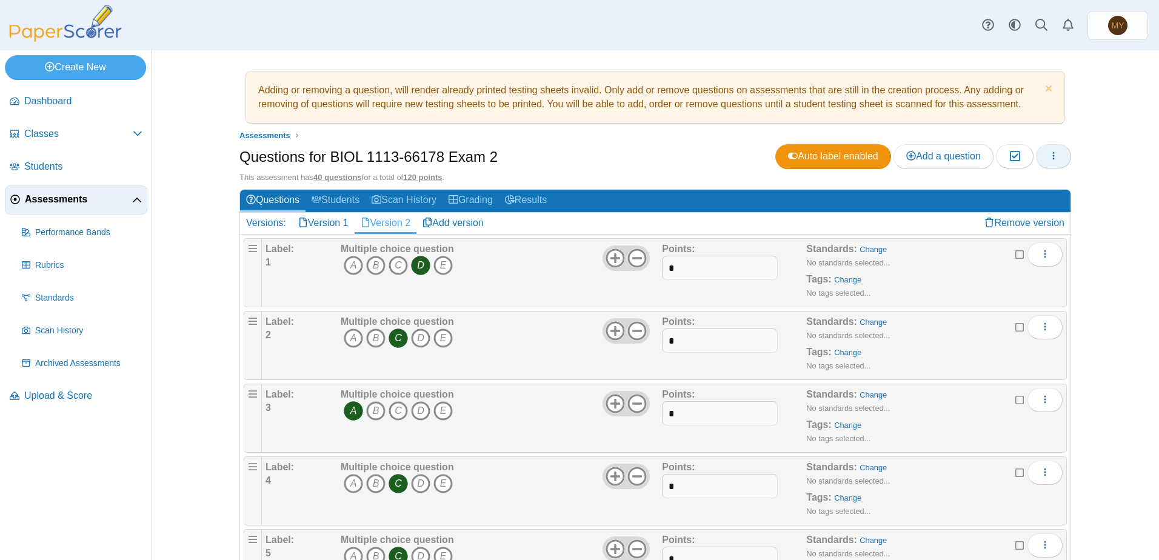
click at [1053, 156] on use "button" at bounding box center [1054, 156] width 2 height 8
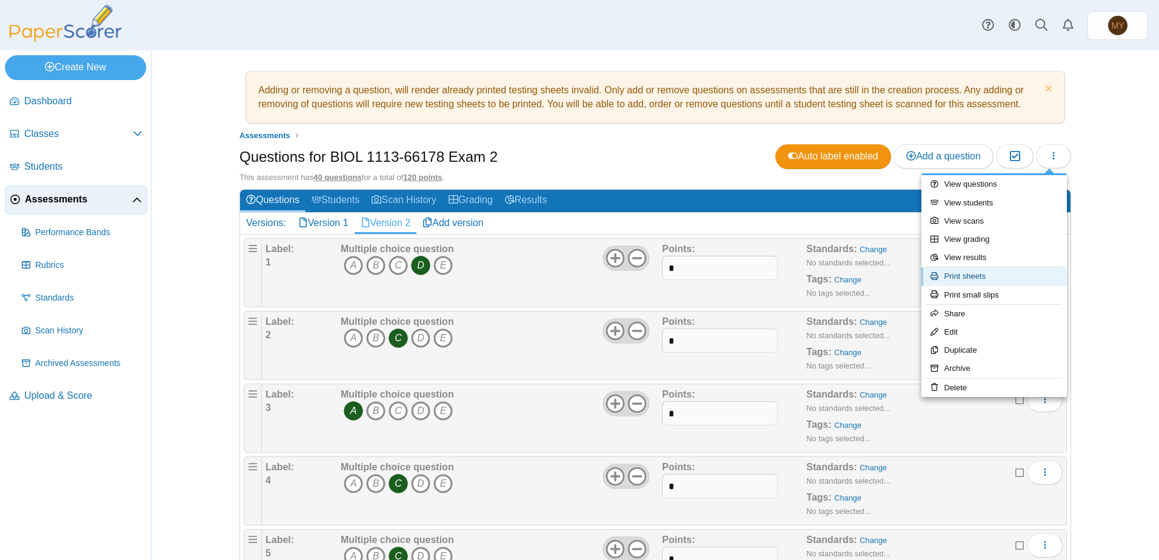
click at [982, 275] on link "Print sheets" at bounding box center [993, 276] width 145 height 18
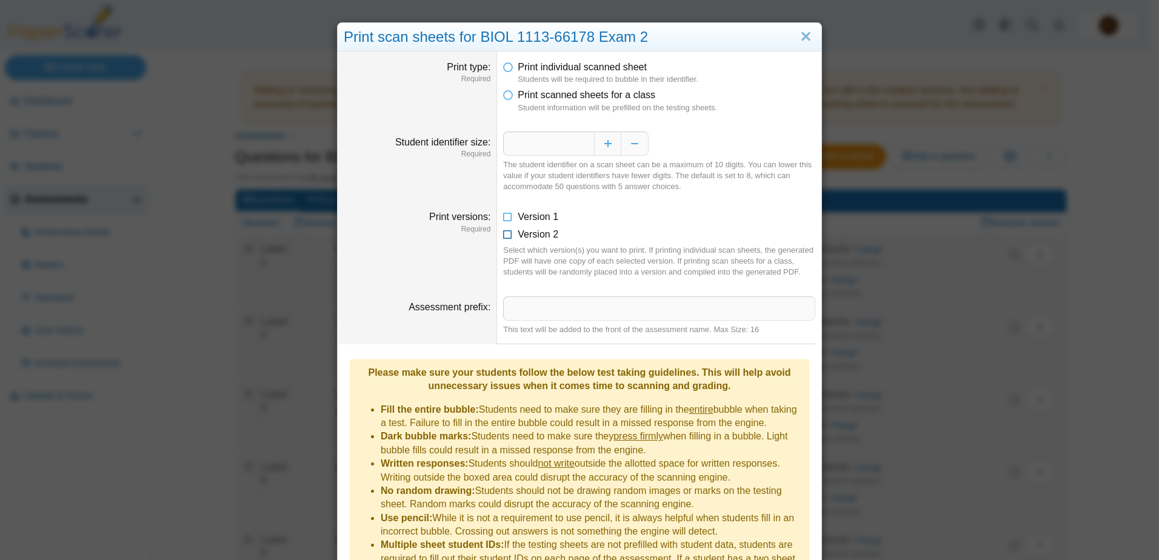
click at [505, 236] on icon at bounding box center [508, 232] width 10 height 8
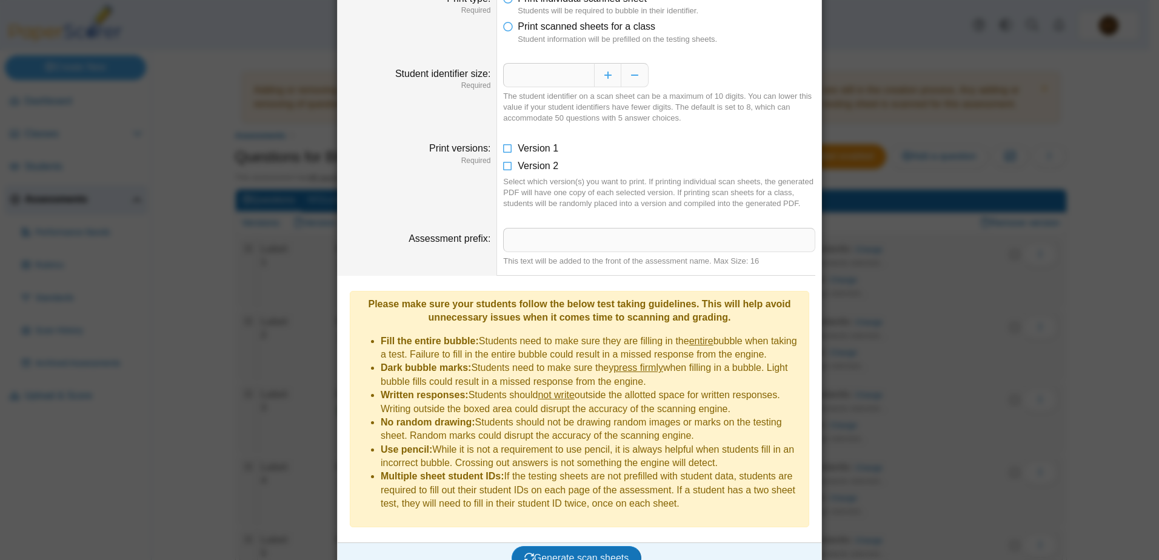
scroll to position [70, 0]
click at [593, 551] on span "Generate scan sheets" at bounding box center [576, 556] width 105 height 10
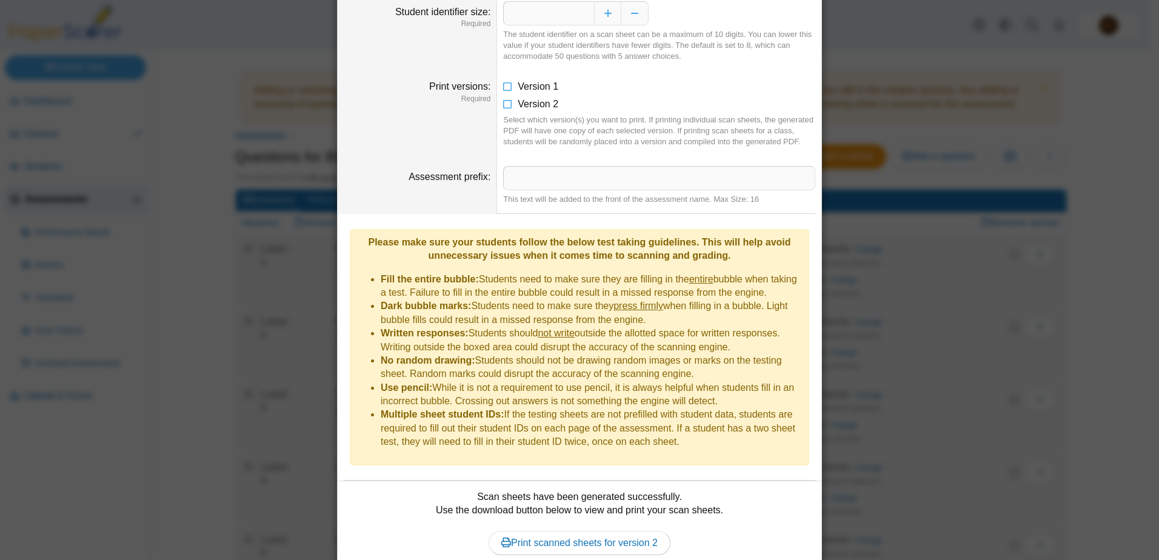
scroll to position [0, 0]
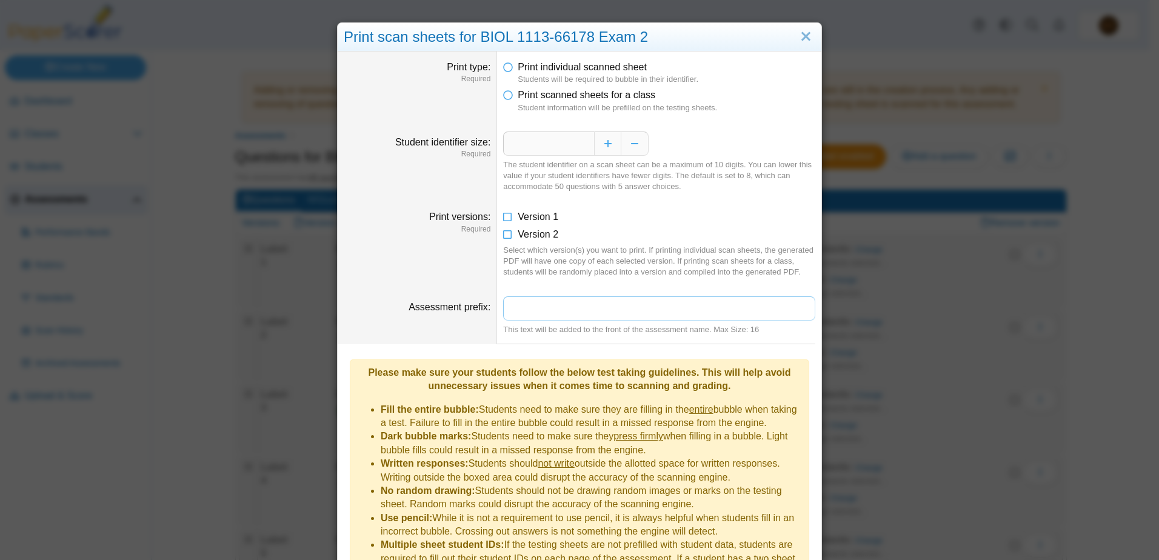
click at [511, 310] on input "Assessment prefix" at bounding box center [659, 308] width 312 height 24
click at [524, 310] on input "**********" at bounding box center [659, 308] width 312 height 24
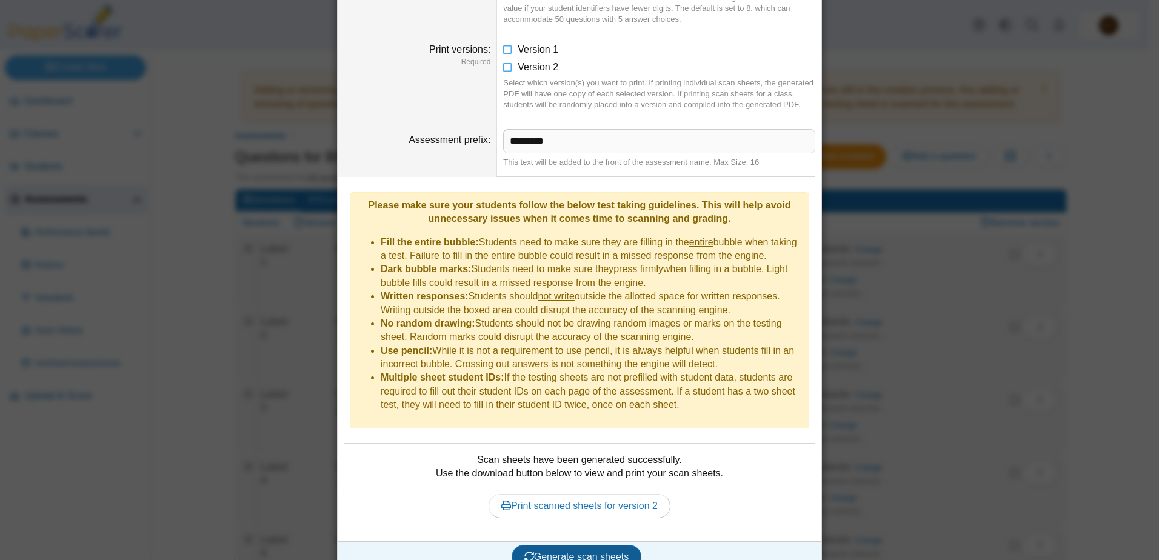
click at [574, 551] on span "Generate scan sheets" at bounding box center [576, 556] width 105 height 10
click at [567, 494] on link "Print scanned sheets for version 2" at bounding box center [579, 506] width 182 height 24
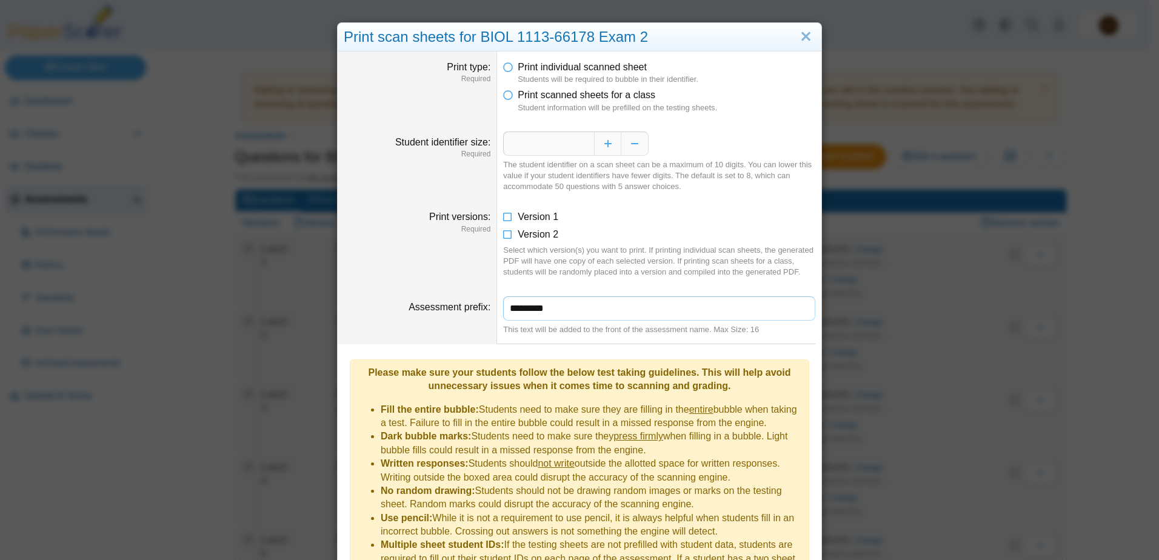
click at [551, 308] on input "*********" at bounding box center [659, 308] width 312 height 24
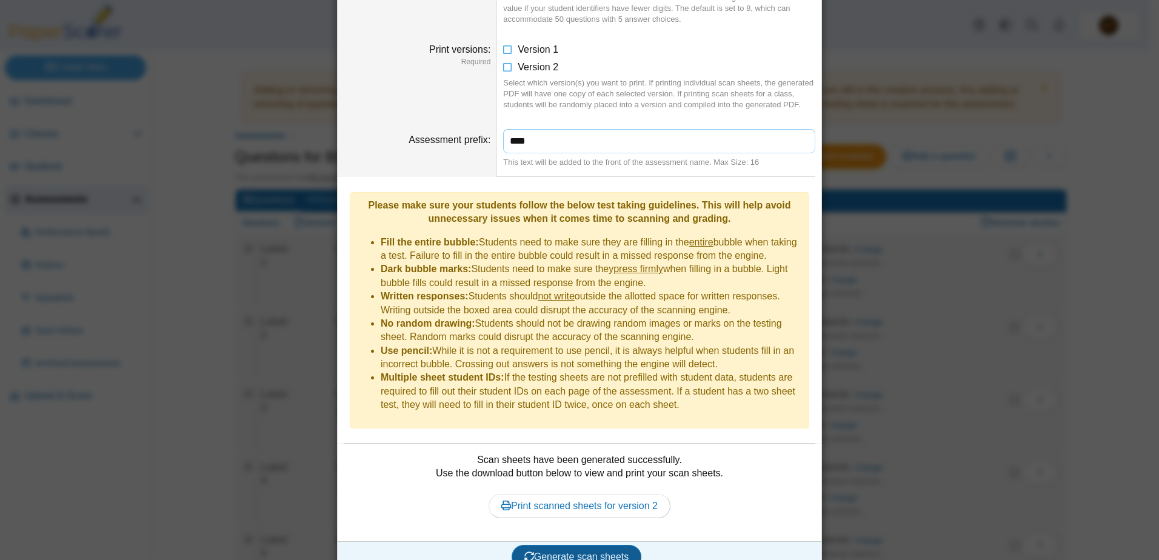
type input "****"
click at [571, 551] on span "Generate scan sheets" at bounding box center [576, 556] width 105 height 10
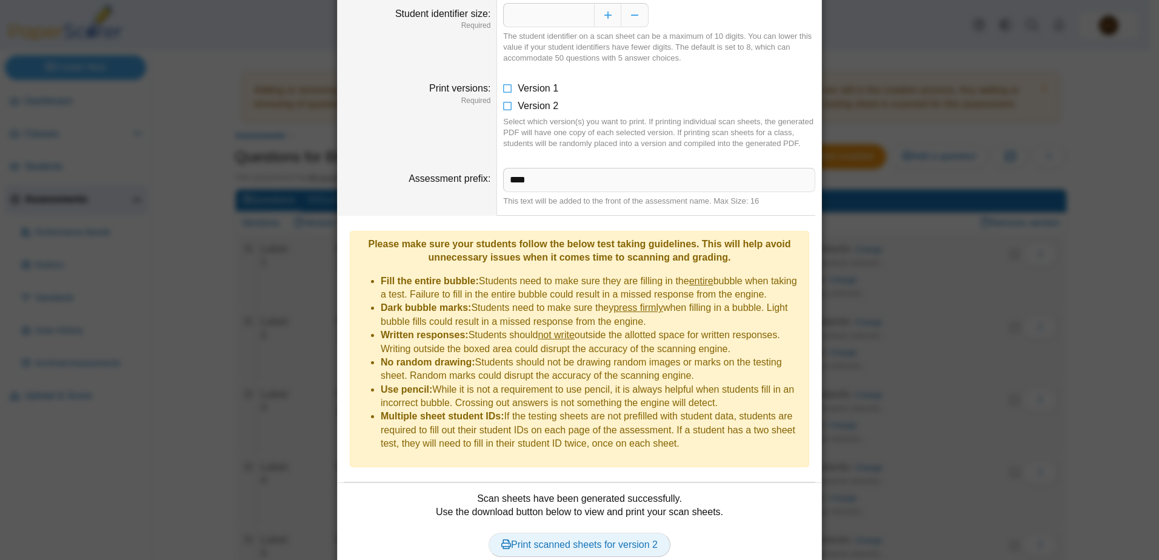
click at [619, 533] on link "Print scanned sheets for version 2" at bounding box center [579, 545] width 182 height 24
click at [836, 59] on div "**********" at bounding box center [579, 280] width 1159 height 560
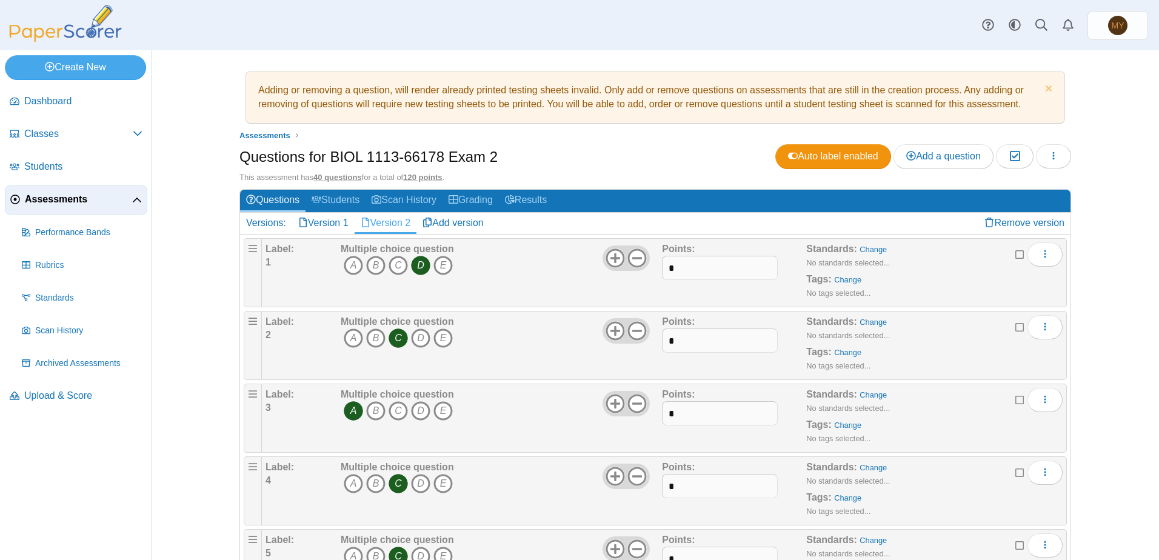
click at [50, 205] on span "Assessments" at bounding box center [78, 199] width 107 height 13
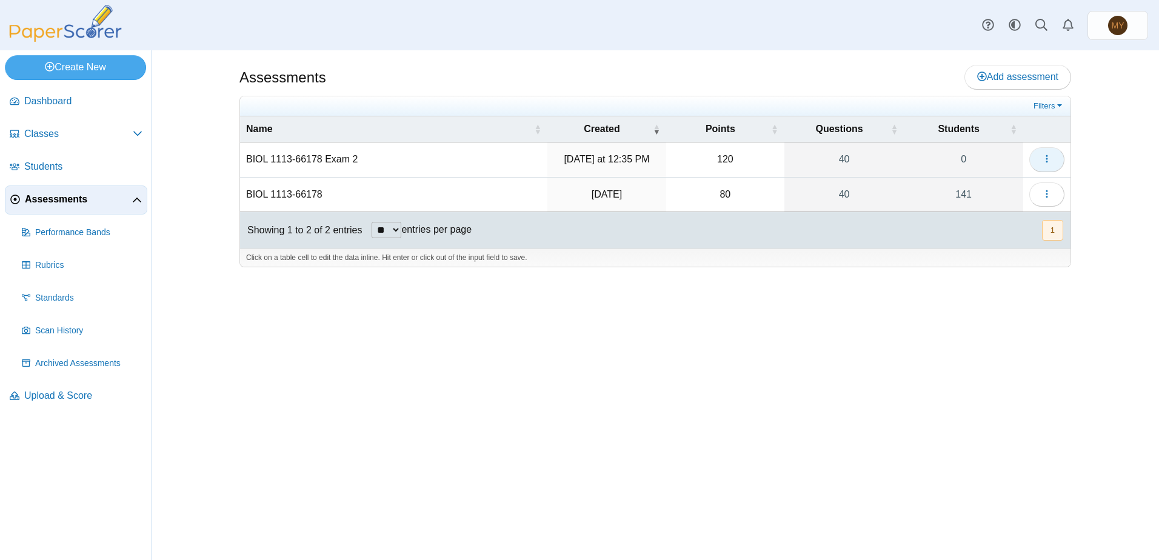
click at [1048, 159] on icon "button" at bounding box center [1047, 159] width 10 height 10
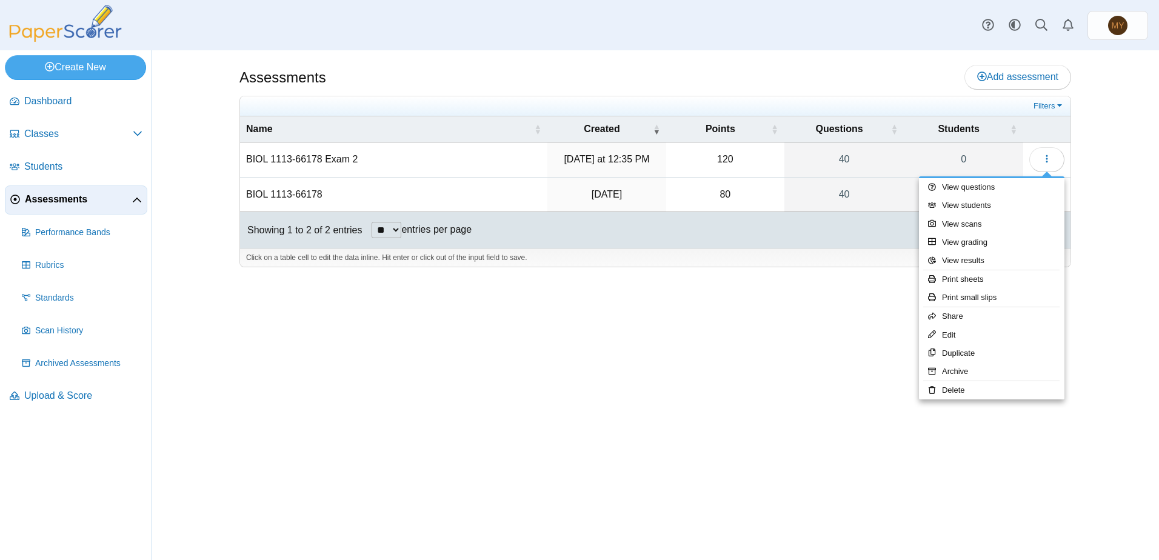
click at [1111, 171] on div "Assessments Add assessment Filters" at bounding box center [654, 305] width 1007 height 510
